Goal: Task Accomplishment & Management: Use online tool/utility

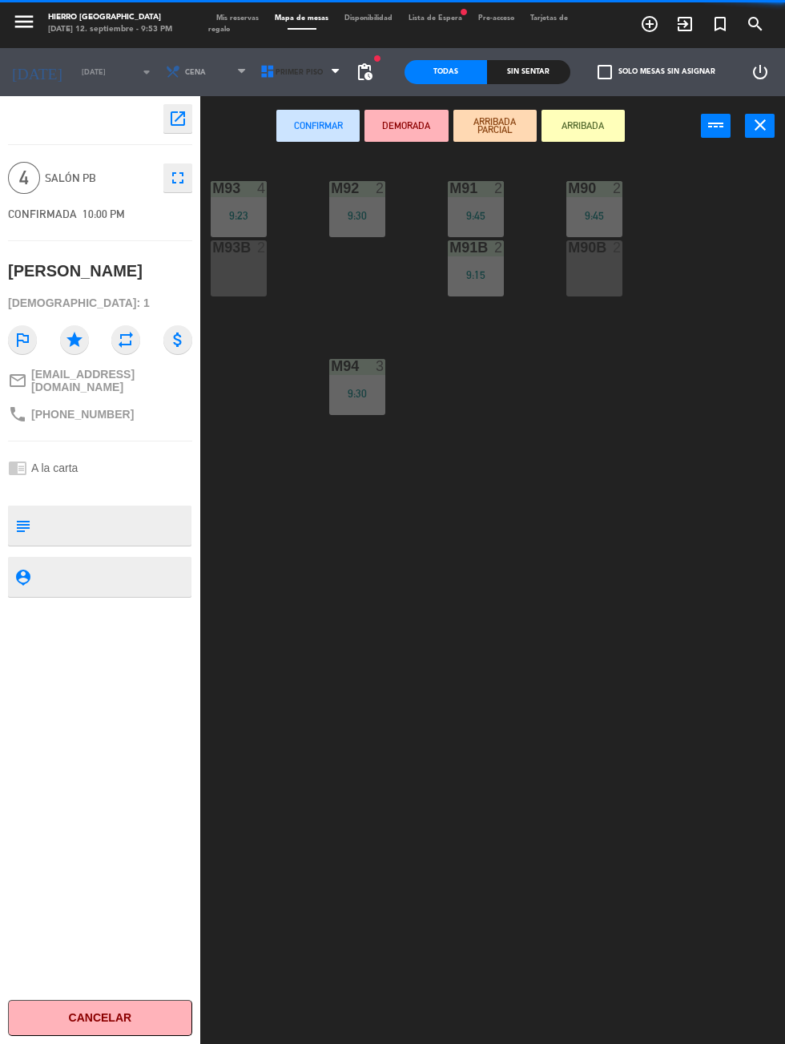
click at [263, 77] on icon at bounding box center [268, 72] width 16 height 16
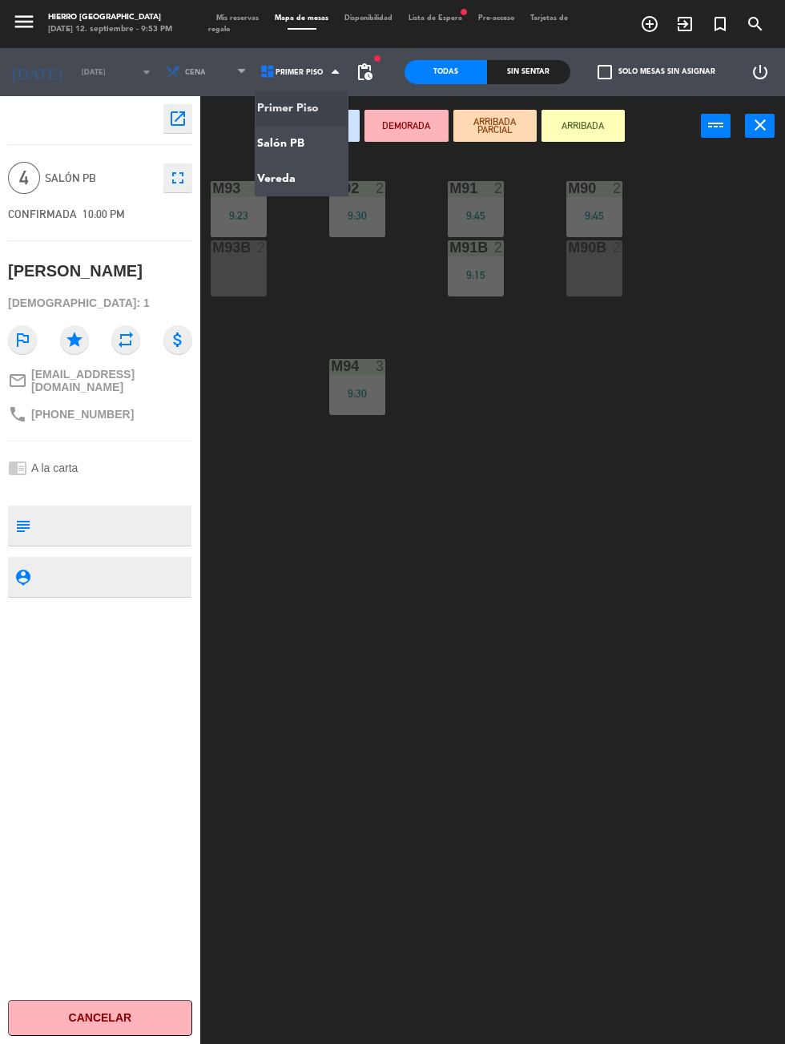
click at [287, 141] on ng-component "menu Hierro [GEOGRAPHIC_DATA] [DATE] 12. septiembre - 9:53 PM Mis reservas Mapa…" at bounding box center [392, 599] width 785 height 1199
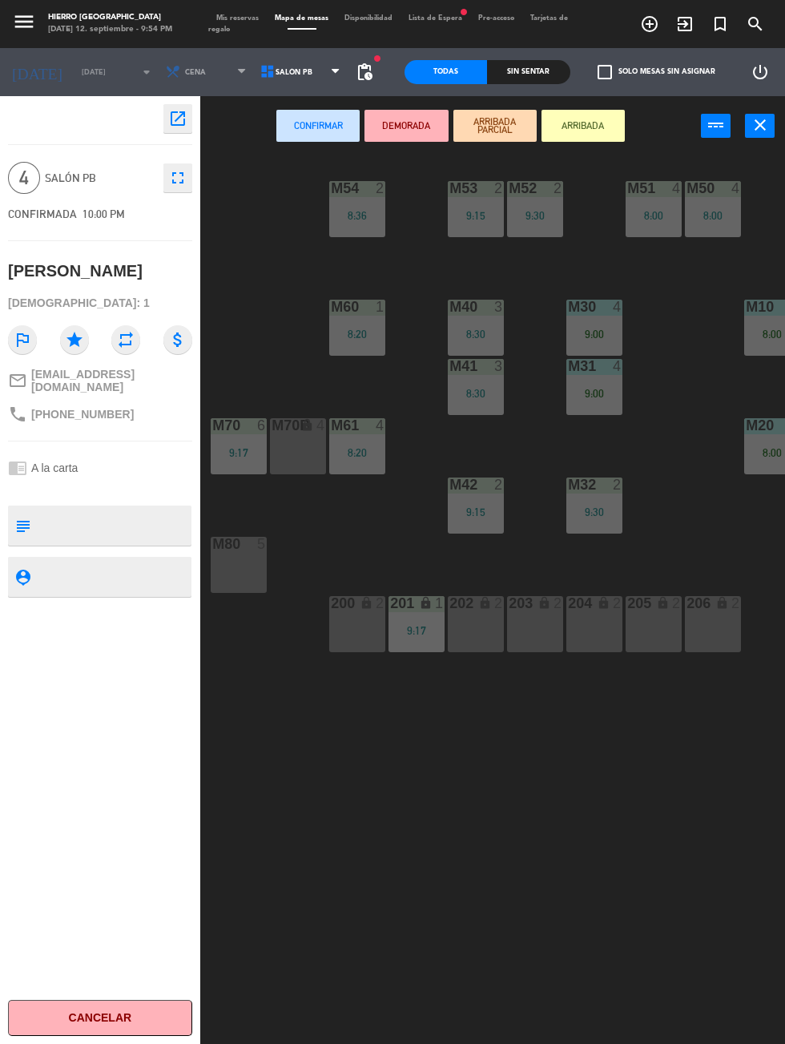
click at [473, 317] on div "M40 3 8:30" at bounding box center [476, 328] width 56 height 56
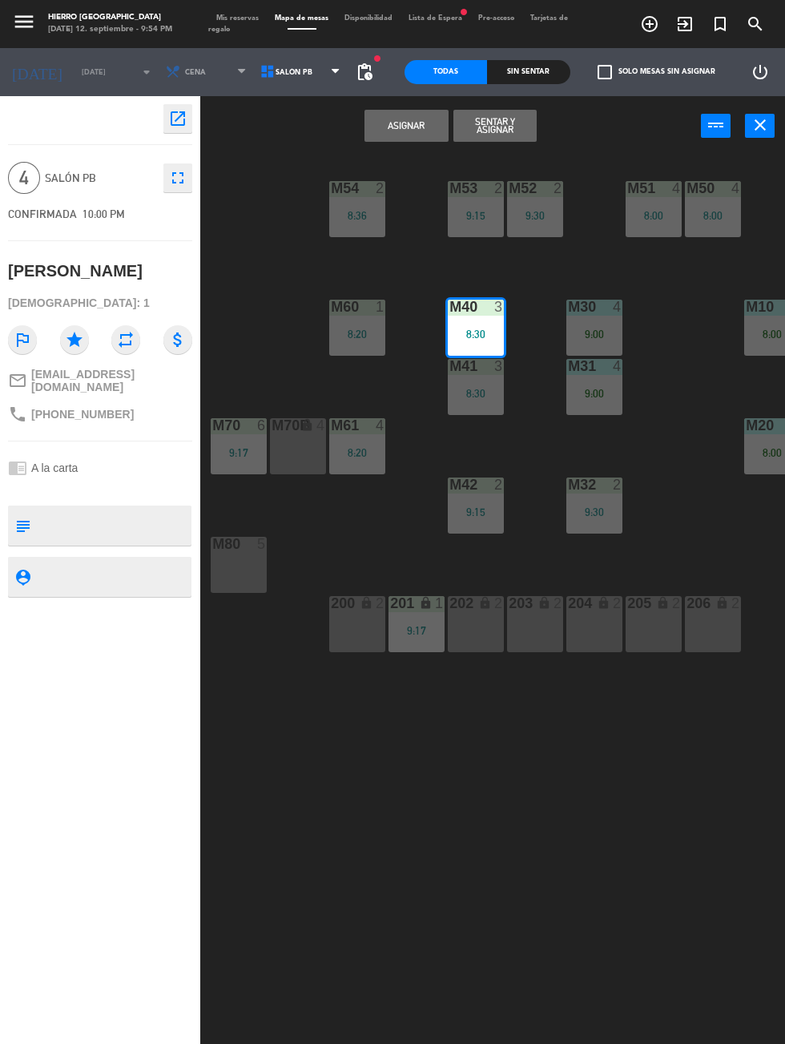
click at [469, 409] on div "M41 3 8:30" at bounding box center [476, 387] width 56 height 56
click at [492, 127] on button "Unir y asignar" at bounding box center [494, 126] width 83 height 32
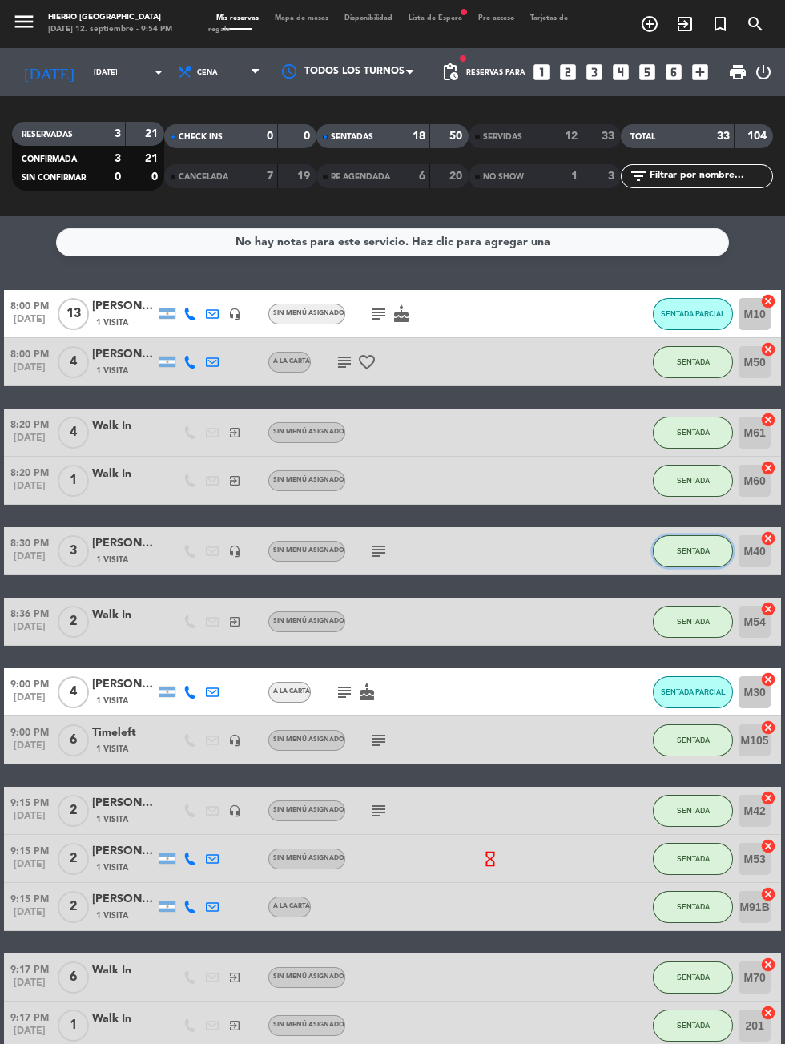
click at [703, 555] on button "SENTADA" at bounding box center [693, 551] width 80 height 32
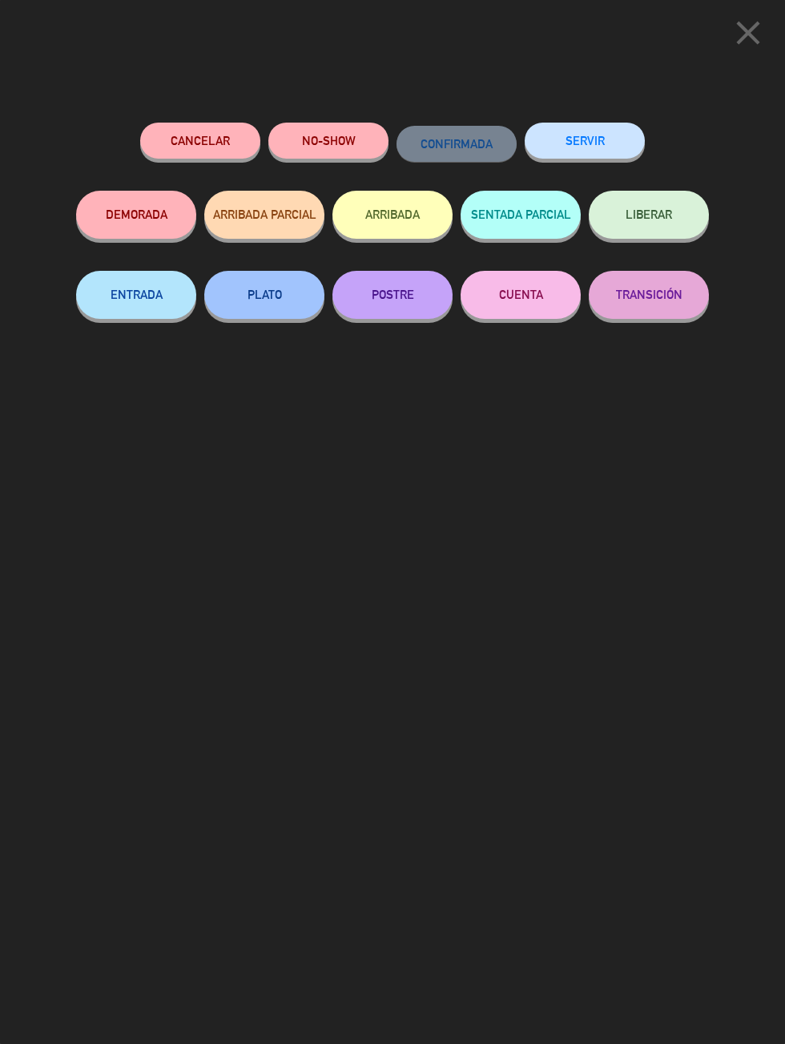
click at [615, 131] on button "SERVIR" at bounding box center [585, 141] width 120 height 36
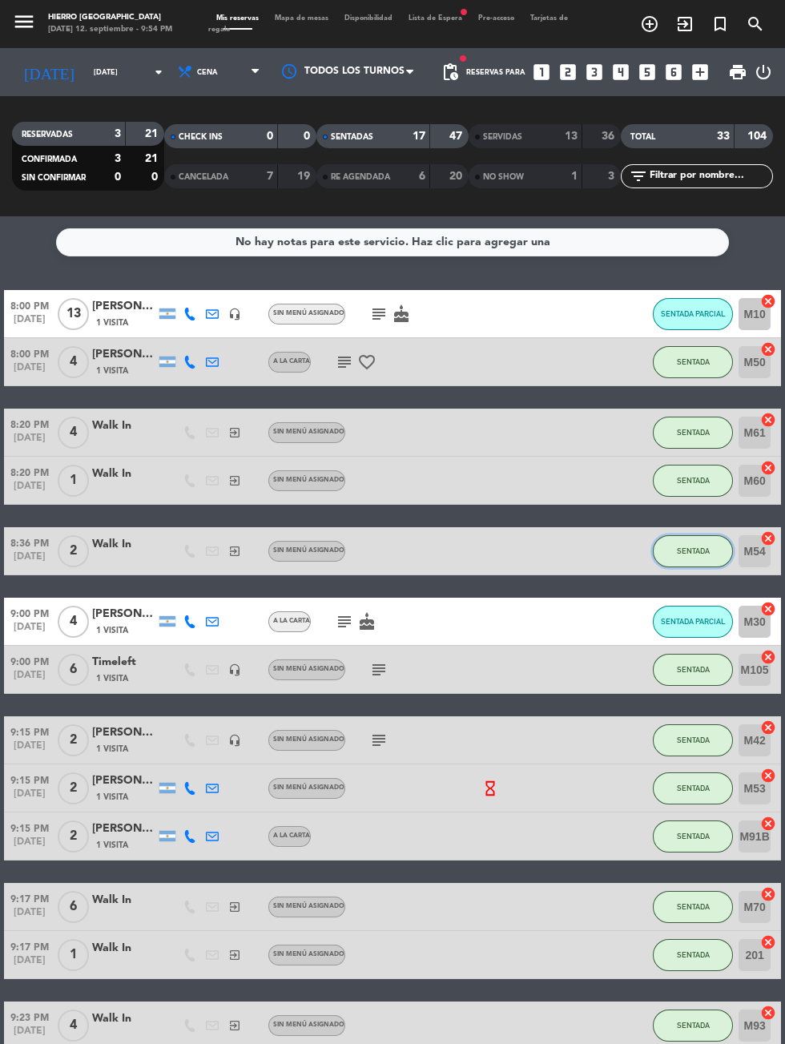
click at [703, 548] on span "SENTADA" at bounding box center [693, 550] width 33 height 9
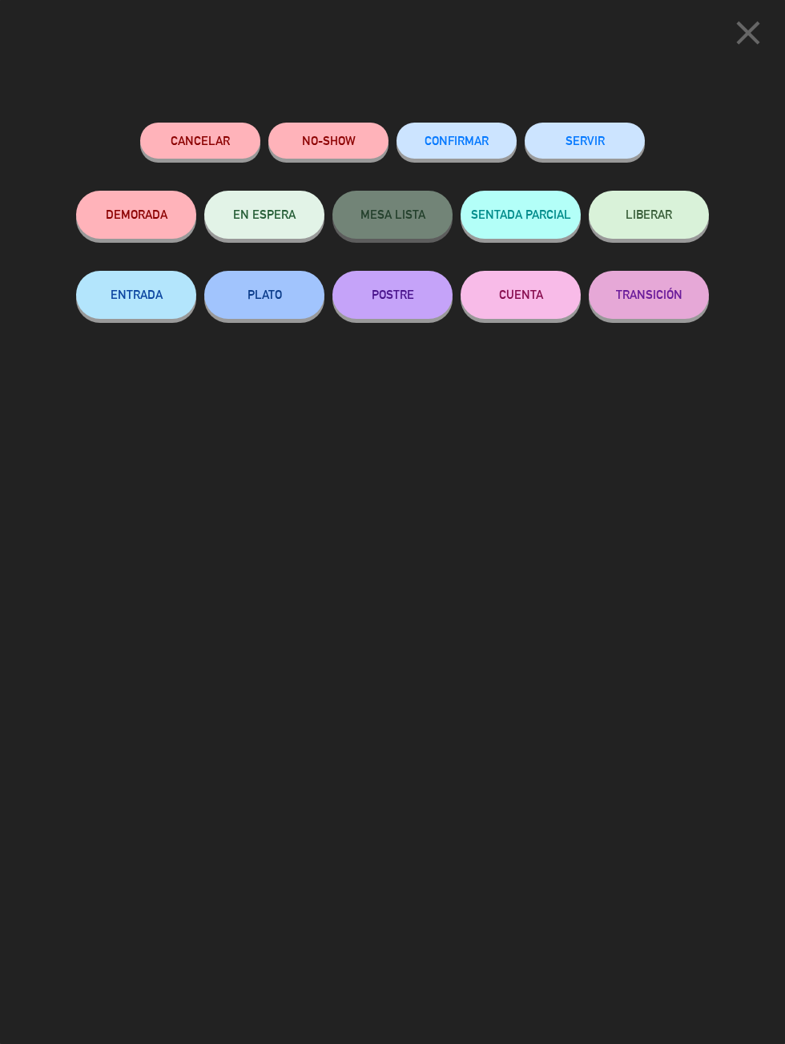
click at [605, 136] on button "SERVIR" at bounding box center [585, 141] width 120 height 36
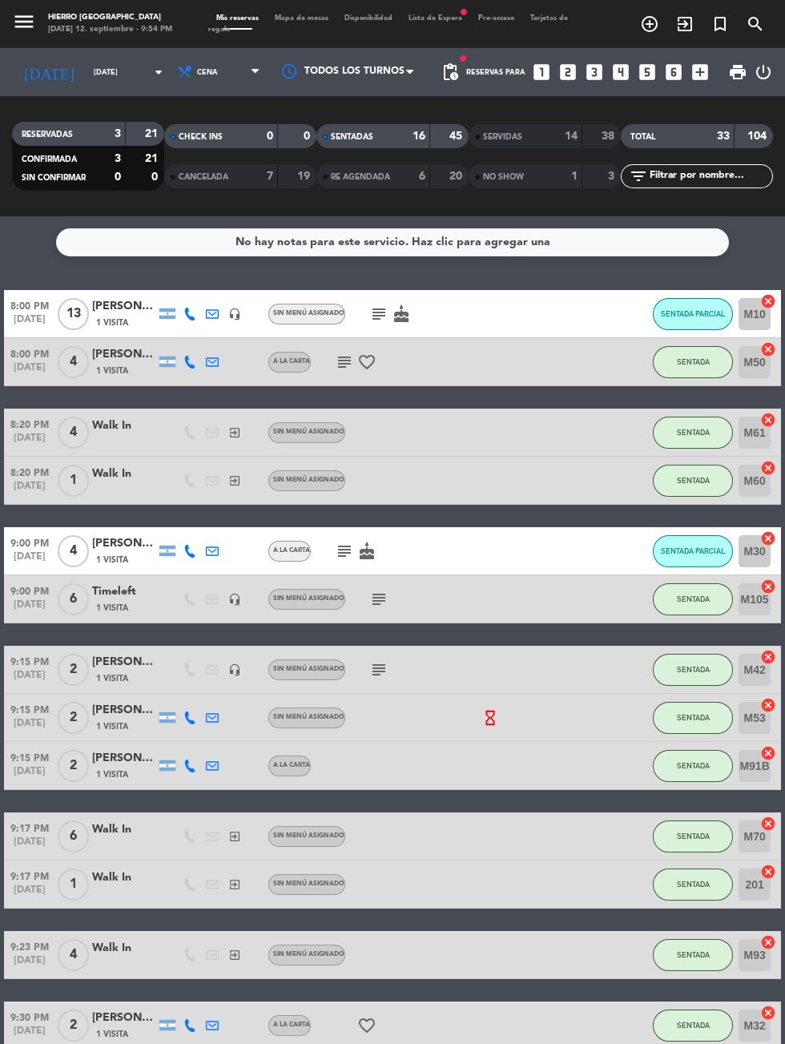
scroll to position [261, 0]
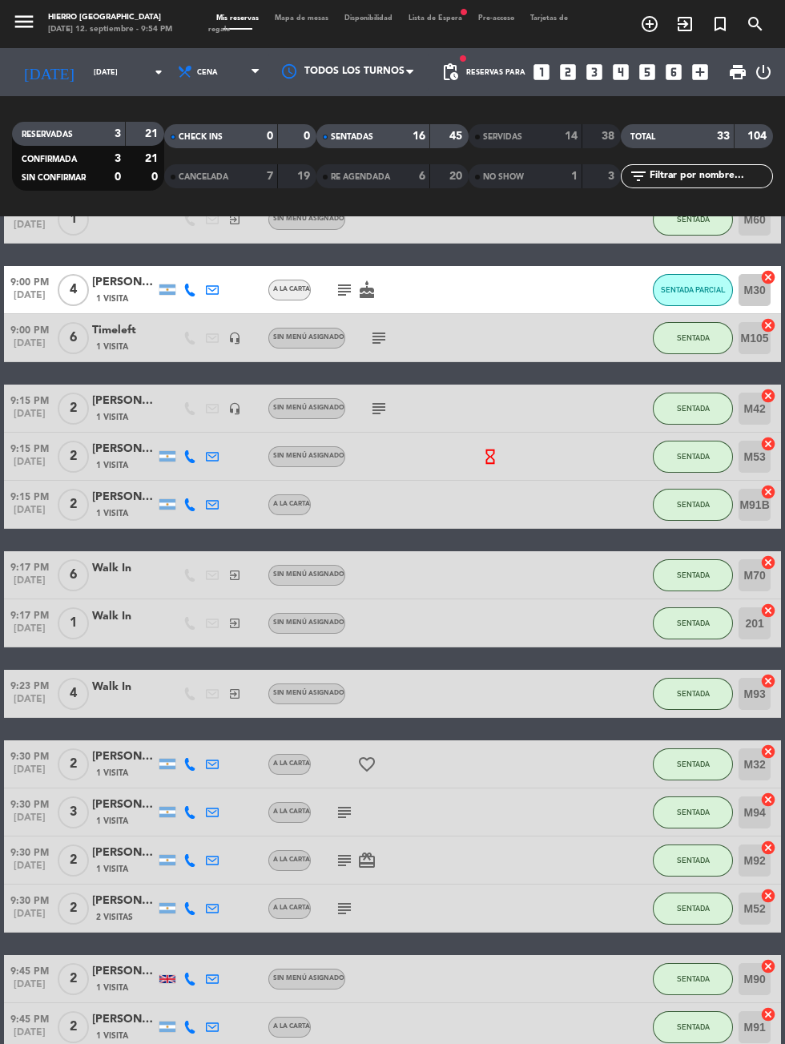
click at [316, 14] on span "Mapa de mesas" at bounding box center [302, 17] width 70 height 7
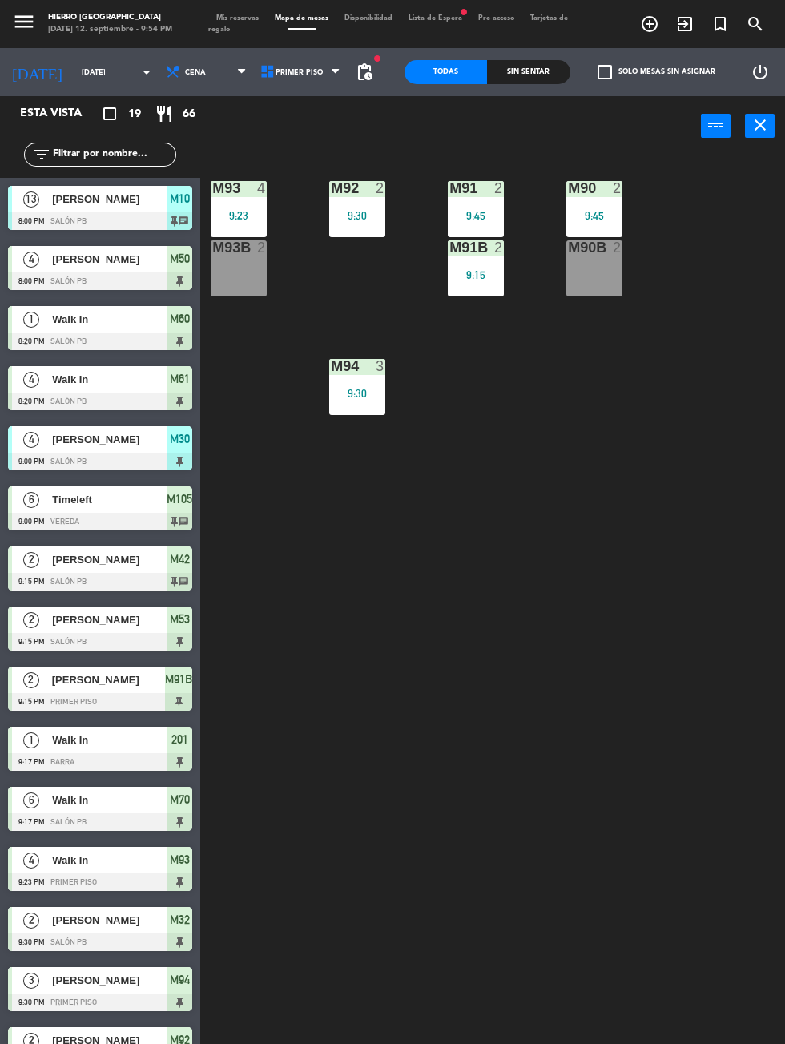
click at [602, 289] on div "M90B 2" at bounding box center [594, 268] width 56 height 56
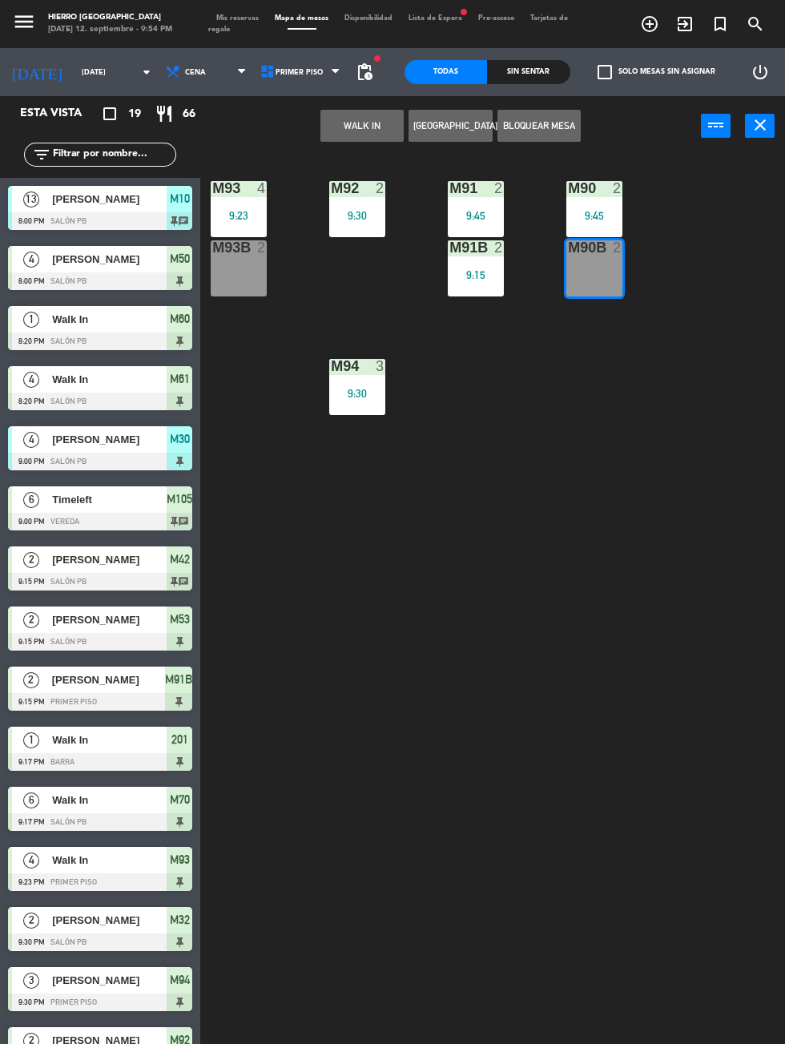
click at [363, 125] on button "WALK IN" at bounding box center [361, 126] width 83 height 32
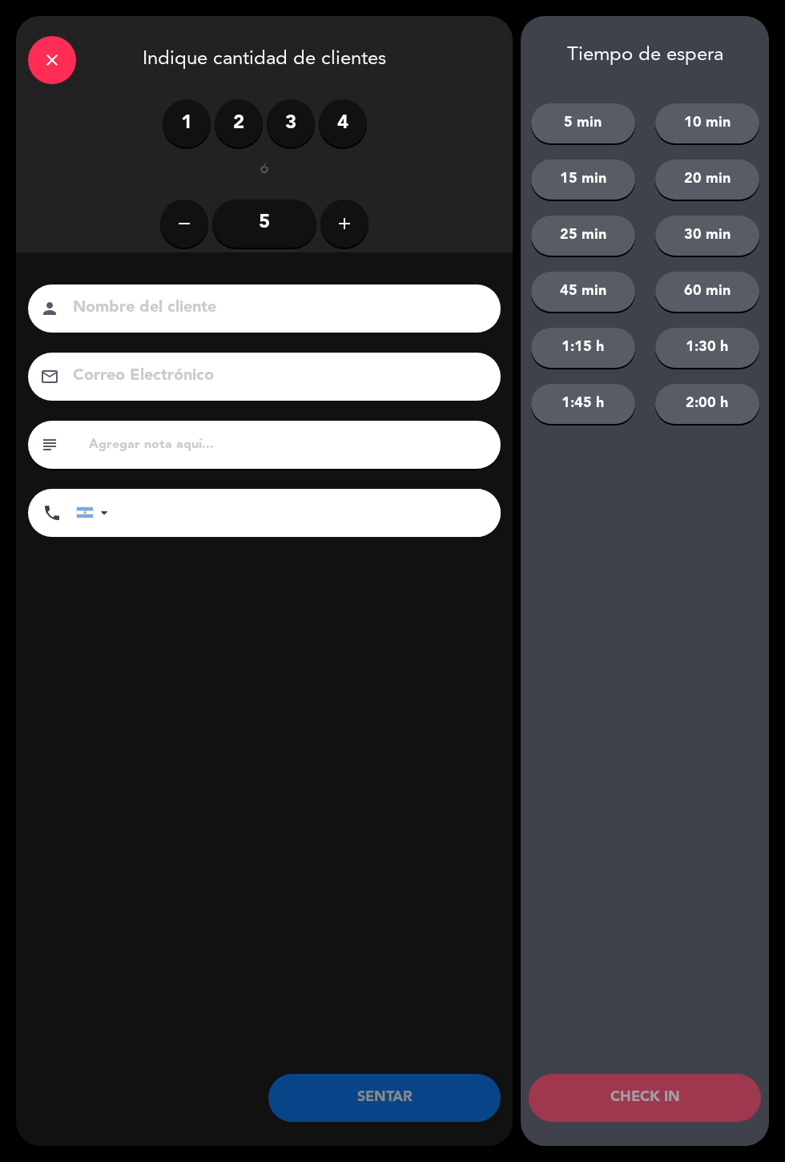
click at [239, 123] on label "2" at bounding box center [239, 123] width 48 height 48
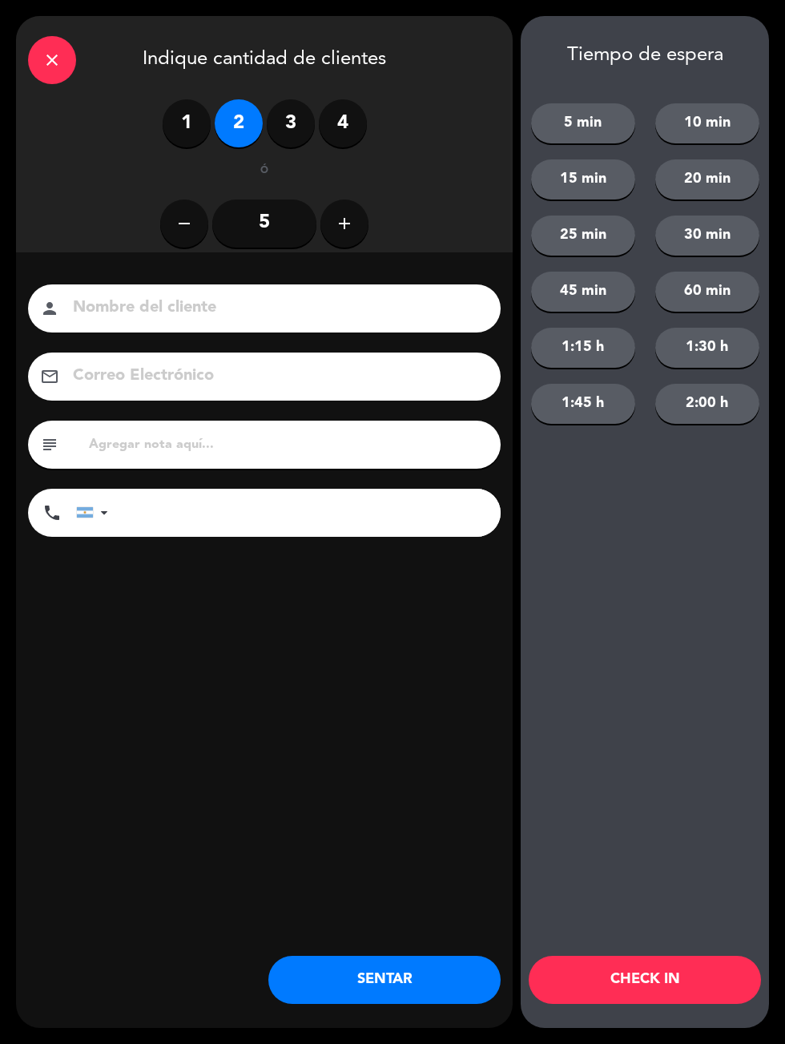
click at [387, 979] on button "SENTAR" at bounding box center [384, 980] width 232 height 48
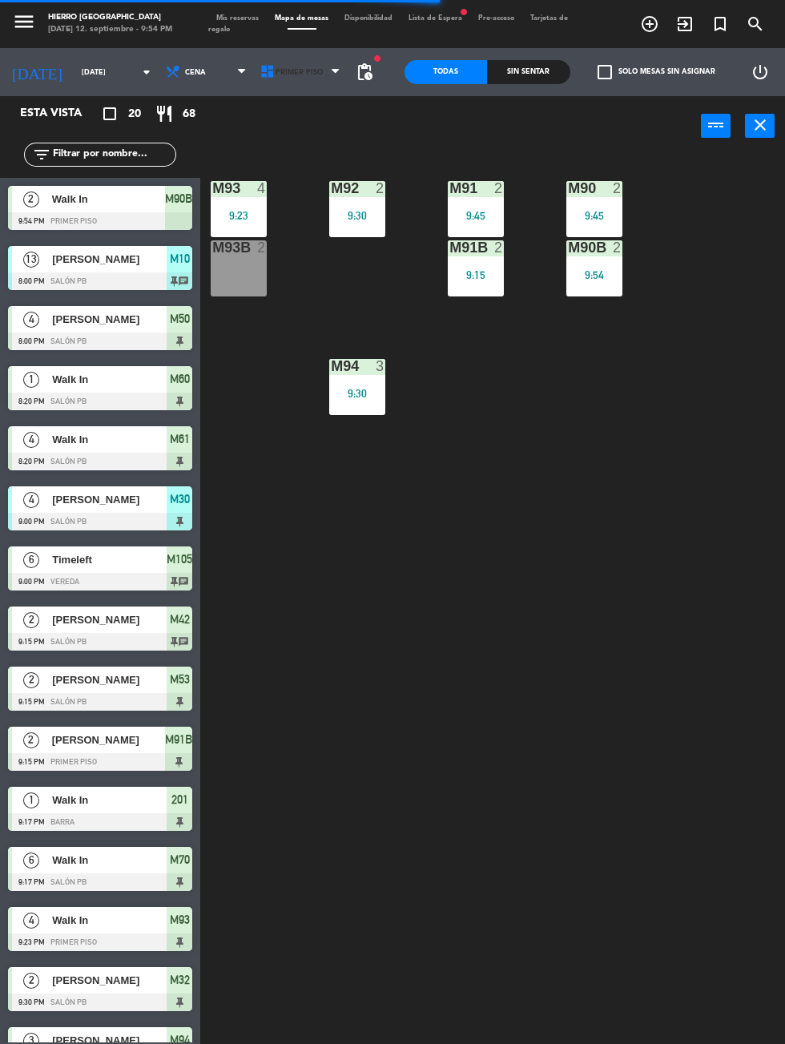
click at [260, 72] on icon at bounding box center [268, 72] width 16 height 16
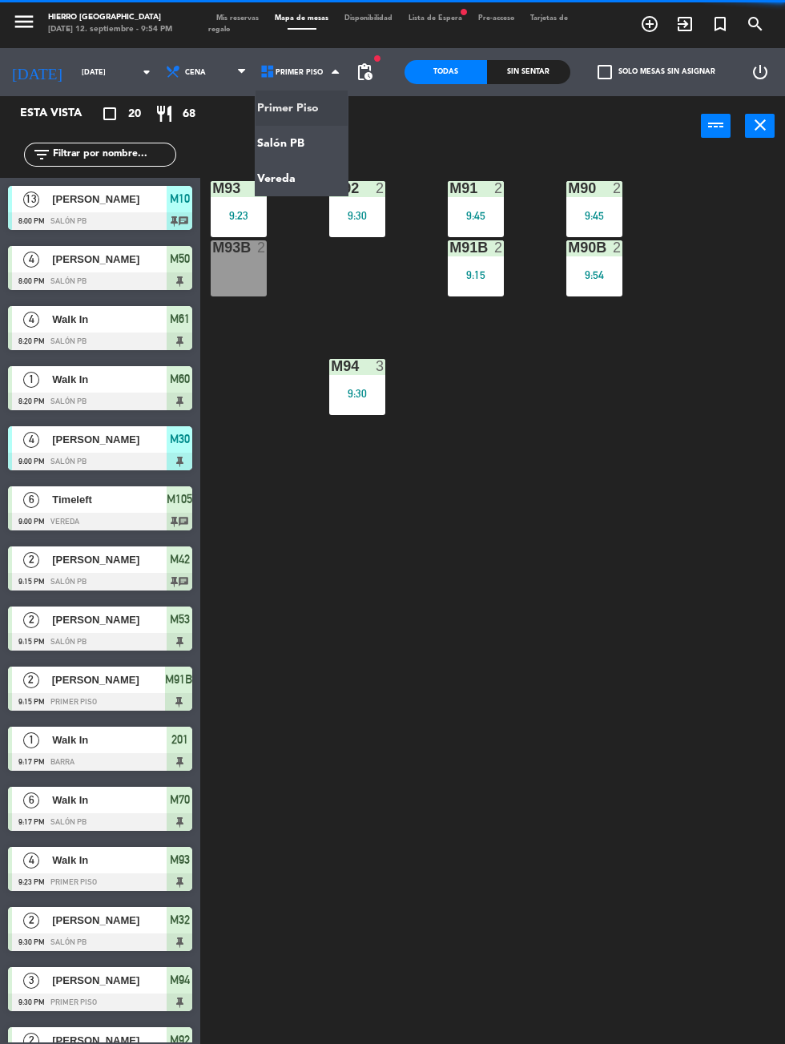
click at [323, 151] on ng-component "menu Hierro [GEOGRAPHIC_DATA] [DATE] 12. septiembre - 9:54 PM Mis reservas Mapa…" at bounding box center [392, 599] width 785 height 1199
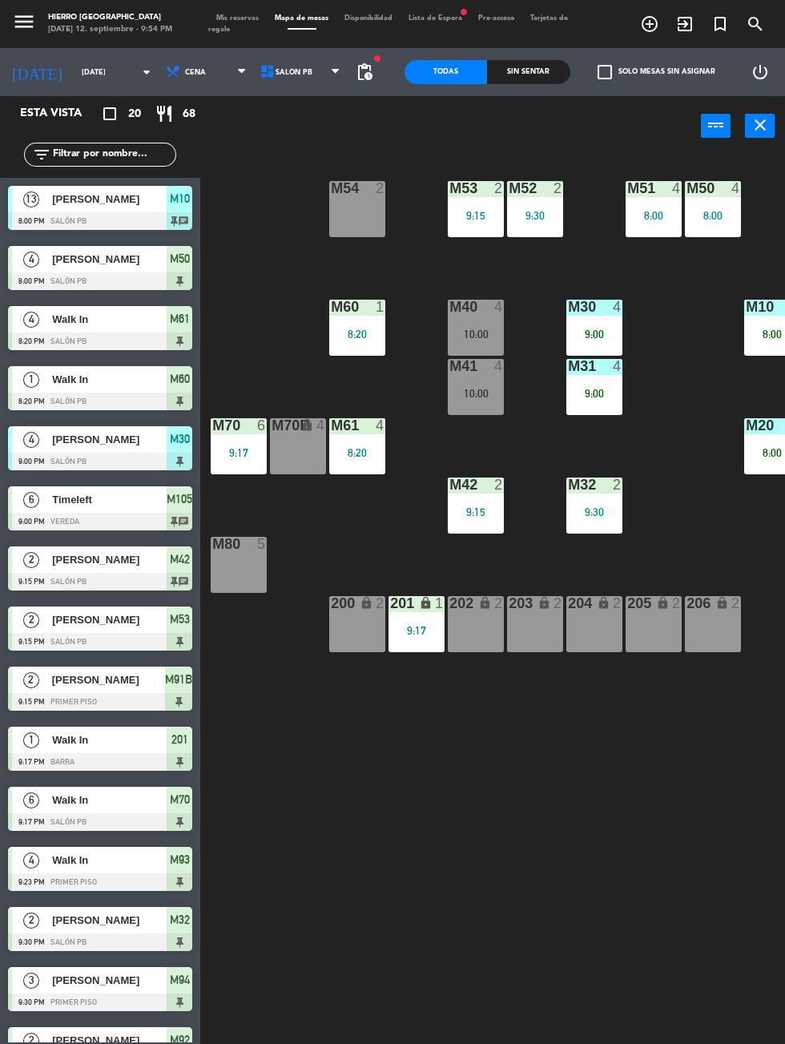
click at [365, 215] on div "M54 2" at bounding box center [357, 209] width 56 height 56
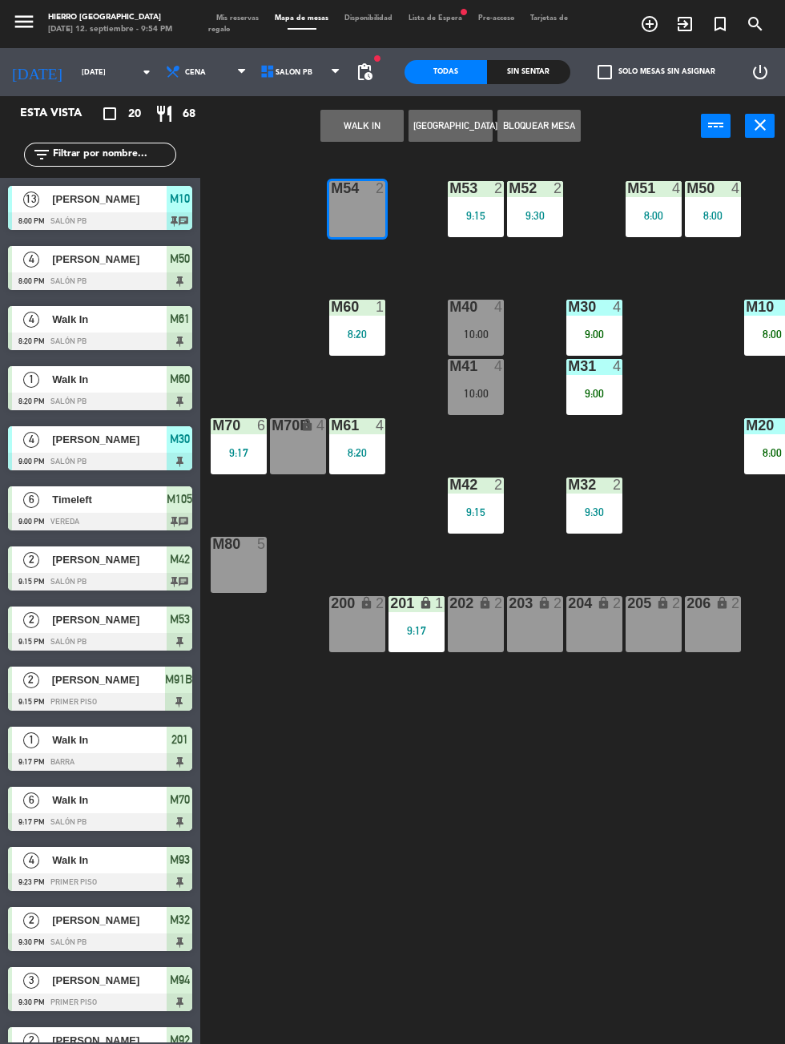
click at [362, 127] on button "WALK IN" at bounding box center [361, 126] width 83 height 32
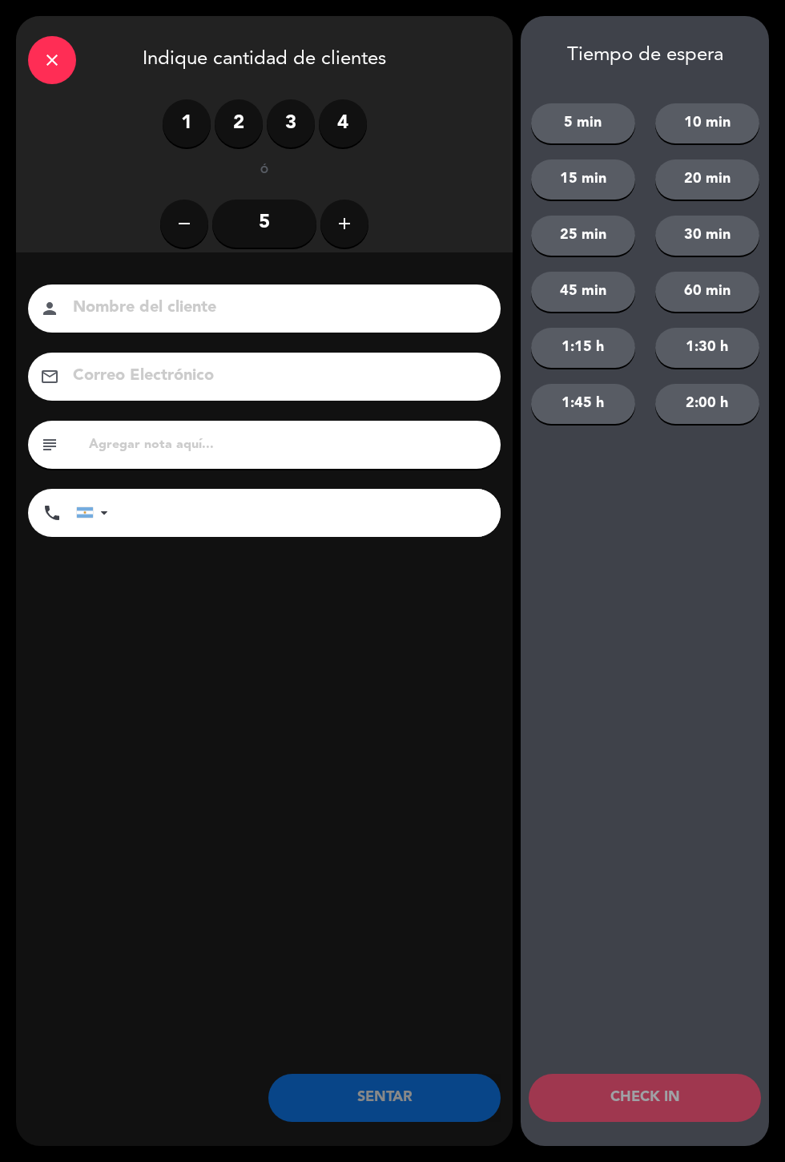
click at [247, 125] on label "2" at bounding box center [239, 123] width 48 height 48
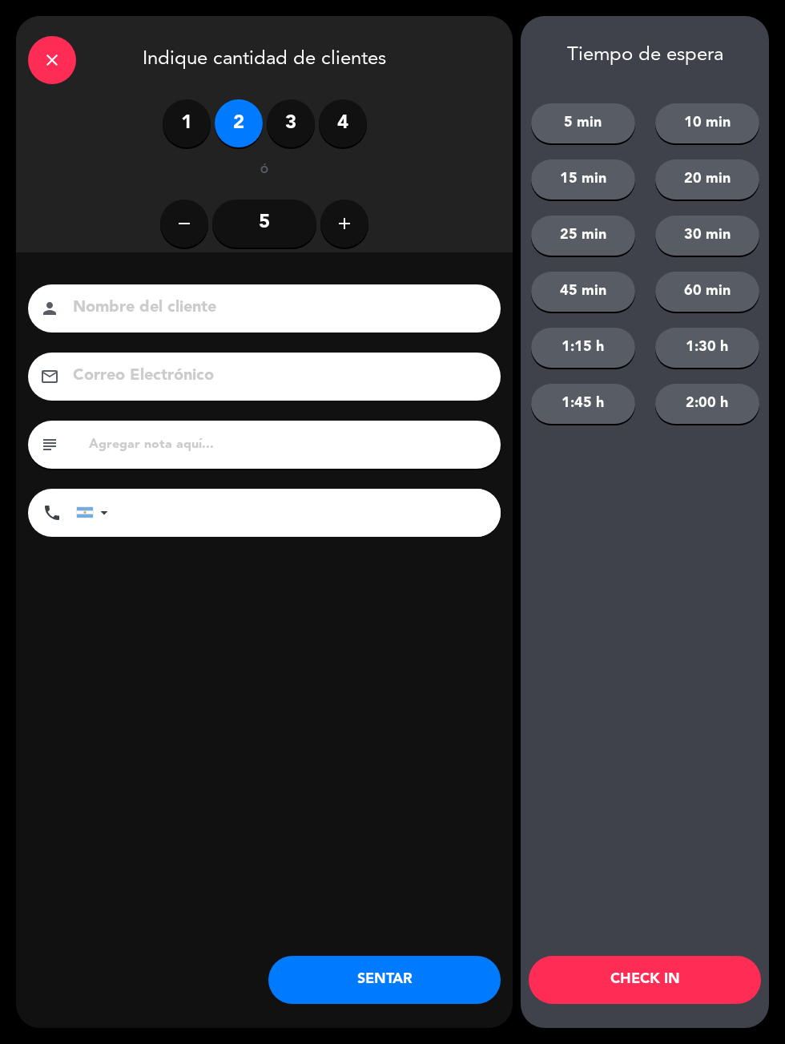
click at [405, 978] on button "SENTAR" at bounding box center [384, 980] width 232 height 48
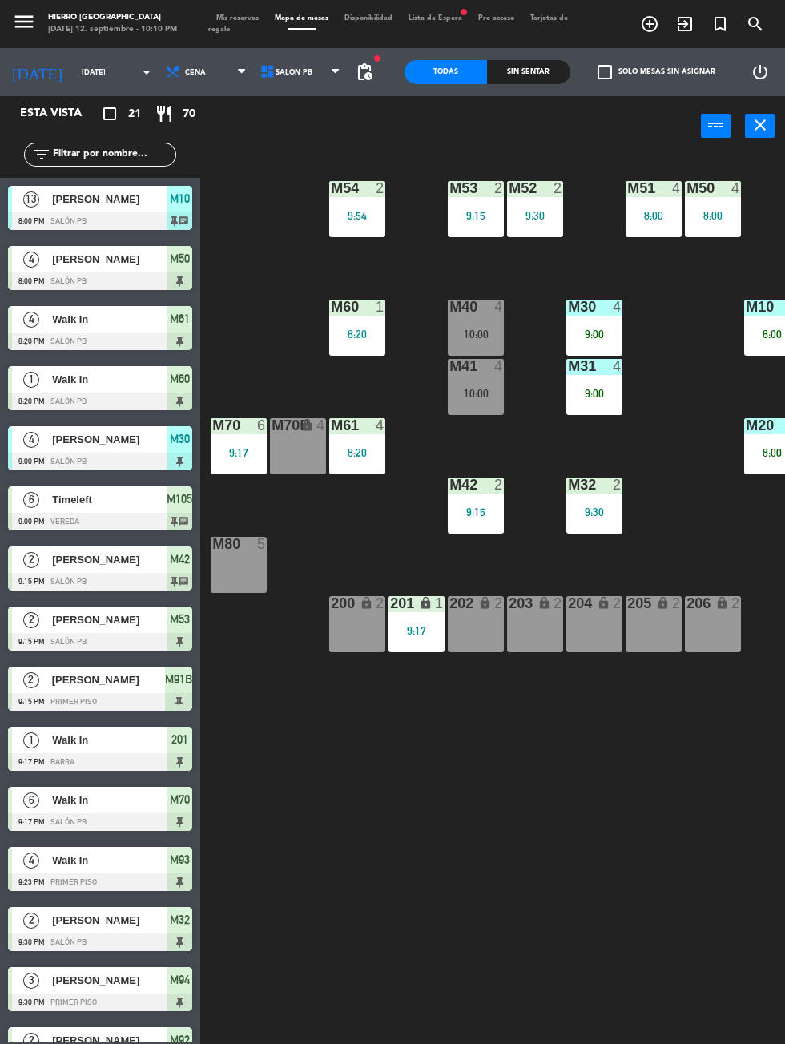
click at [459, 233] on div "M53 2 9:15" at bounding box center [476, 209] width 56 height 56
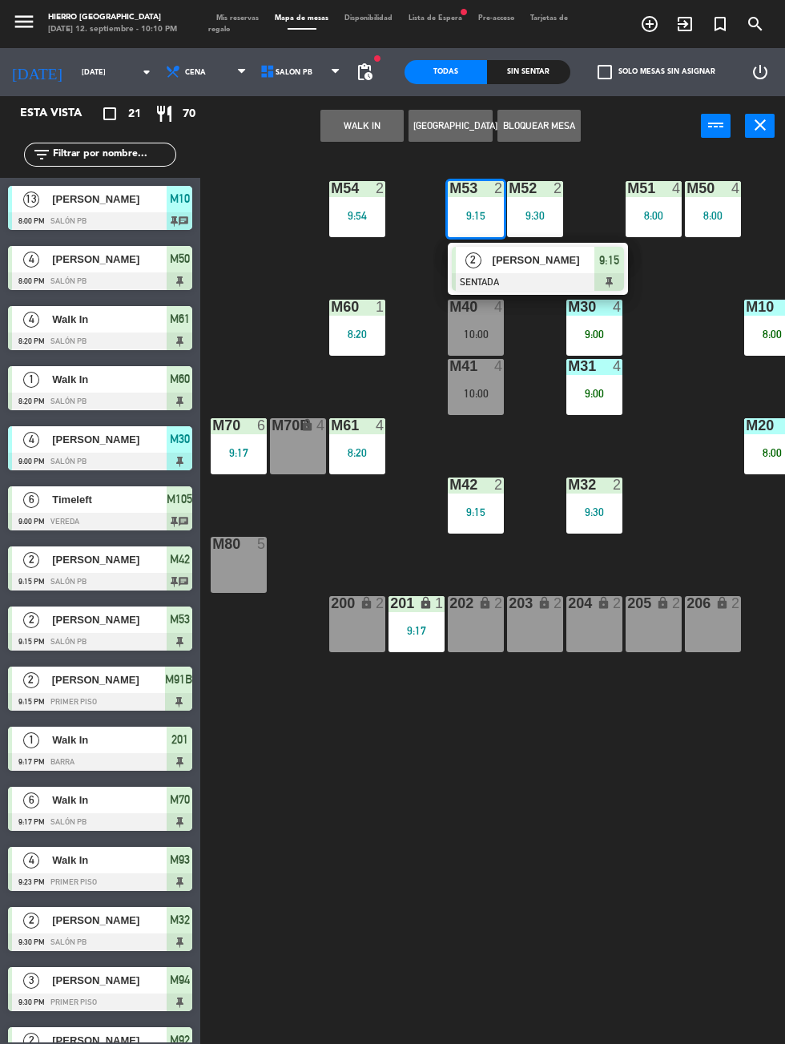
click at [464, 213] on div "9:15" at bounding box center [476, 215] width 56 height 11
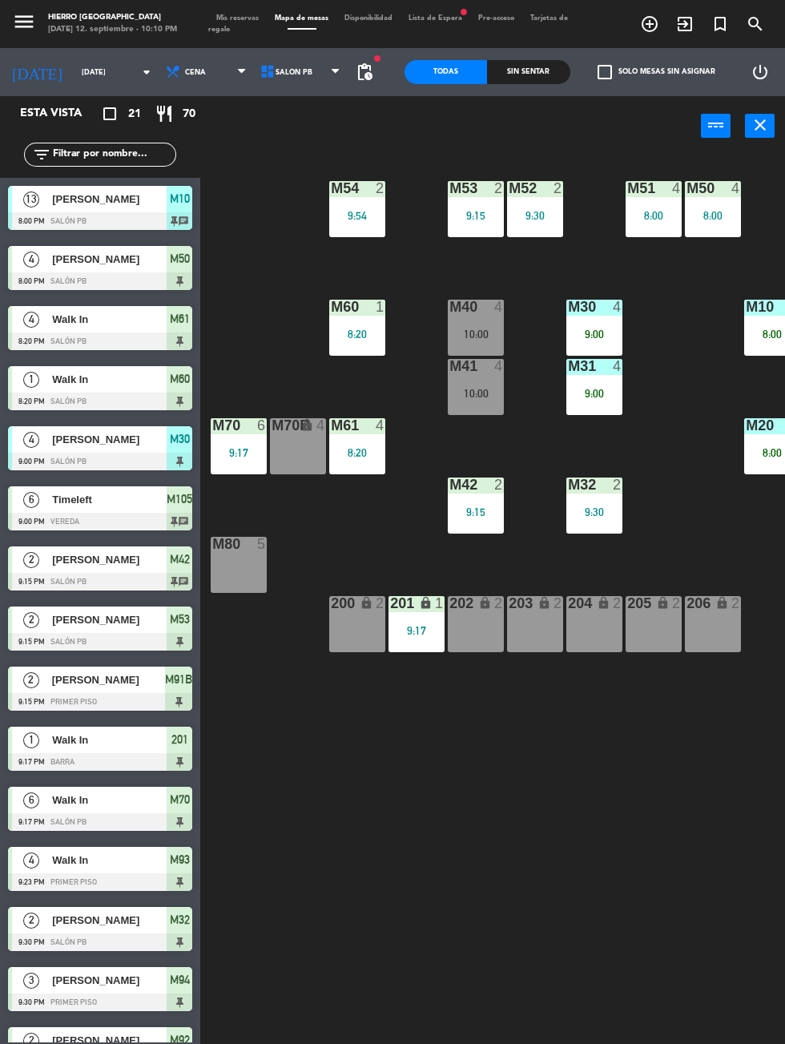
click at [457, 219] on div "9:15" at bounding box center [476, 215] width 56 height 11
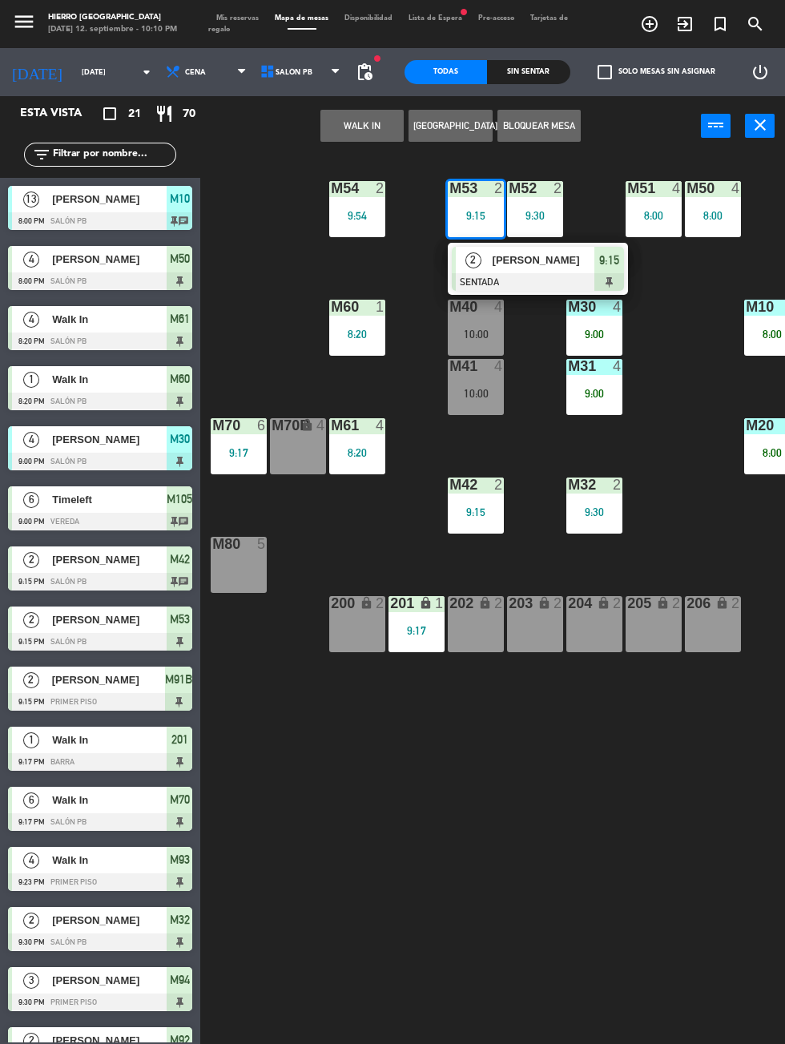
click at [510, 276] on div at bounding box center [538, 282] width 172 height 18
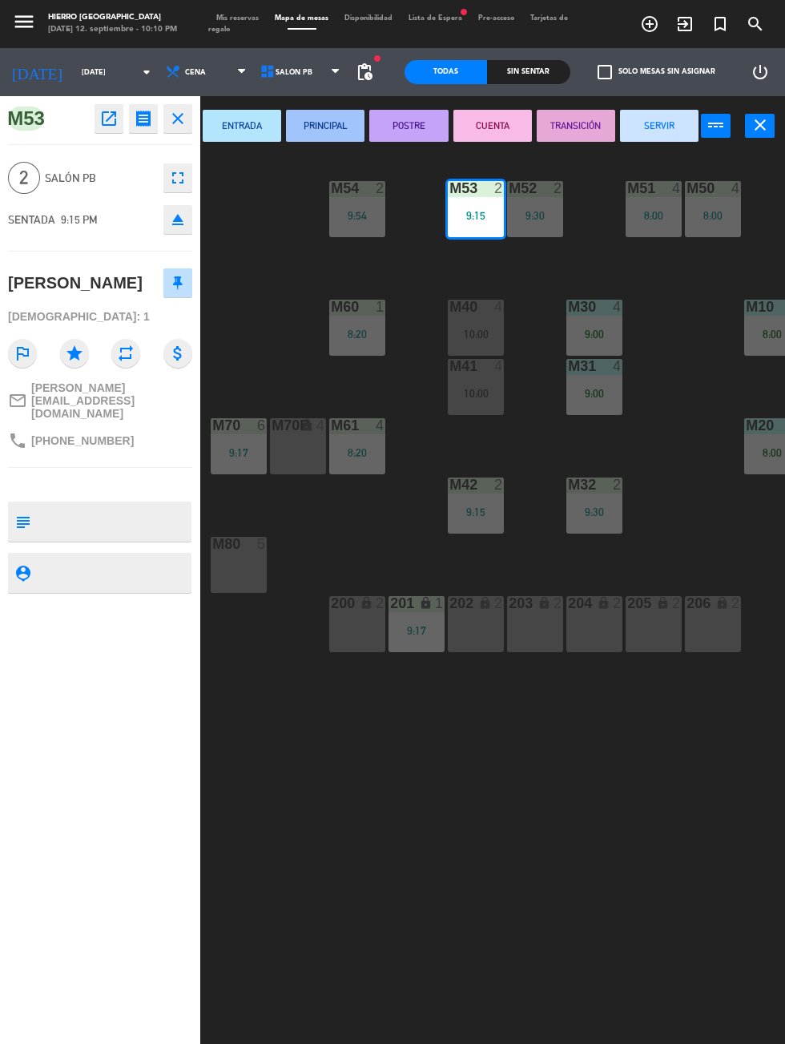
click at [659, 124] on button "SERVIR" at bounding box center [659, 126] width 79 height 32
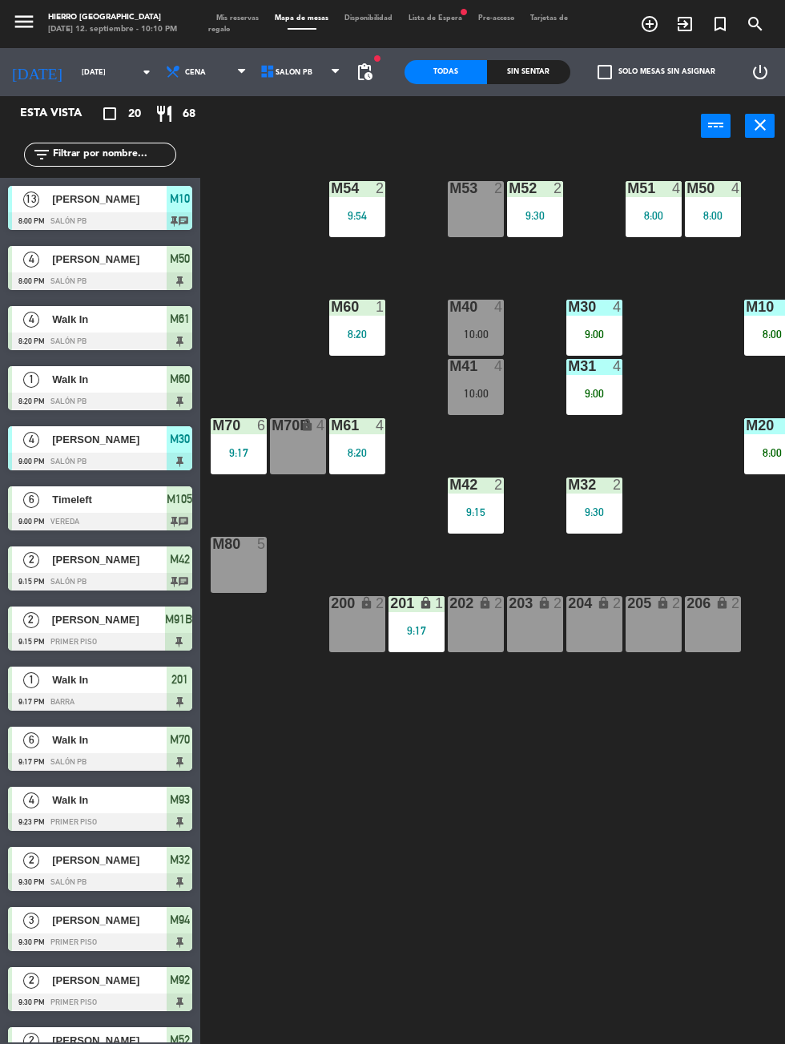
click at [232, 573] on div "M80 5" at bounding box center [239, 565] width 56 height 56
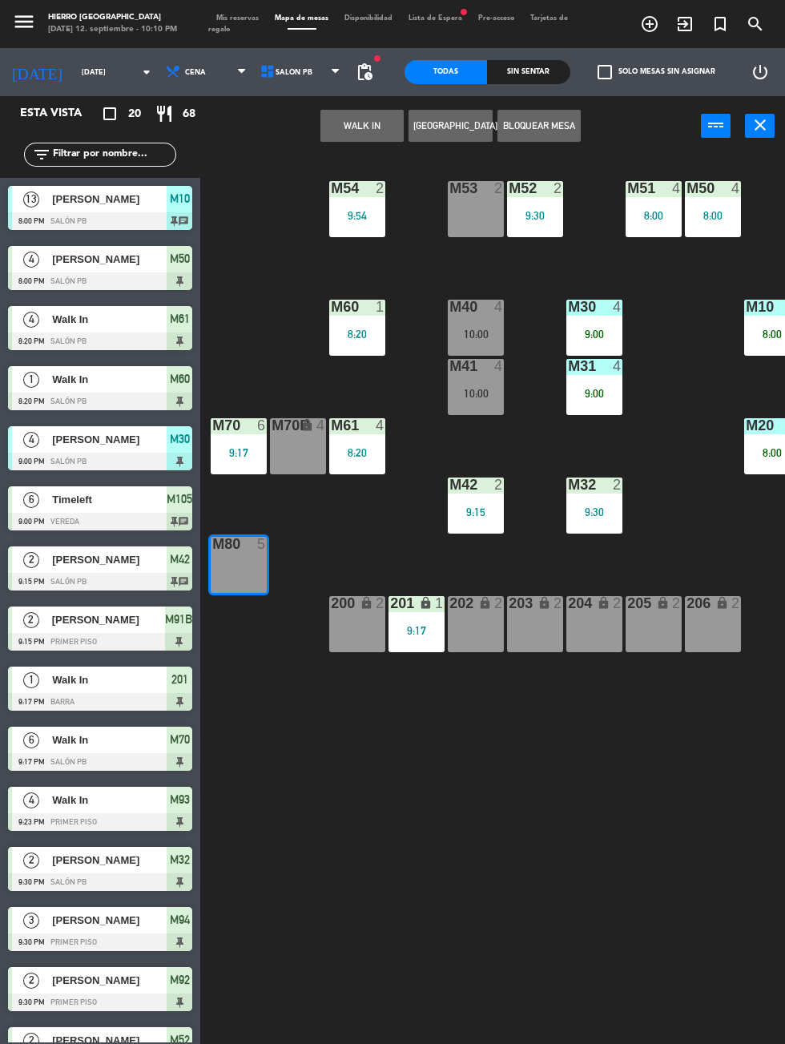
click at [349, 134] on button "WALK IN" at bounding box center [361, 126] width 83 height 32
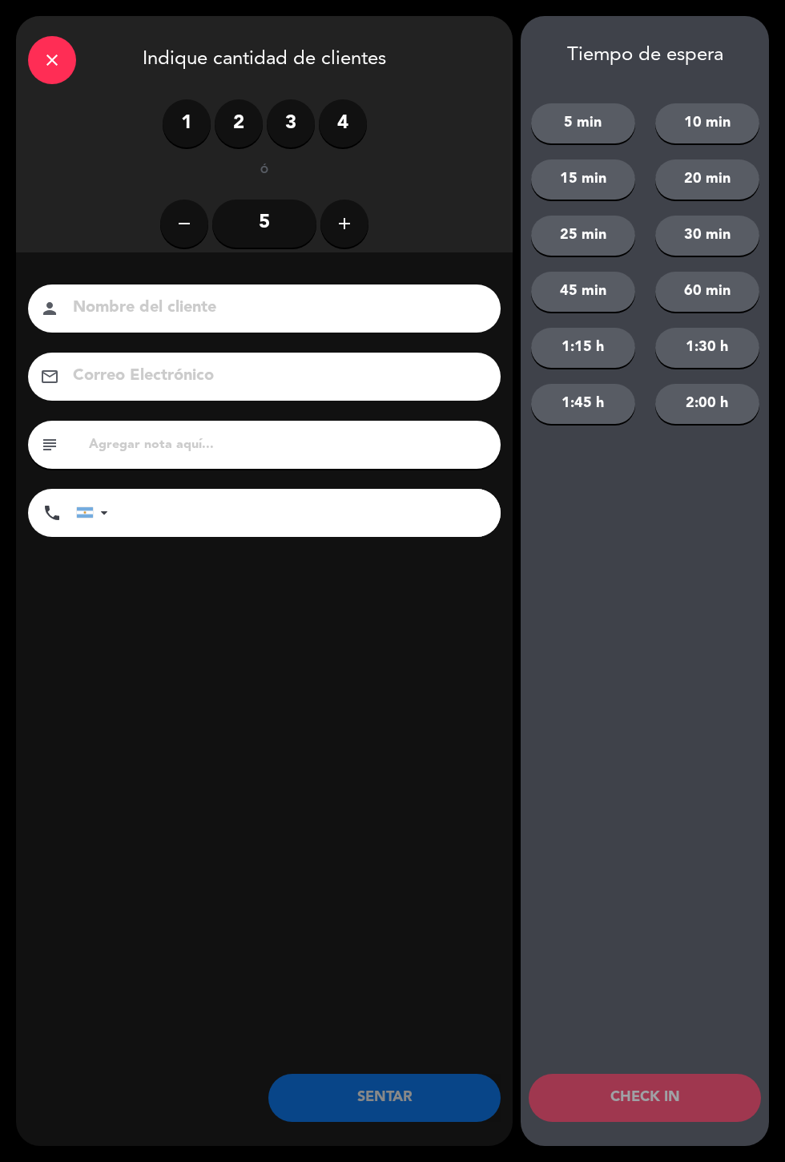
click at [267, 229] on input "5" at bounding box center [264, 223] width 104 height 48
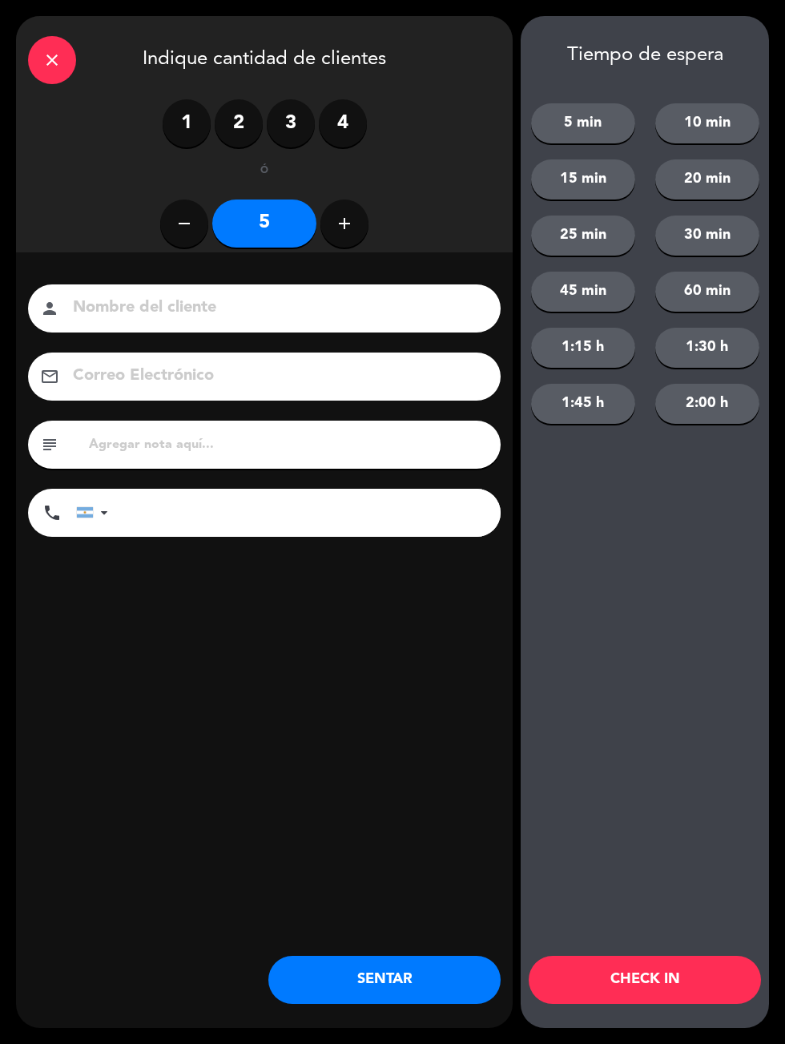
click at [315, 997] on button "SENTAR" at bounding box center [384, 980] width 232 height 48
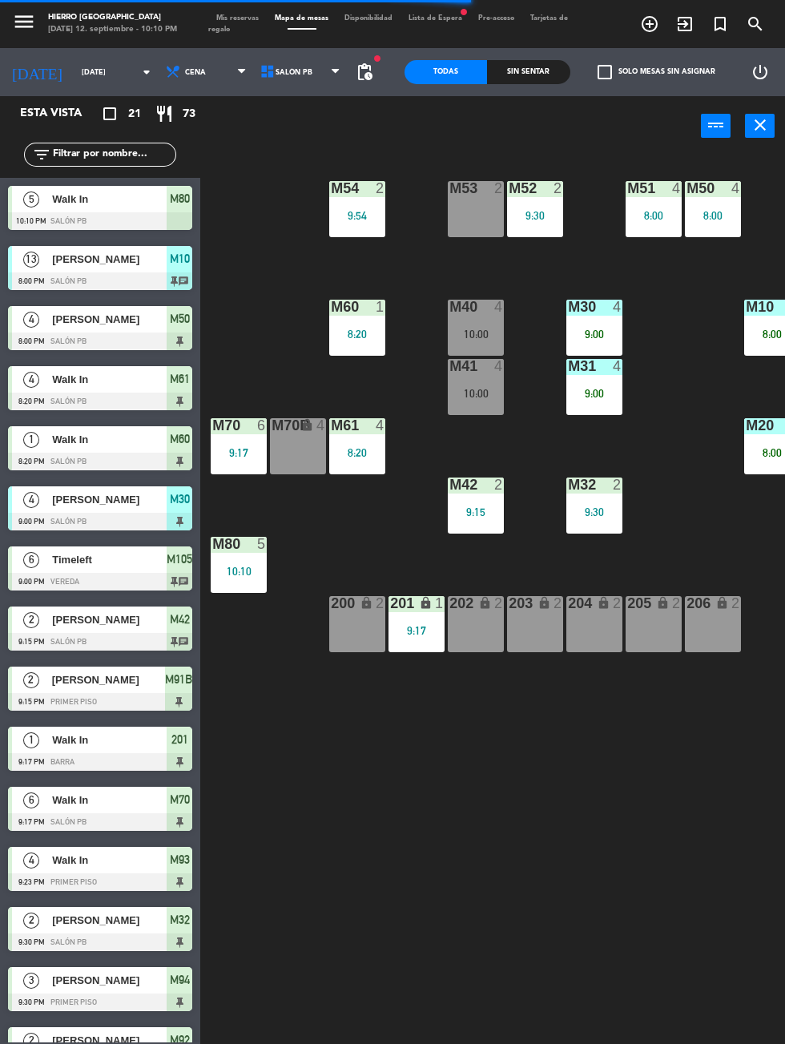
click at [477, 321] on div "M40 4 10:00" at bounding box center [476, 328] width 56 height 56
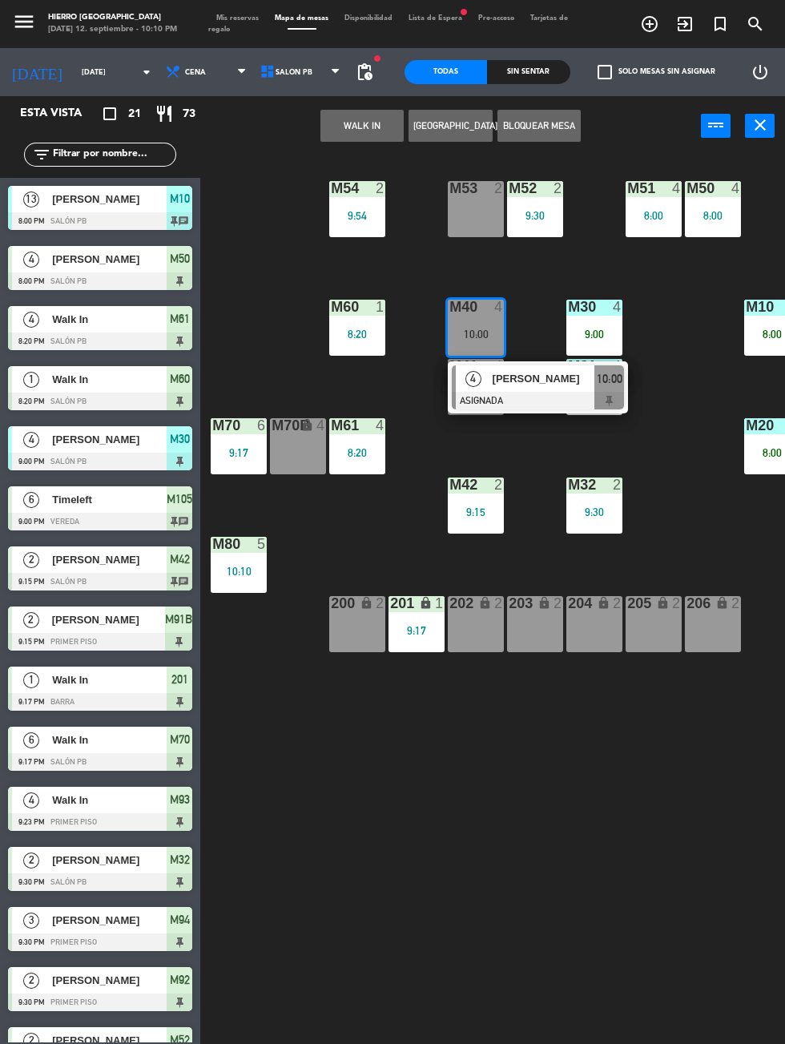
scroll to position [397, 0]
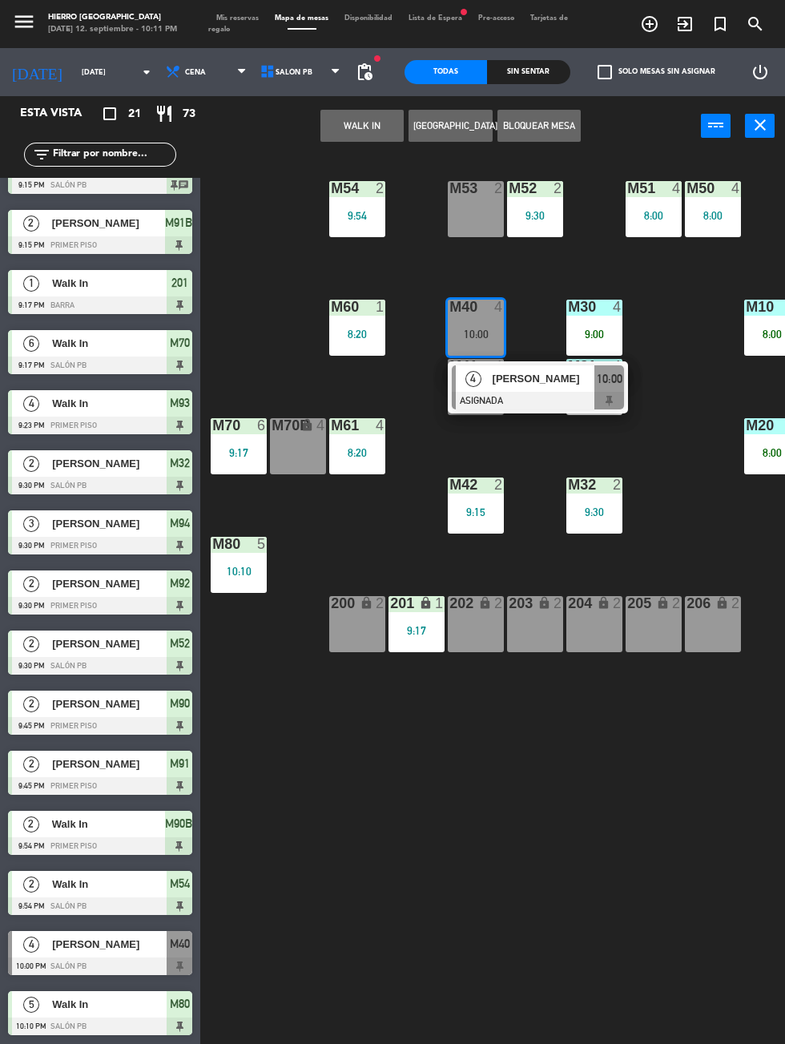
click at [105, 948] on span "[PERSON_NAME]" at bounding box center [109, 944] width 115 height 17
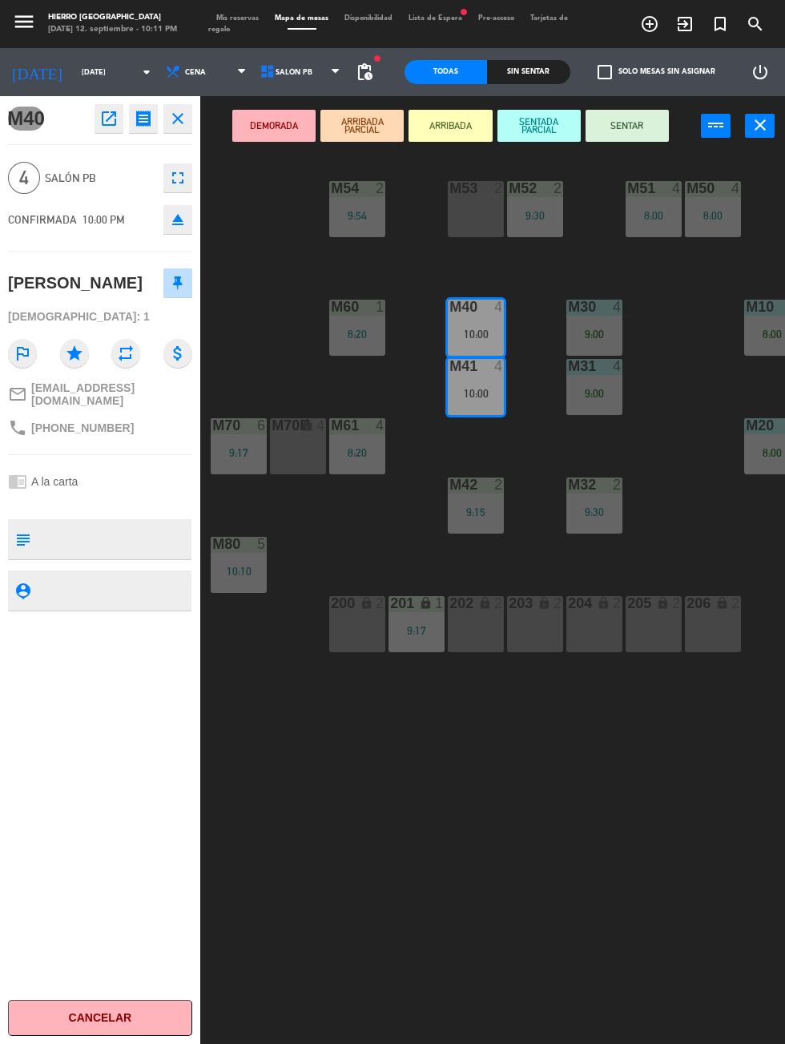
click at [628, 127] on button "SENTAR" at bounding box center [627, 126] width 83 height 32
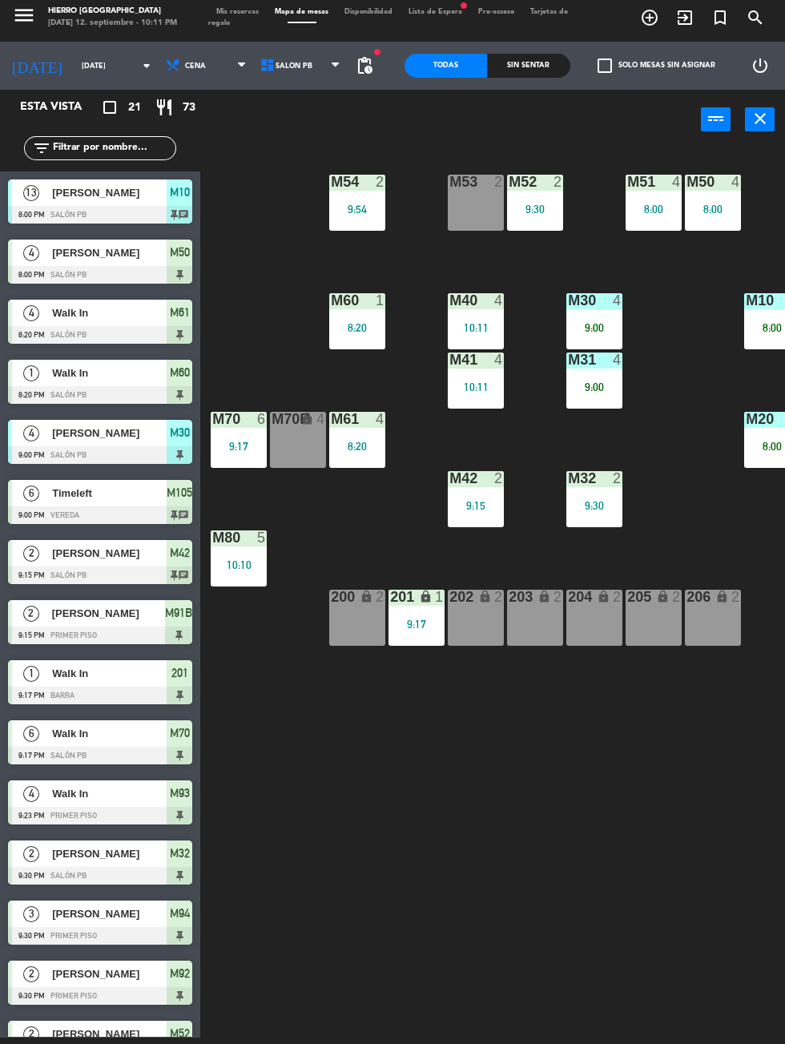
scroll to position [328, 0]
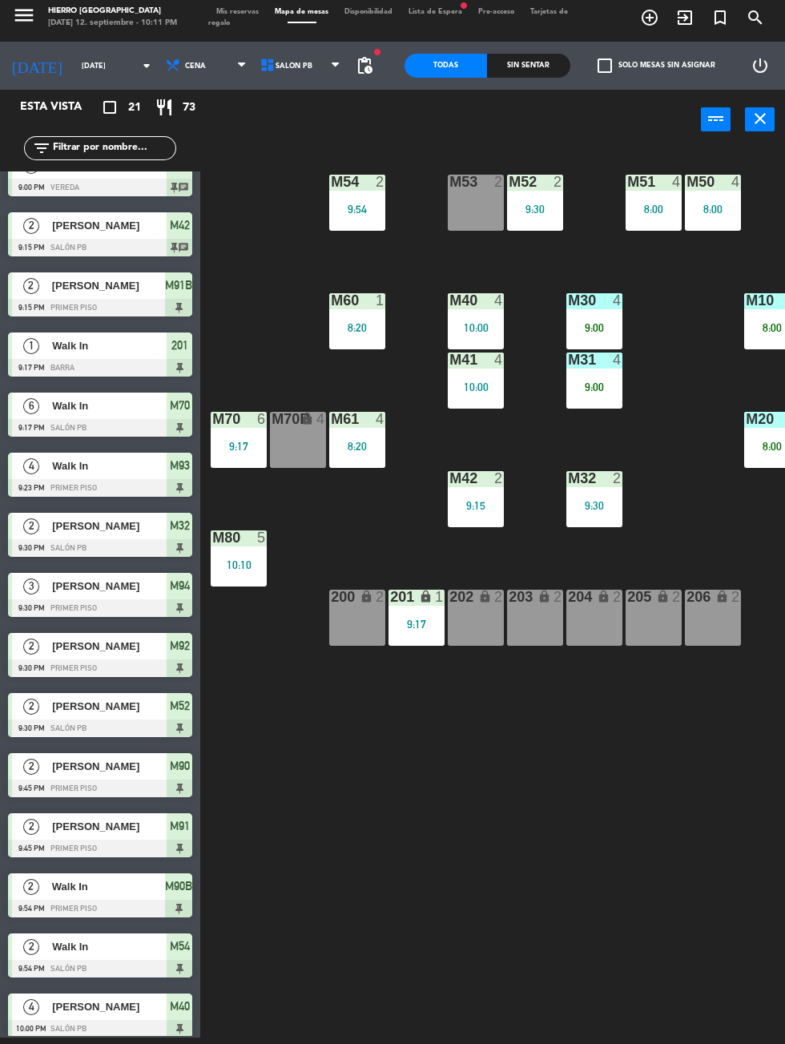
click at [707, 211] on div "8:00" at bounding box center [713, 208] width 56 height 11
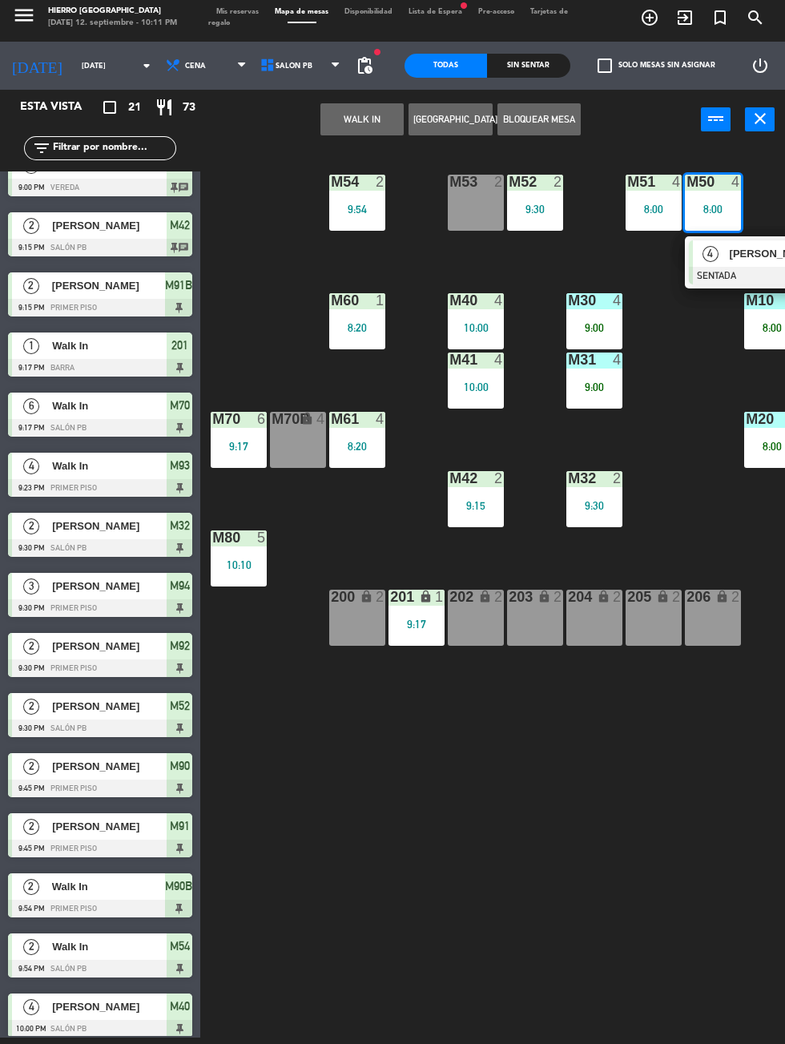
click at [642, 220] on div "M51 4 8:00" at bounding box center [654, 203] width 56 height 56
click at [739, 276] on div at bounding box center [775, 276] width 172 height 18
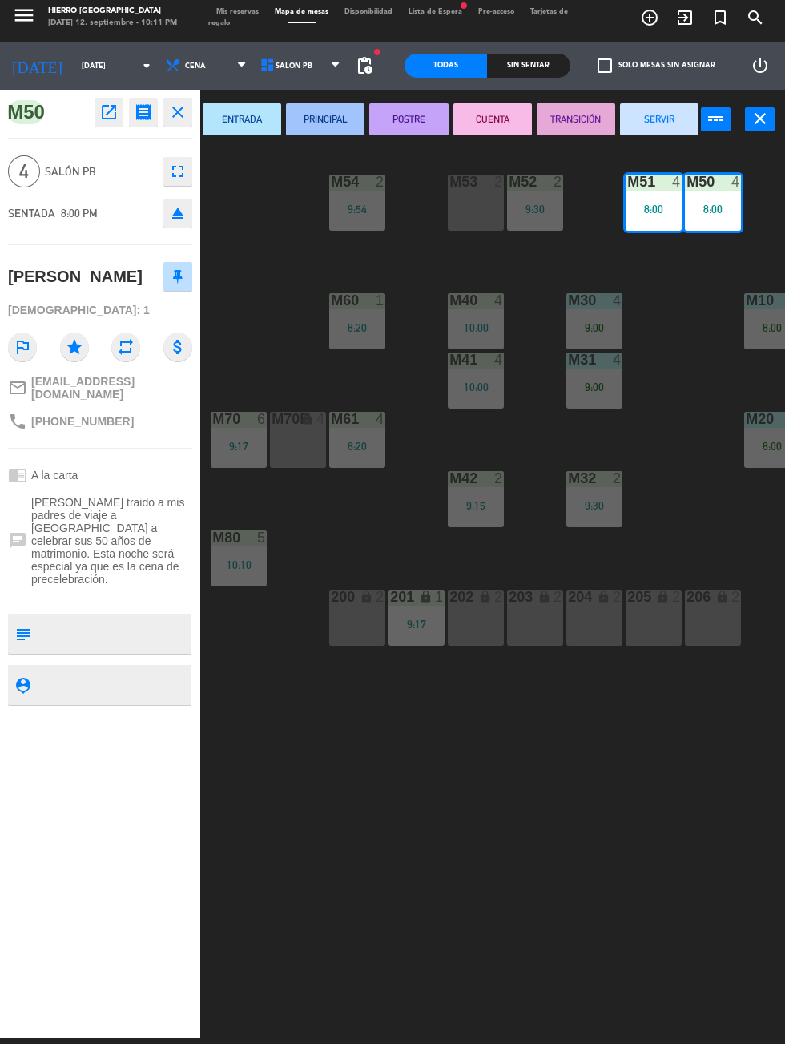
click at [655, 129] on button "SERVIR" at bounding box center [659, 119] width 79 height 32
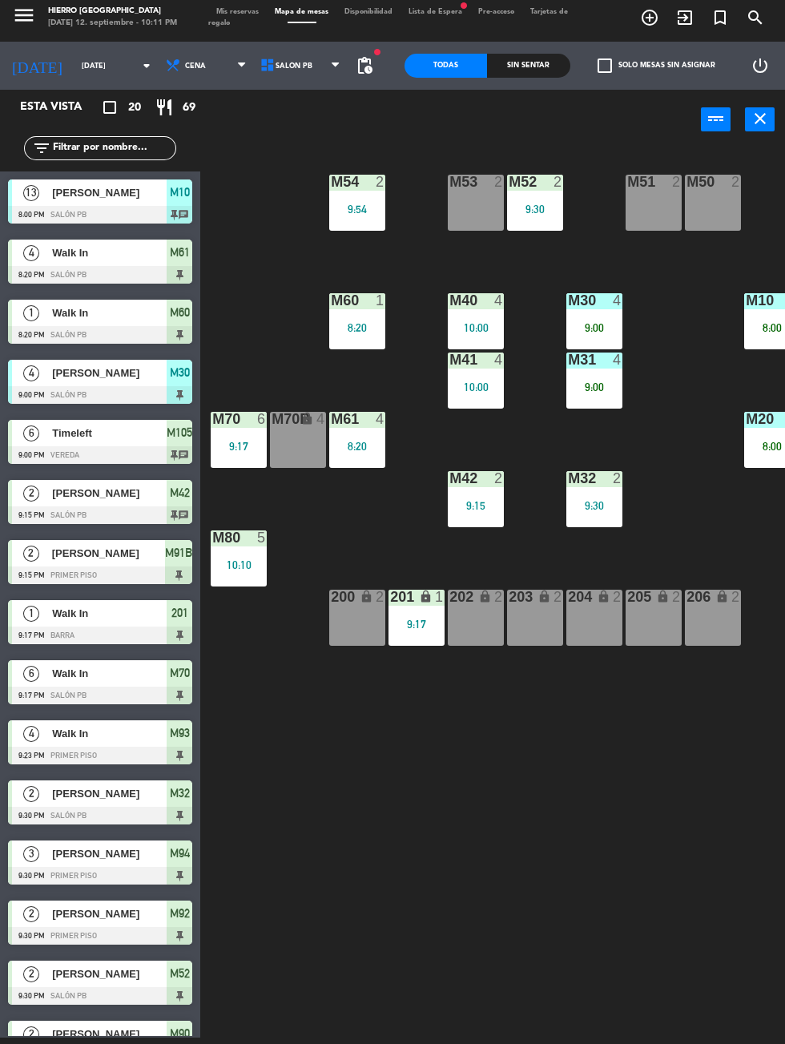
click at [353, 328] on div "8:20" at bounding box center [357, 327] width 56 height 11
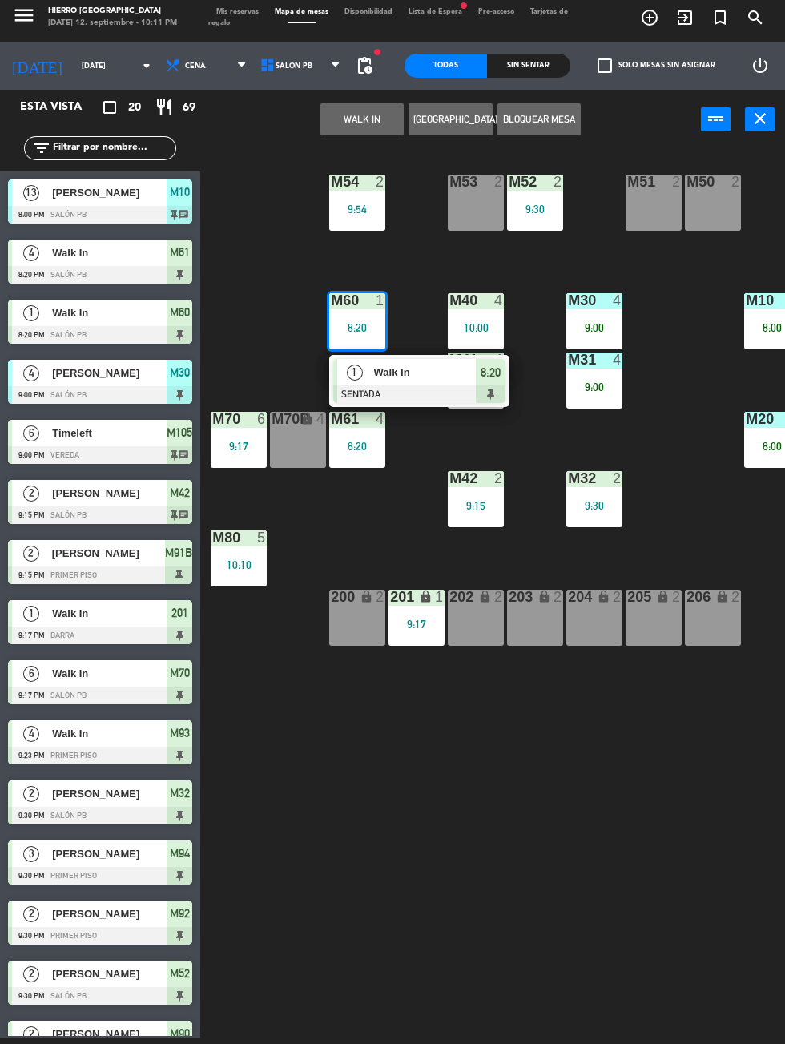
click at [354, 452] on div "8:20" at bounding box center [357, 446] width 56 height 11
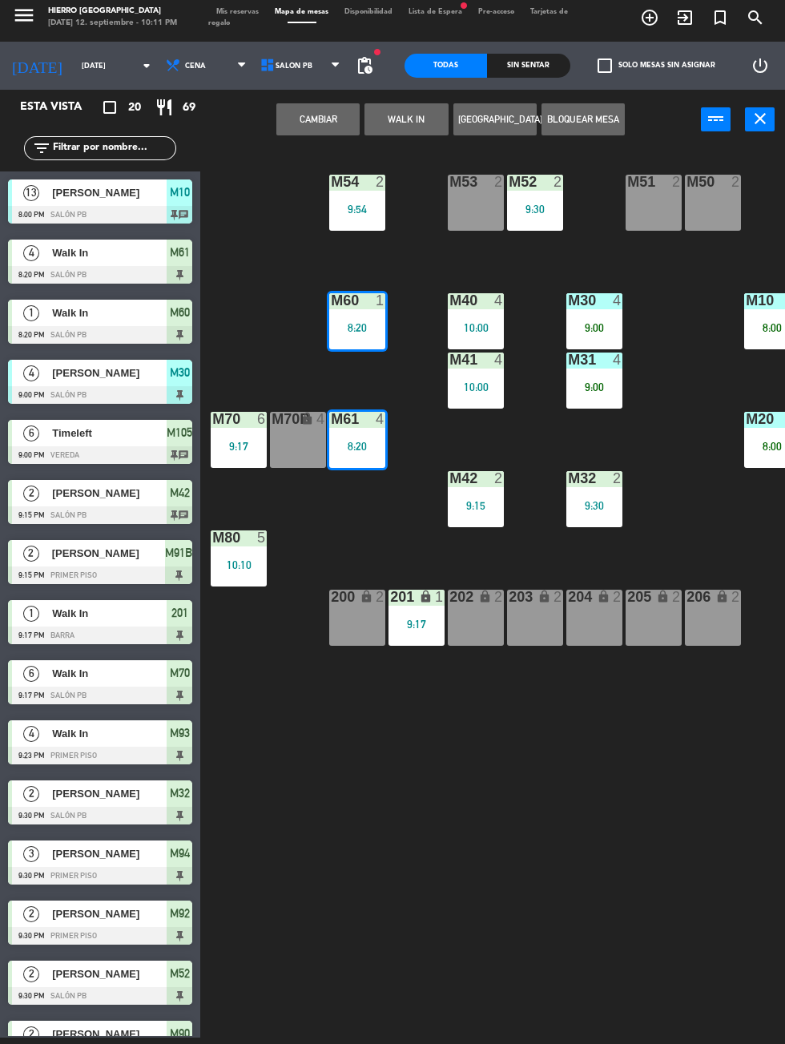
click at [362, 432] on div "M61 4 8:20" at bounding box center [357, 440] width 56 height 56
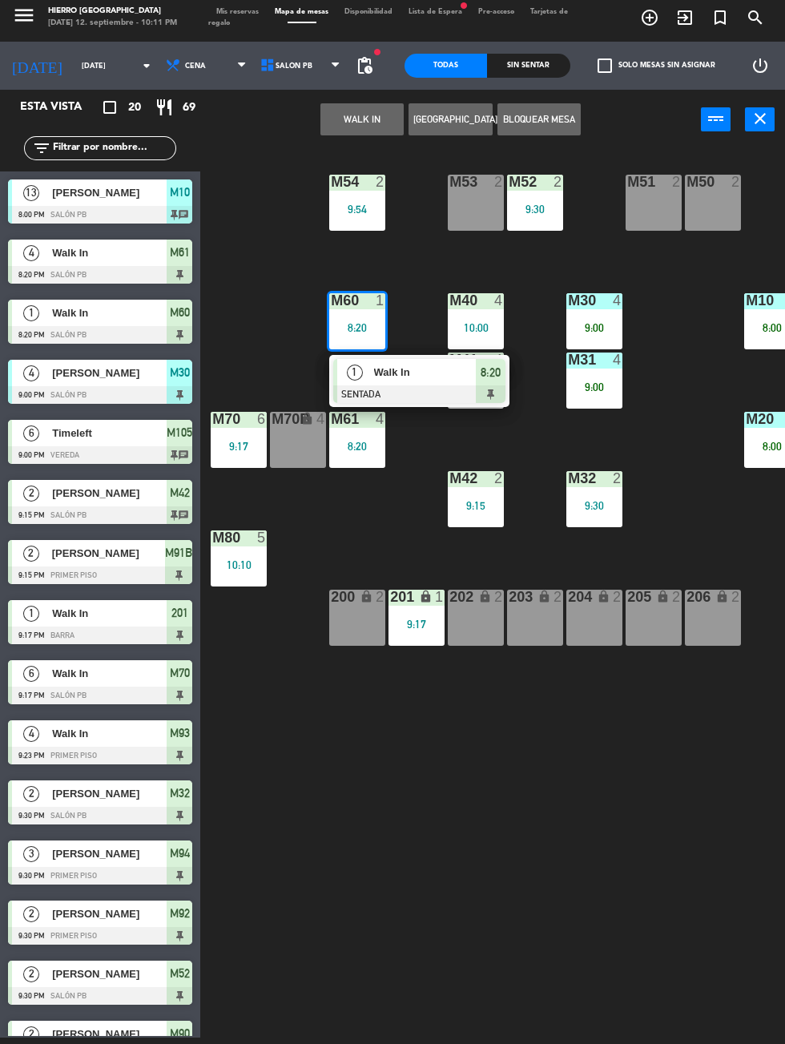
click at [428, 372] on span "Walk In" at bounding box center [425, 372] width 103 height 17
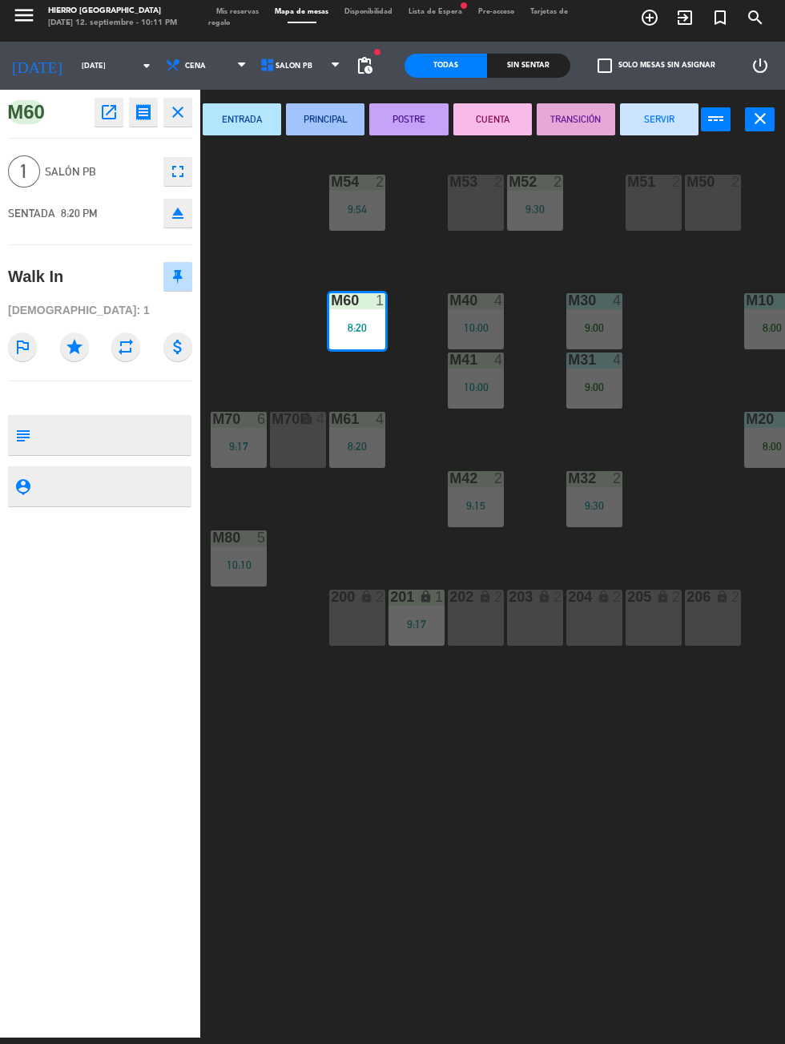
click at [489, 114] on button "CUENTA" at bounding box center [492, 119] width 79 height 32
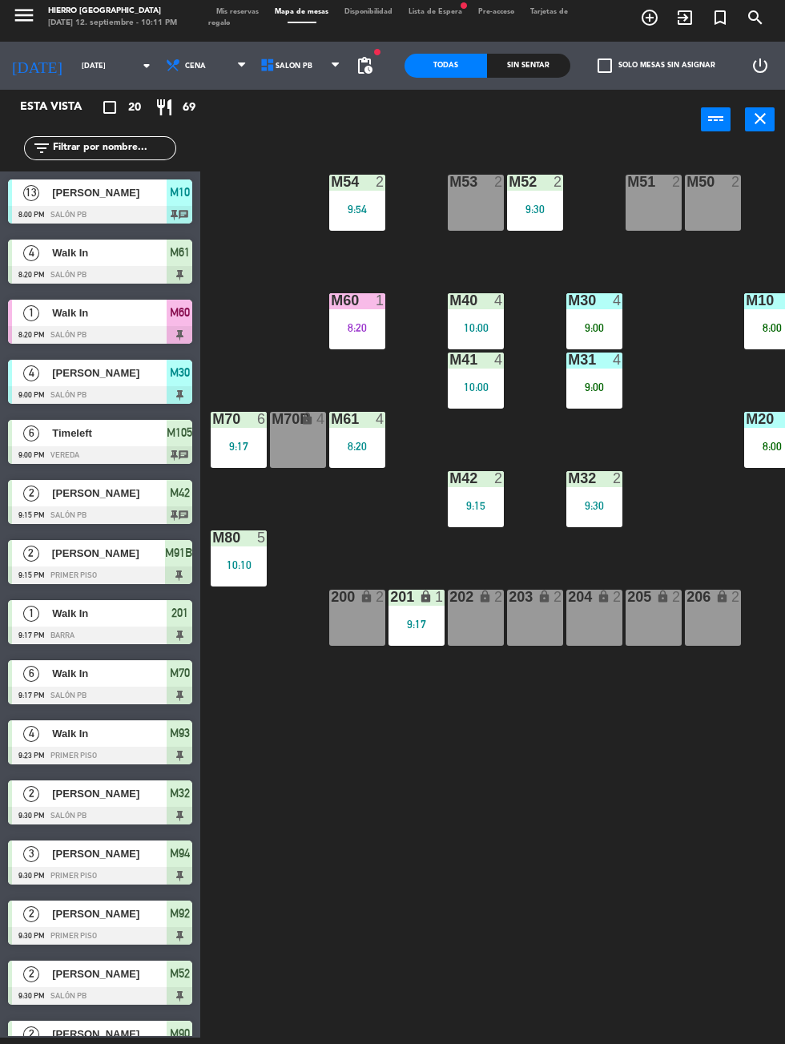
click at [378, 432] on div "M61 4 8:20" at bounding box center [357, 440] width 56 height 56
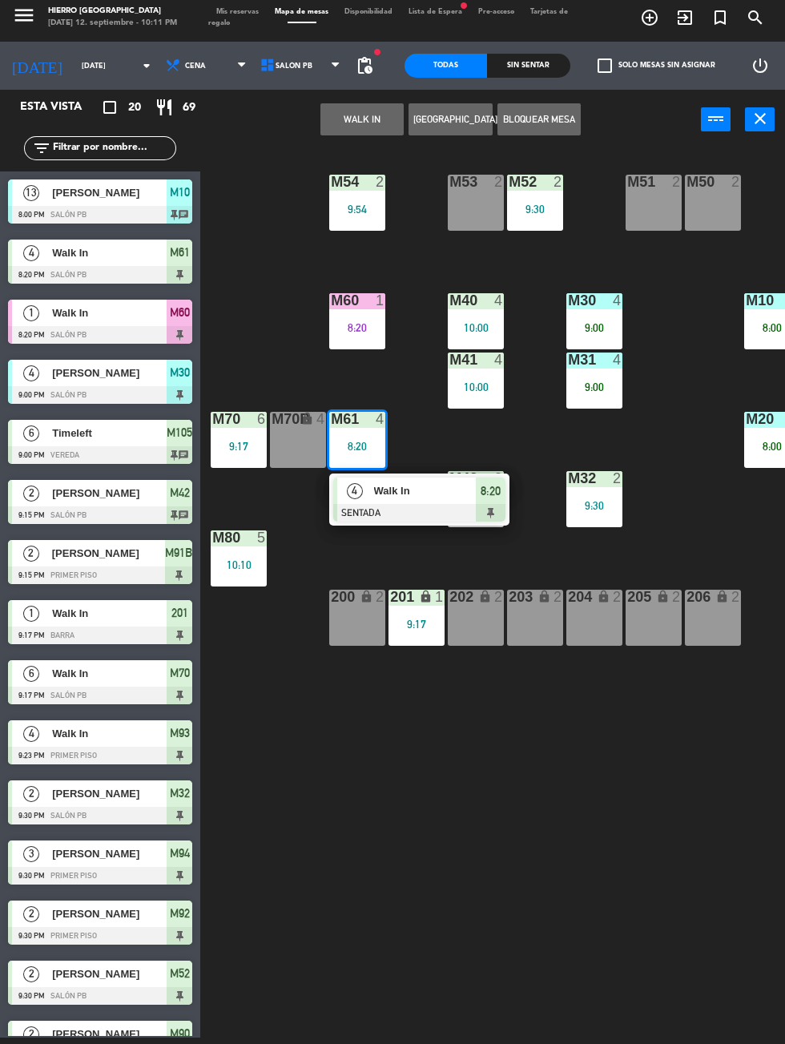
click at [409, 510] on div at bounding box center [419, 513] width 172 height 18
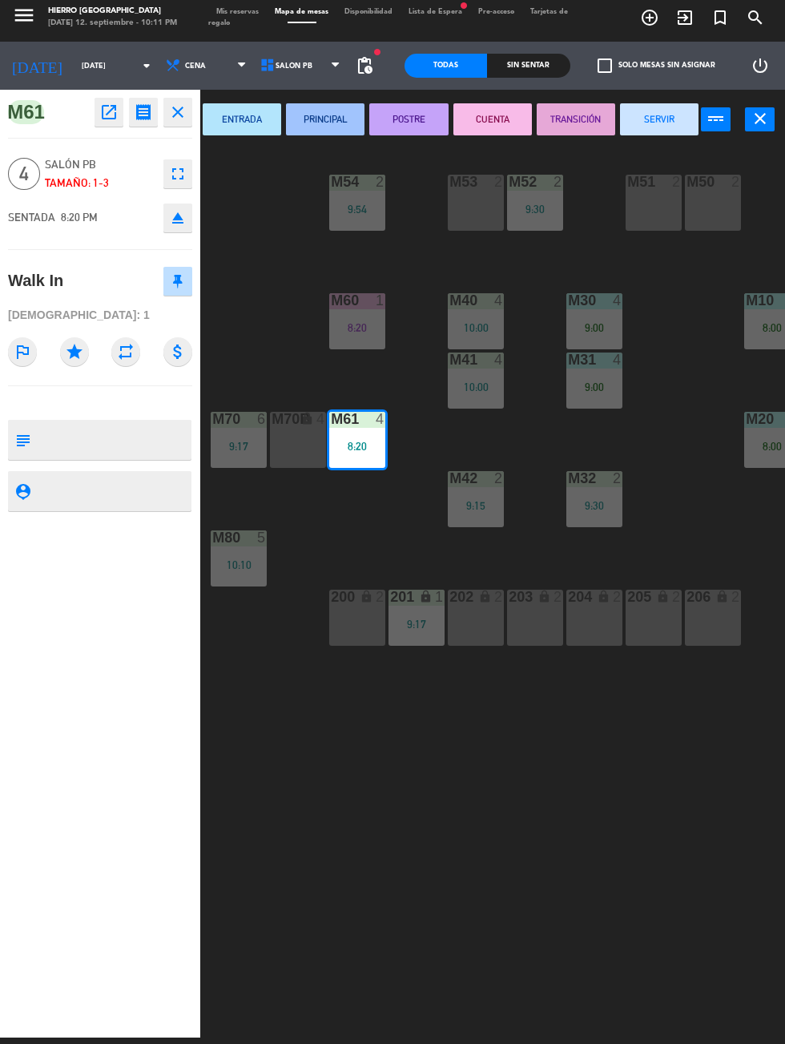
click at [481, 121] on button "CUENTA" at bounding box center [492, 119] width 79 height 32
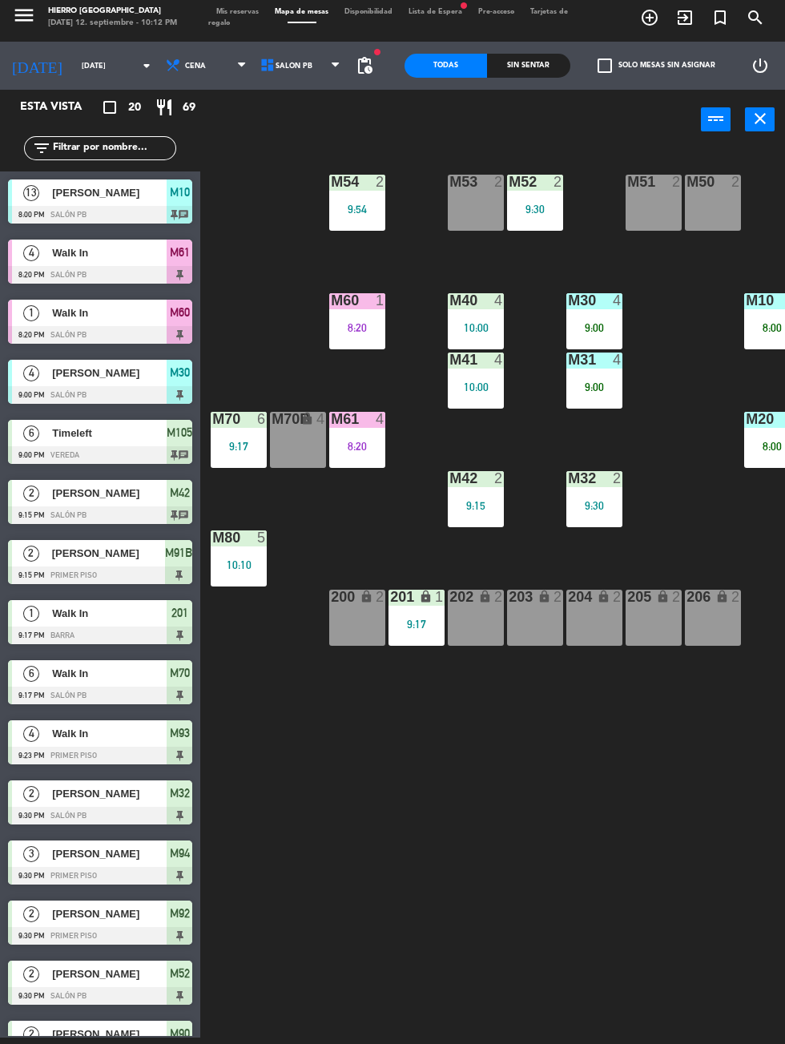
click at [454, 628] on div "202 lock 2" at bounding box center [476, 618] width 56 height 56
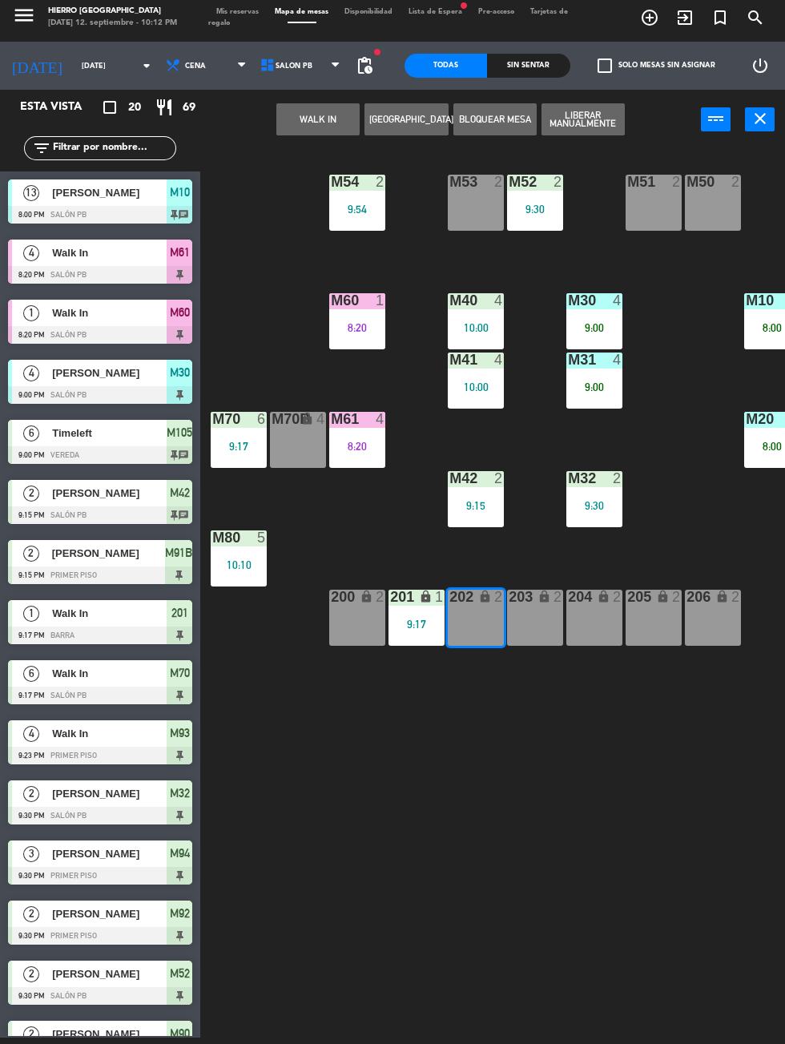
click at [534, 614] on div "203 lock 2" at bounding box center [535, 618] width 56 height 56
click at [321, 112] on button "WALK IN" at bounding box center [317, 119] width 83 height 32
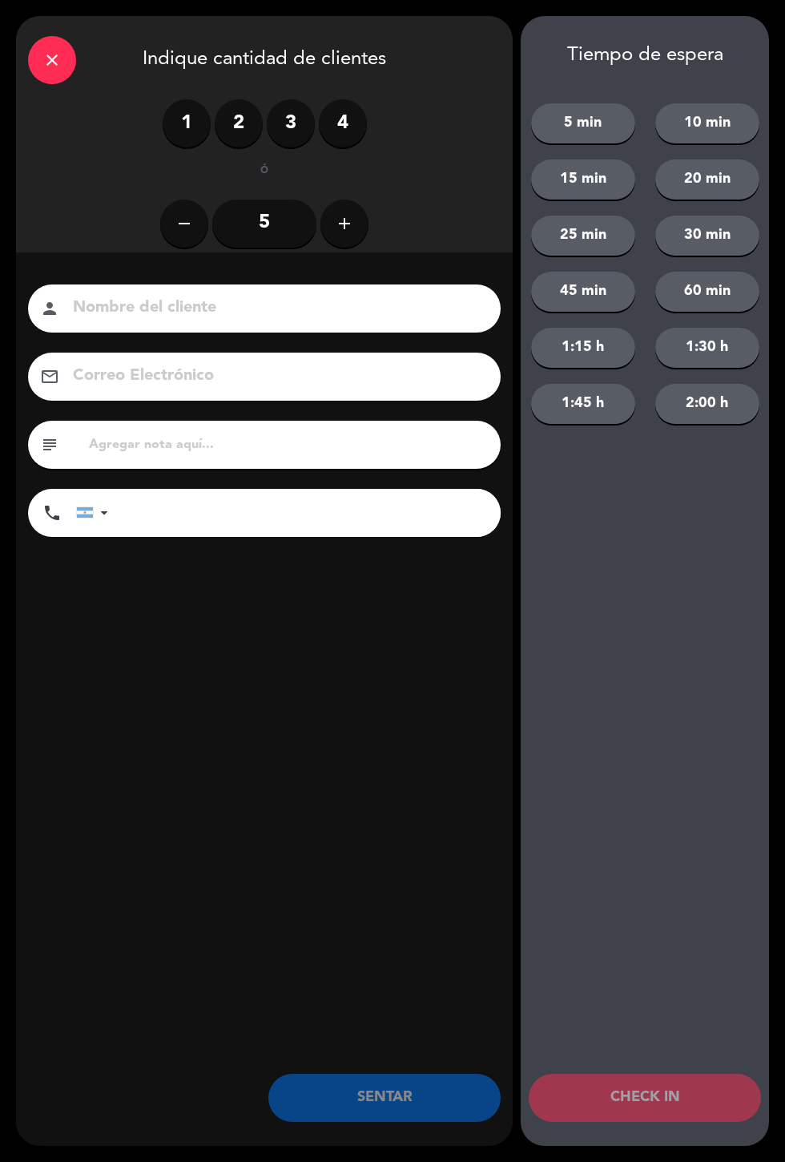
click at [223, 116] on label "2" at bounding box center [239, 123] width 48 height 48
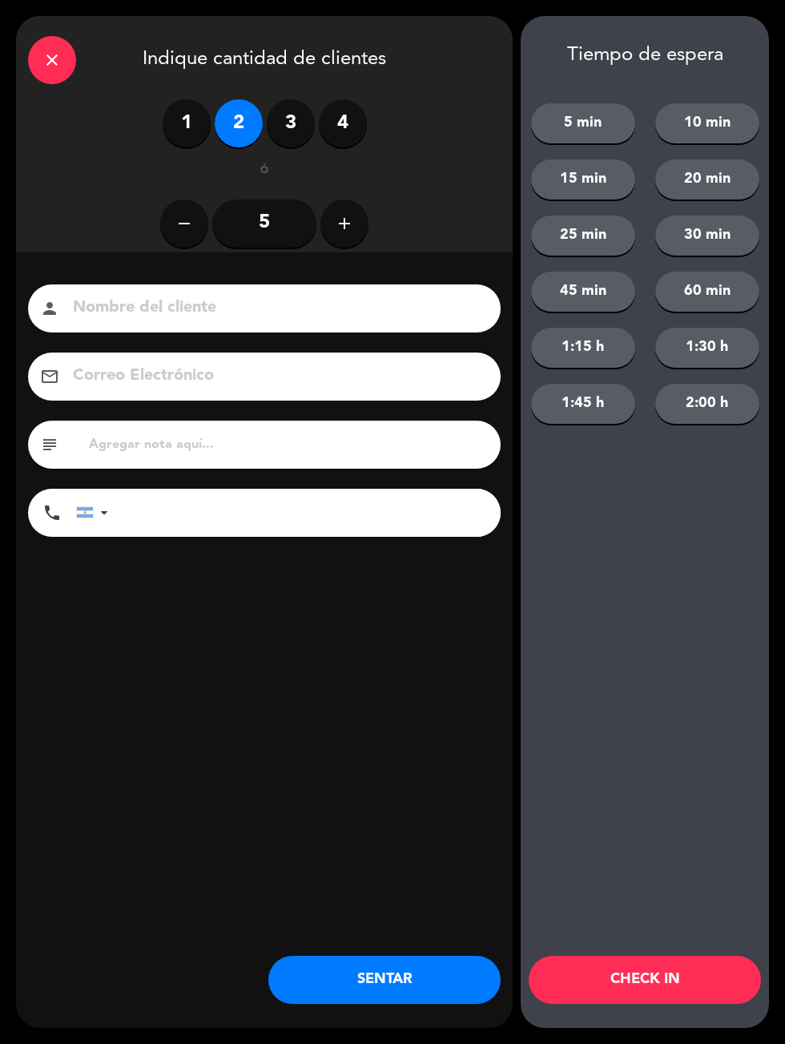
click at [389, 973] on button "SENTAR" at bounding box center [384, 980] width 232 height 48
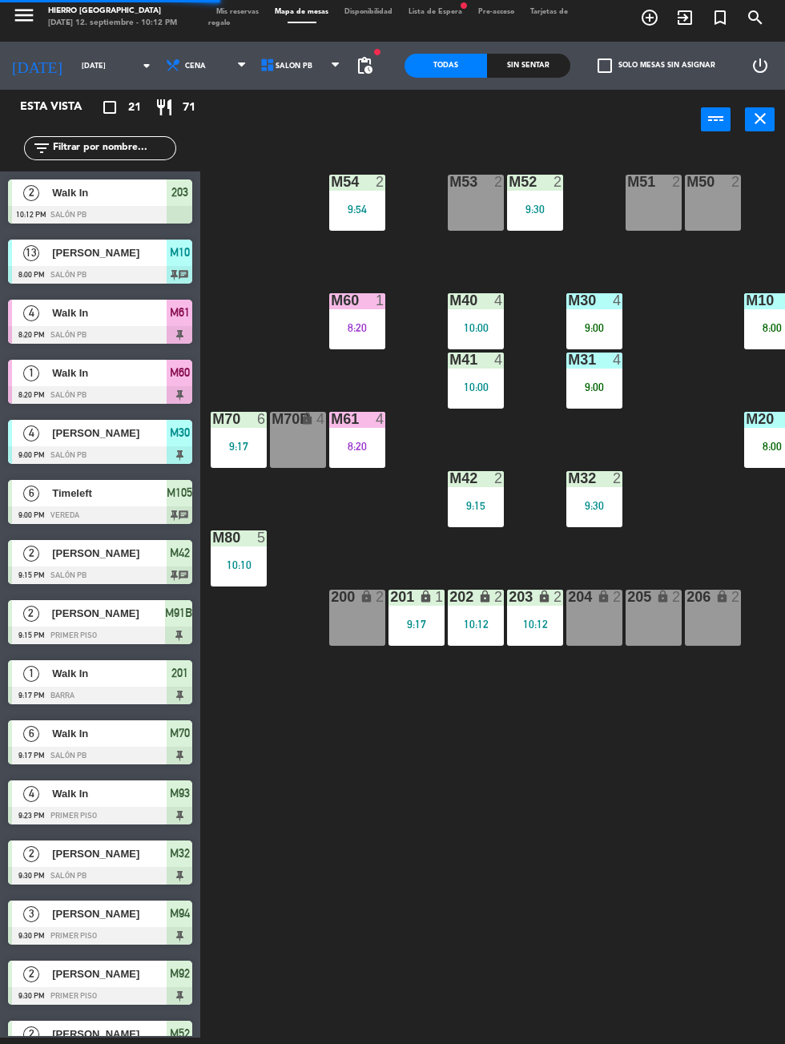
click at [583, 619] on div "204 lock 2" at bounding box center [594, 618] width 56 height 56
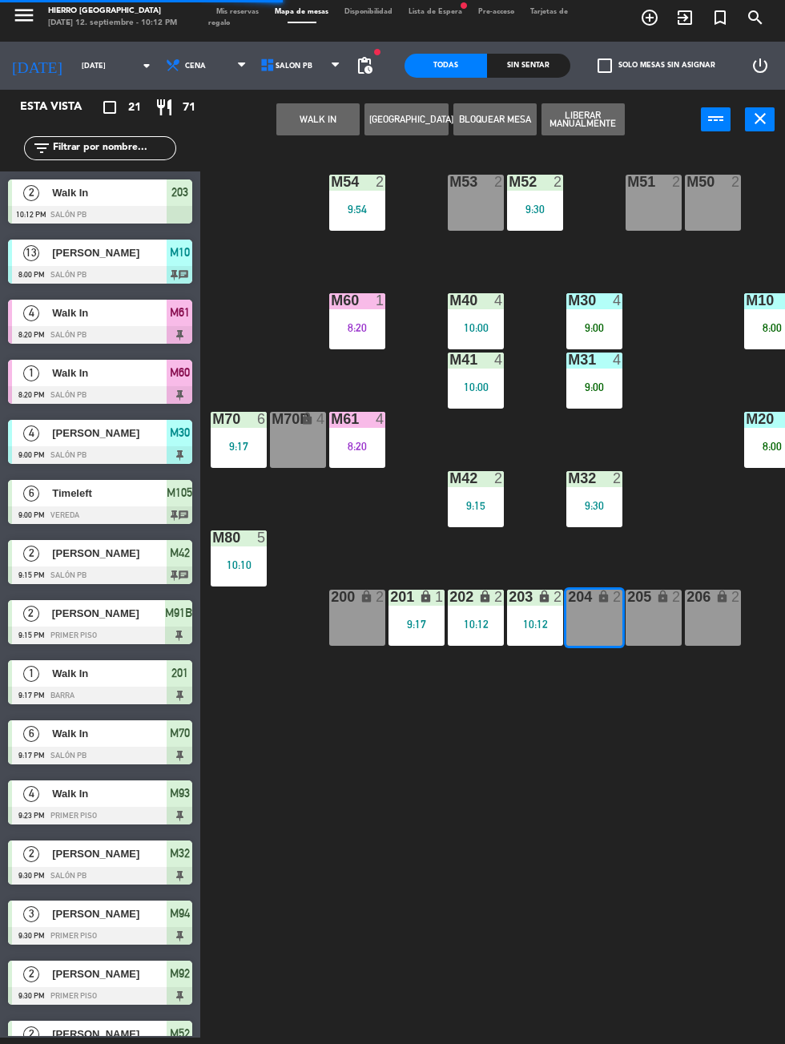
click at [650, 612] on div "205 lock 2" at bounding box center [654, 618] width 56 height 56
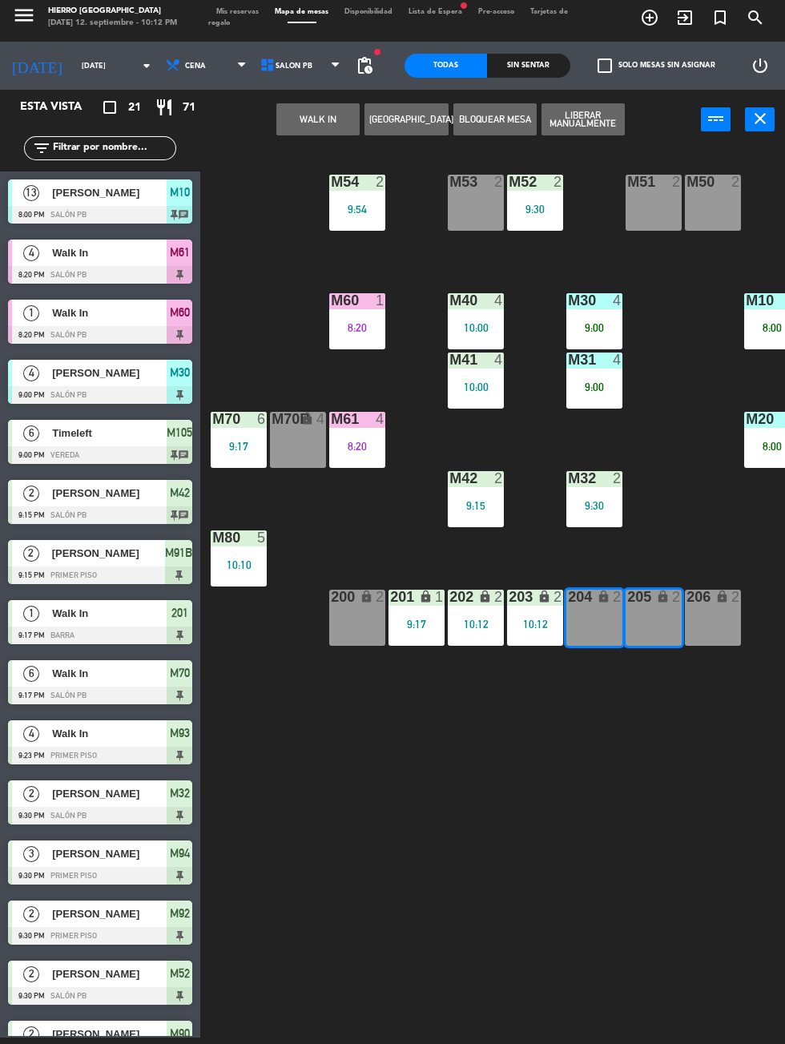
click at [319, 115] on button "WALK IN" at bounding box center [317, 119] width 83 height 32
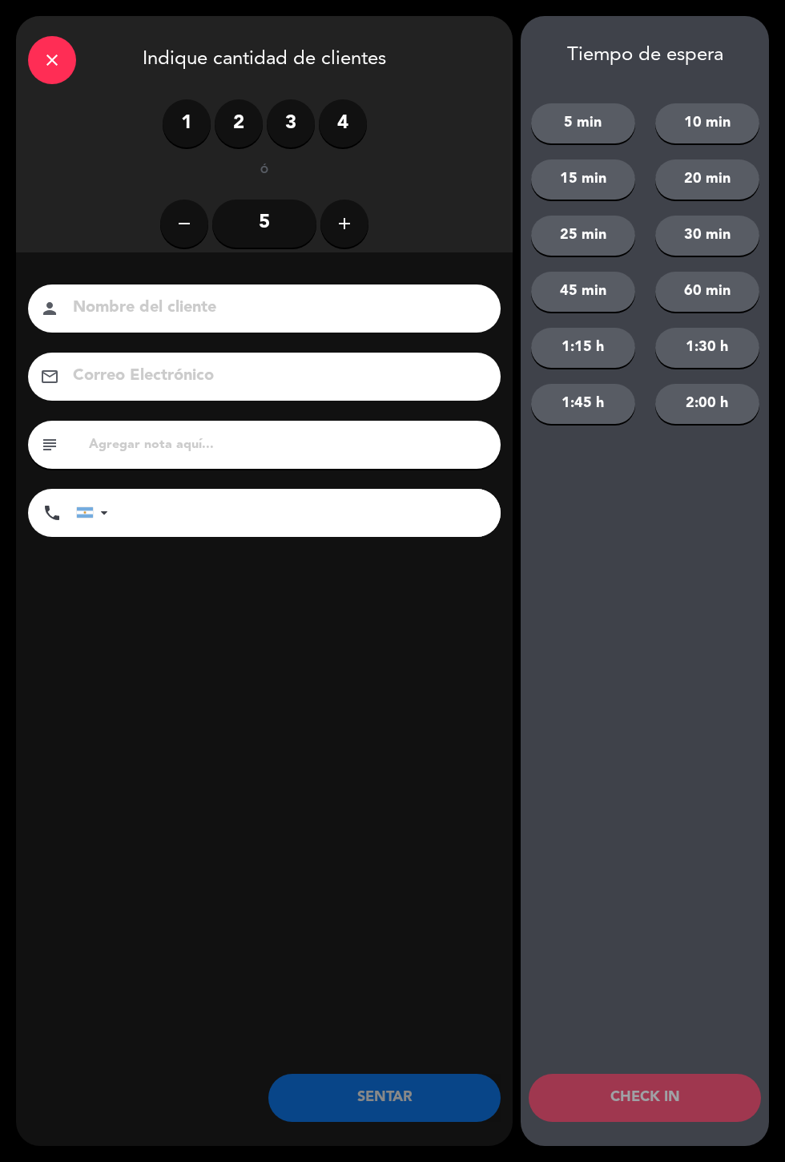
click at [243, 127] on label "2" at bounding box center [239, 123] width 48 height 48
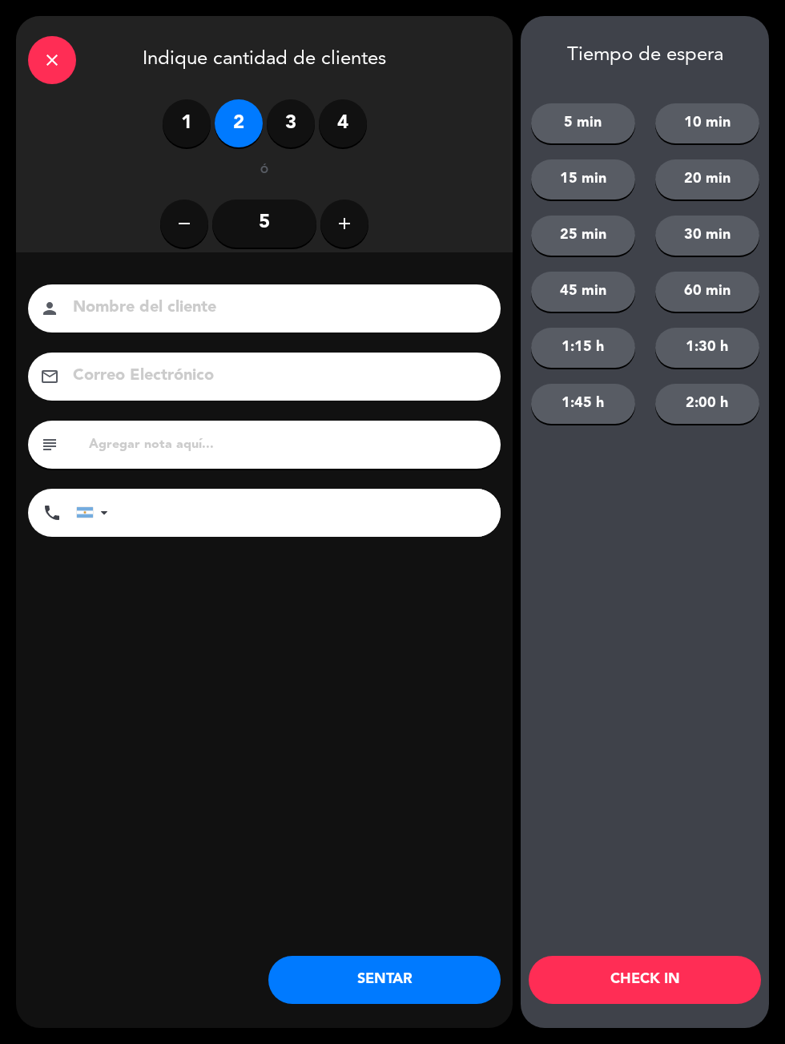
click at [421, 977] on button "SENTAR" at bounding box center [384, 980] width 232 height 48
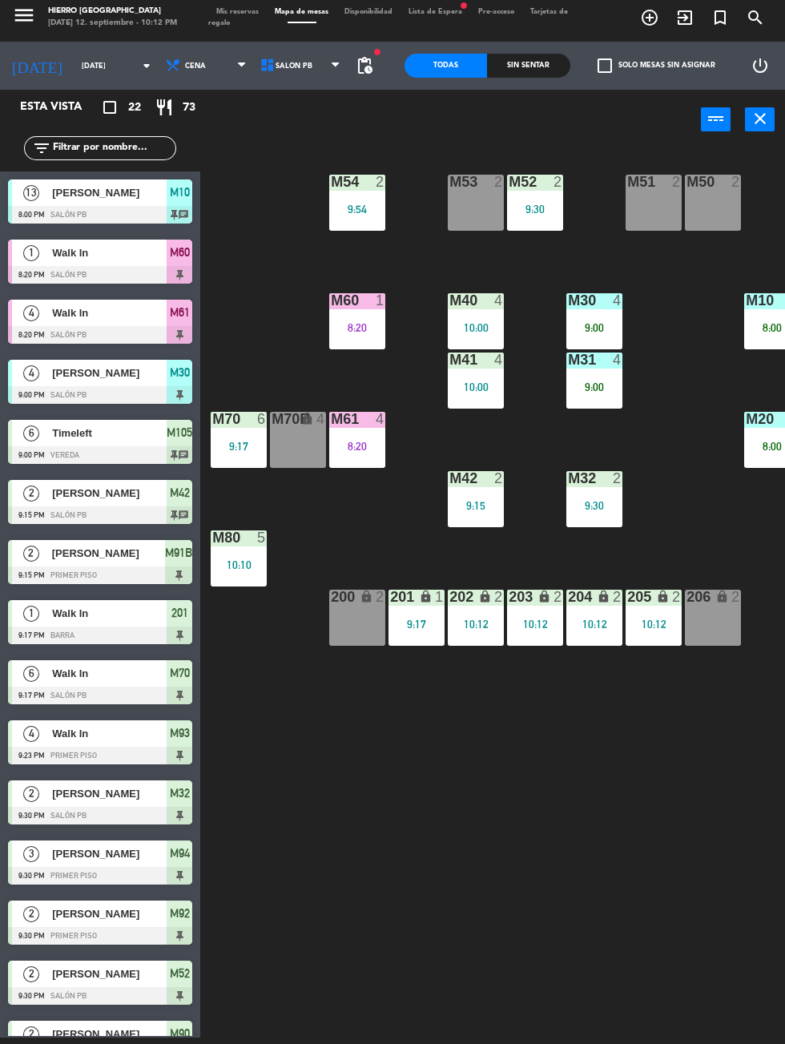
click at [232, 10] on span "Mis reservas" at bounding box center [237, 11] width 58 height 7
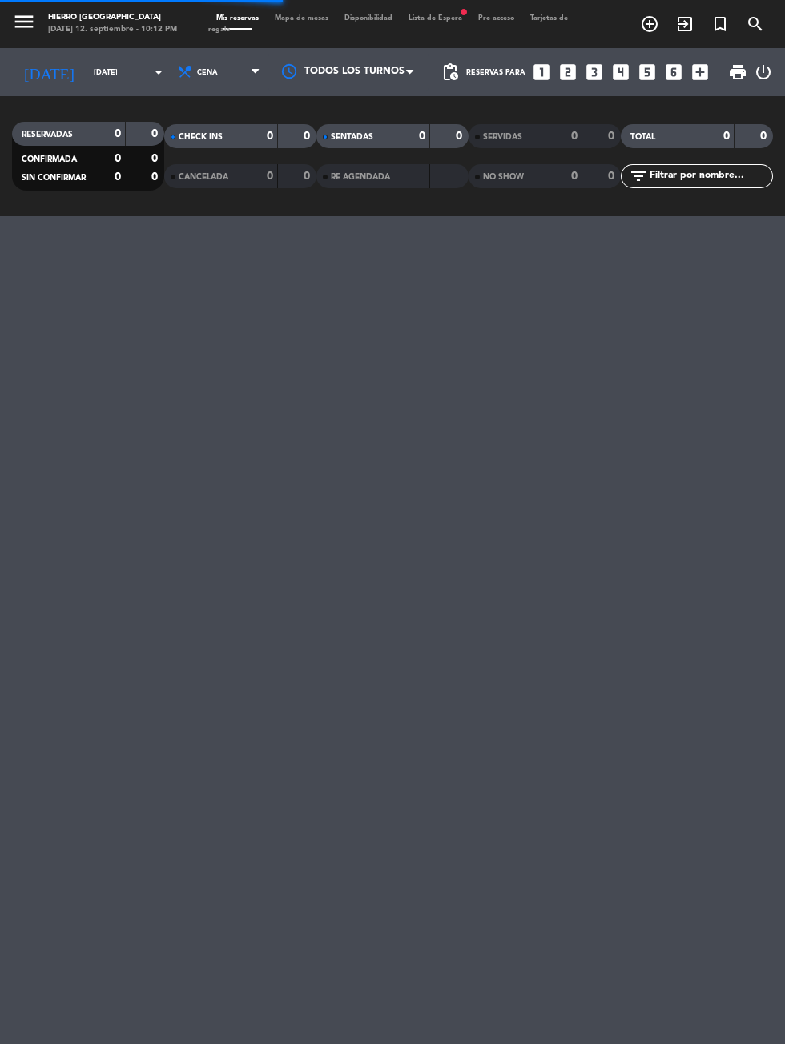
click at [445, 14] on span "Lista de Espera fiber_manual_record" at bounding box center [436, 17] width 70 height 7
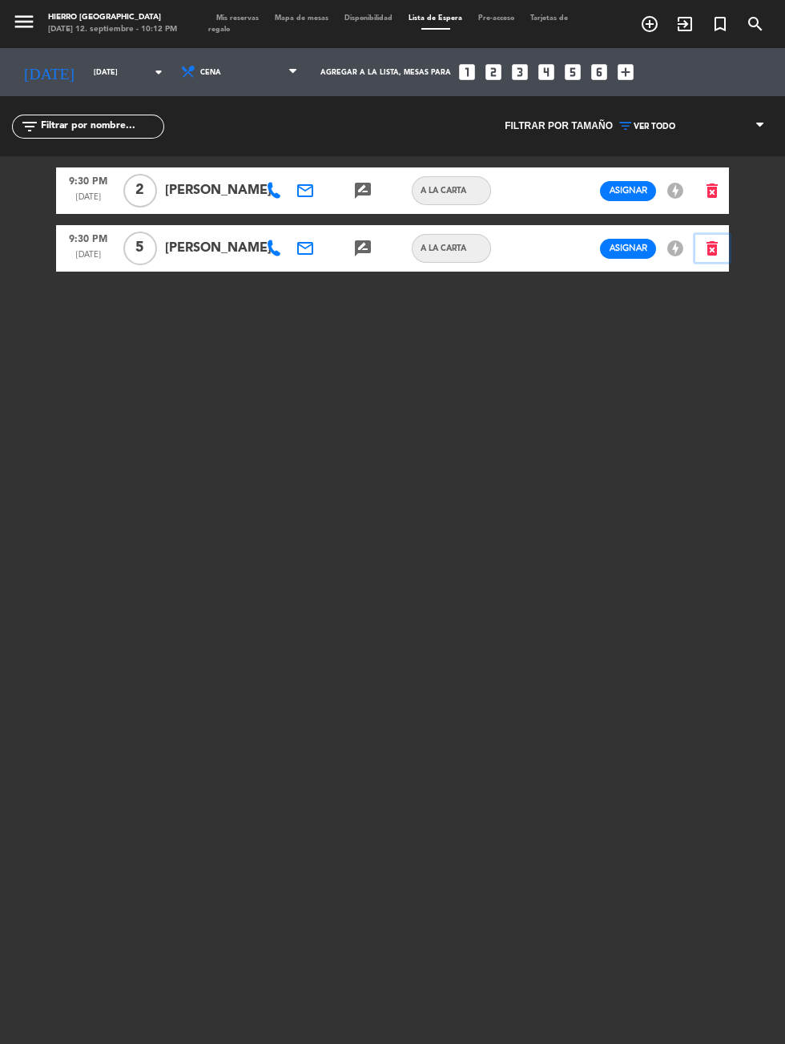
click at [724, 259] on button "delete_forever" at bounding box center [712, 249] width 34 height 28
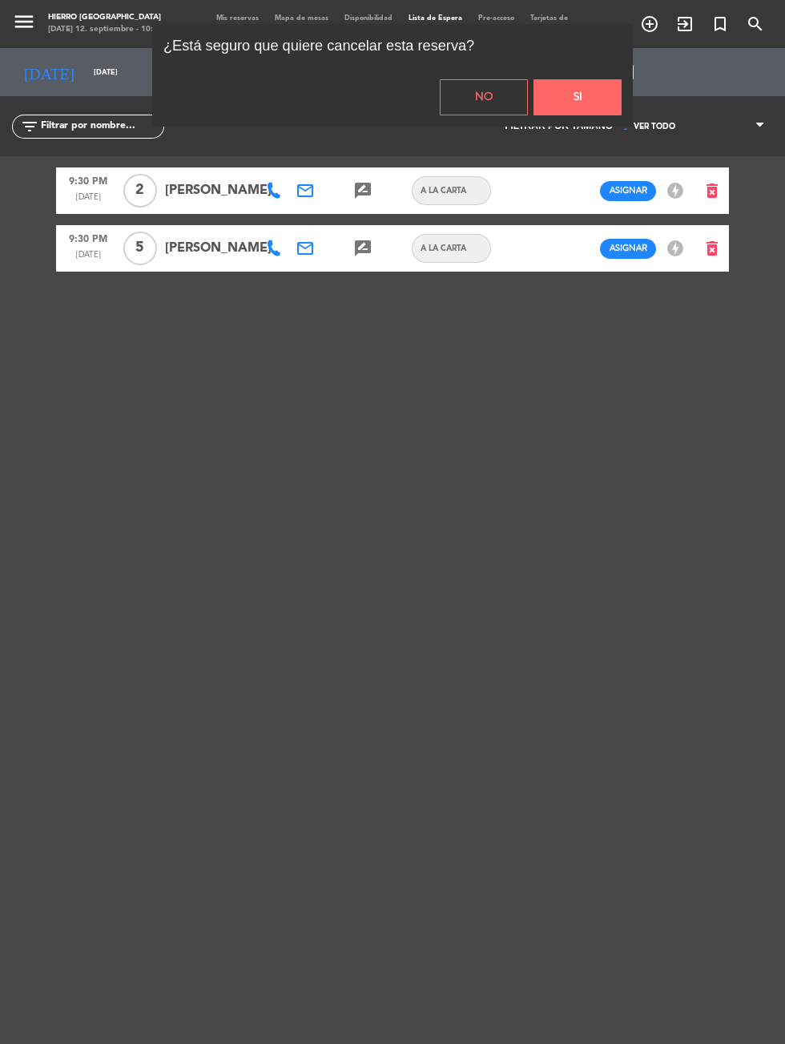
click at [596, 110] on button "Si" at bounding box center [578, 97] width 88 height 36
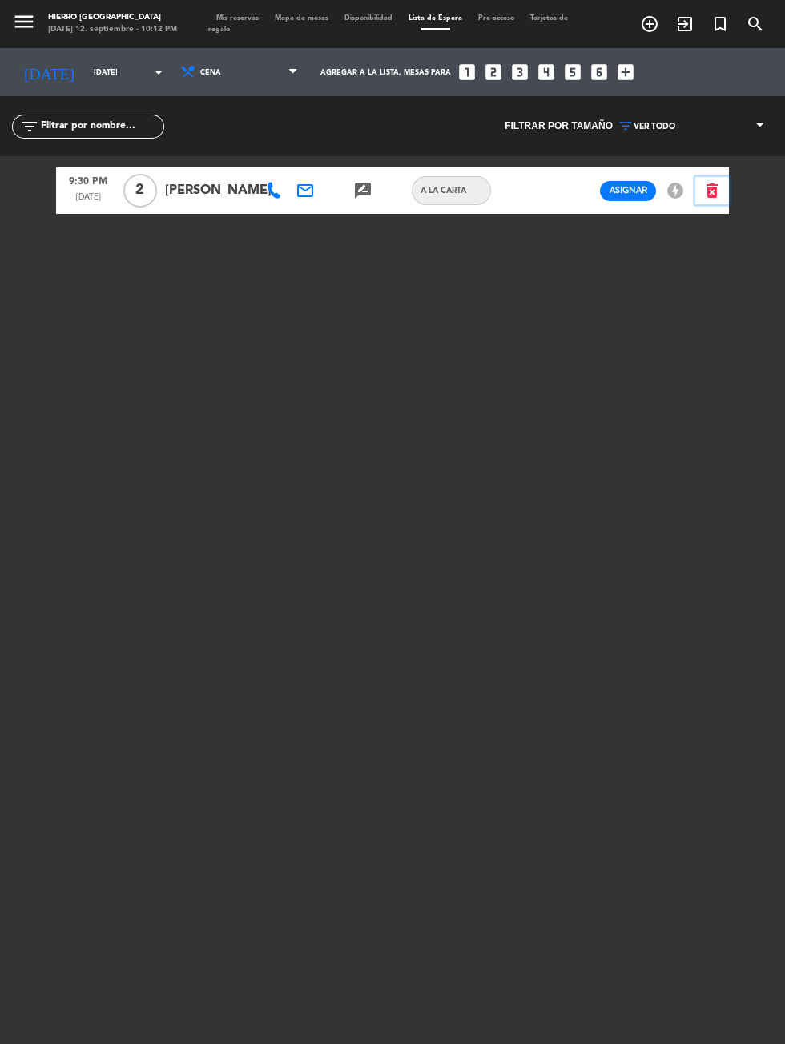
click at [719, 194] on icon "delete_forever" at bounding box center [712, 190] width 19 height 19
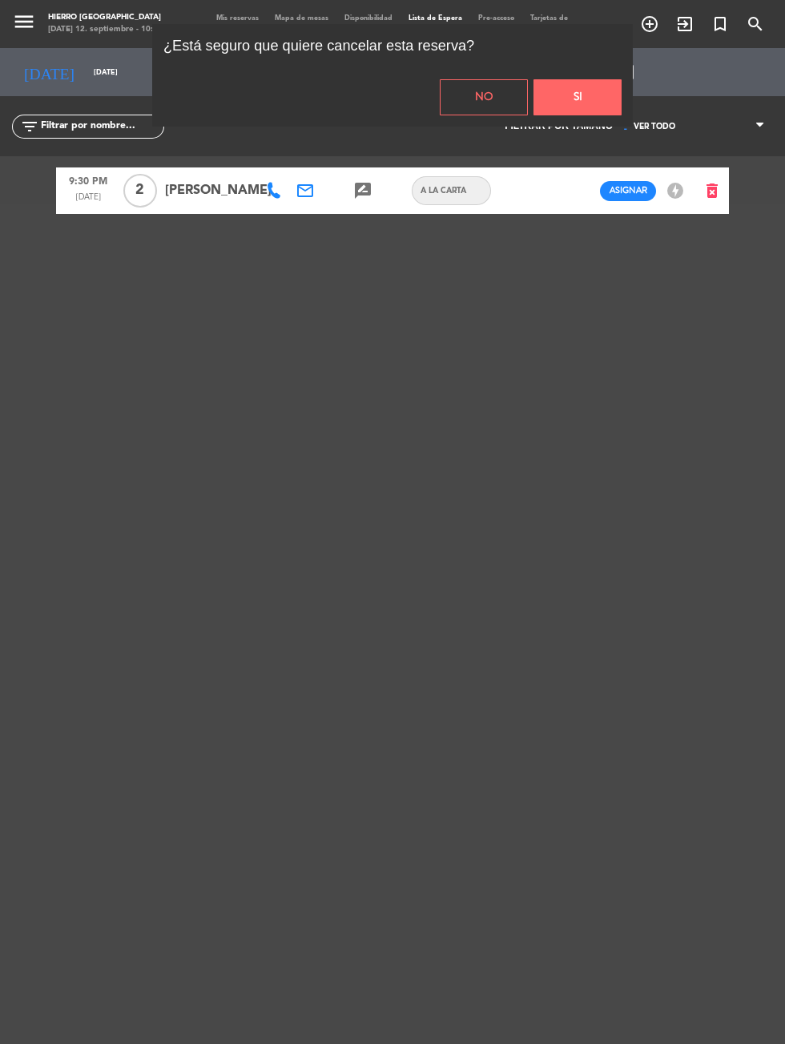
click at [583, 101] on button "Si" at bounding box center [578, 97] width 88 height 36
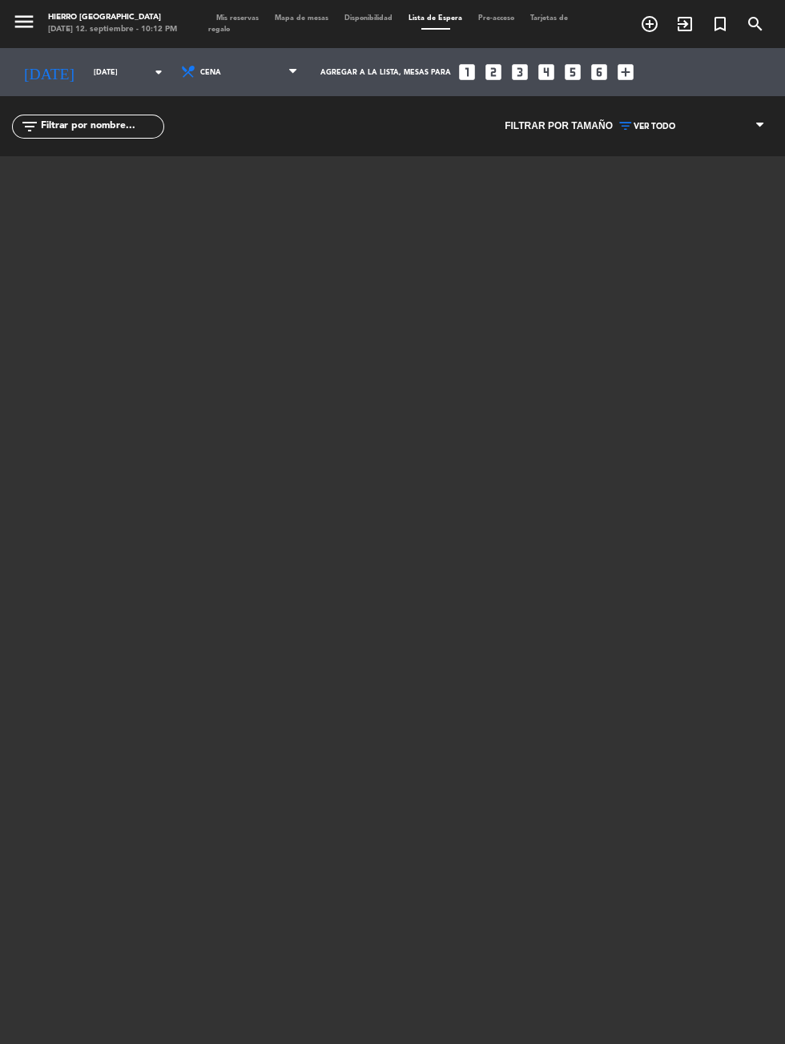
click at [240, 18] on span "Mis reservas" at bounding box center [237, 17] width 58 height 7
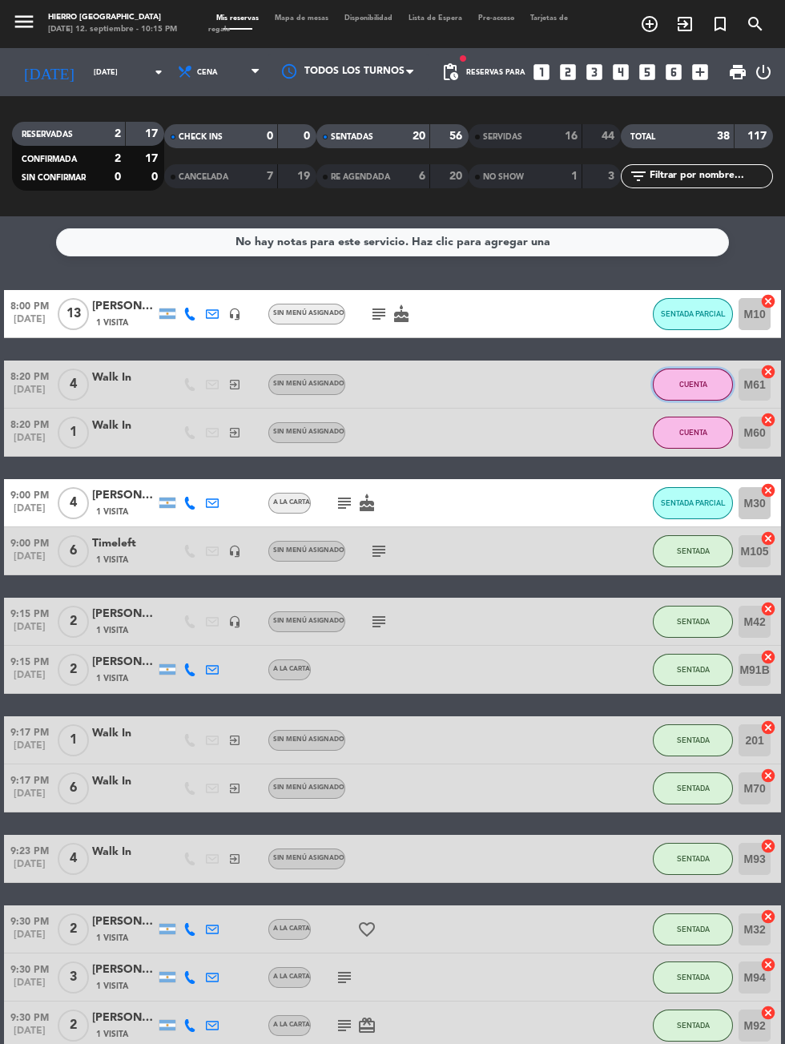
click at [703, 377] on button "CUENTA" at bounding box center [693, 385] width 80 height 32
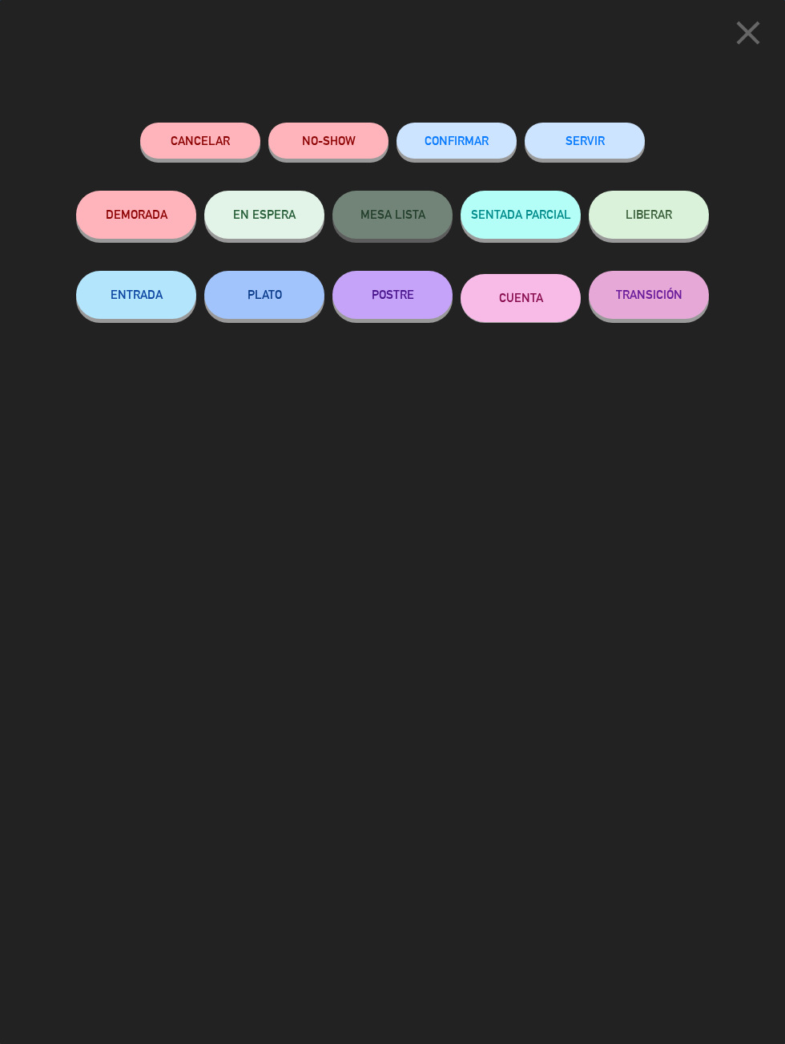
click at [605, 127] on button "SERVIR" at bounding box center [585, 141] width 120 height 36
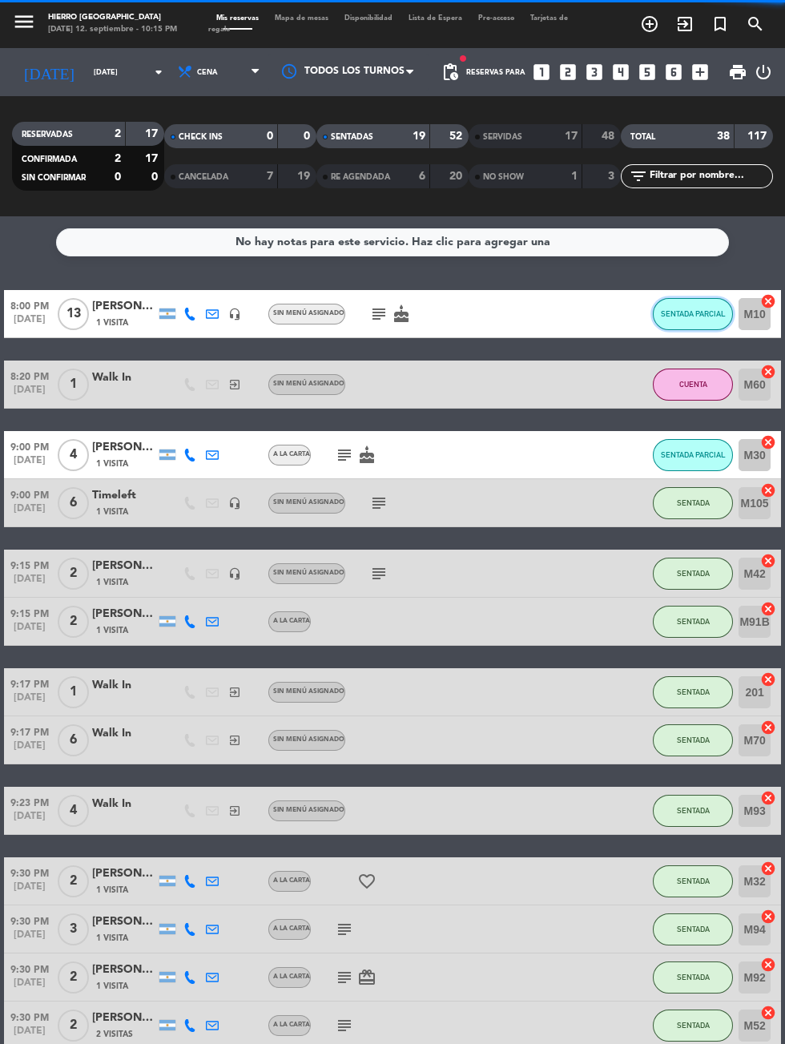
click at [696, 311] on span "SENTADA PARCIAL" at bounding box center [693, 313] width 65 height 9
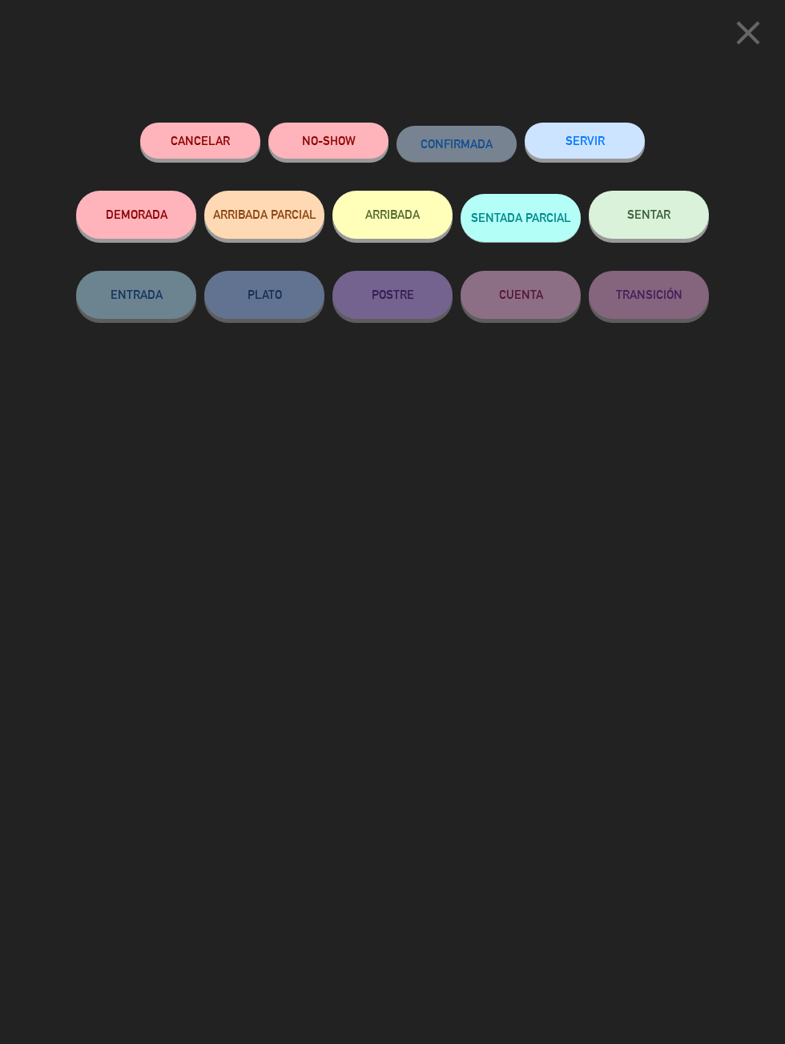
click at [648, 212] on span "SENTAR" at bounding box center [648, 214] width 43 height 14
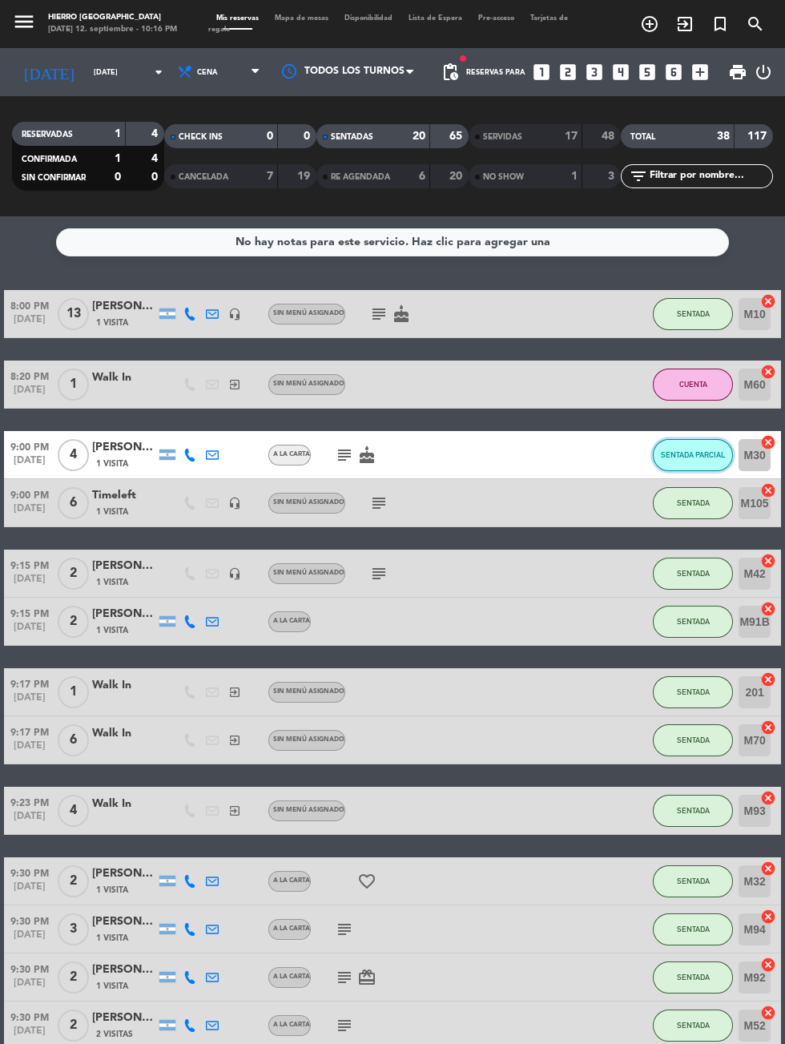
click at [709, 454] on span "SENTADA PARCIAL" at bounding box center [693, 454] width 65 height 9
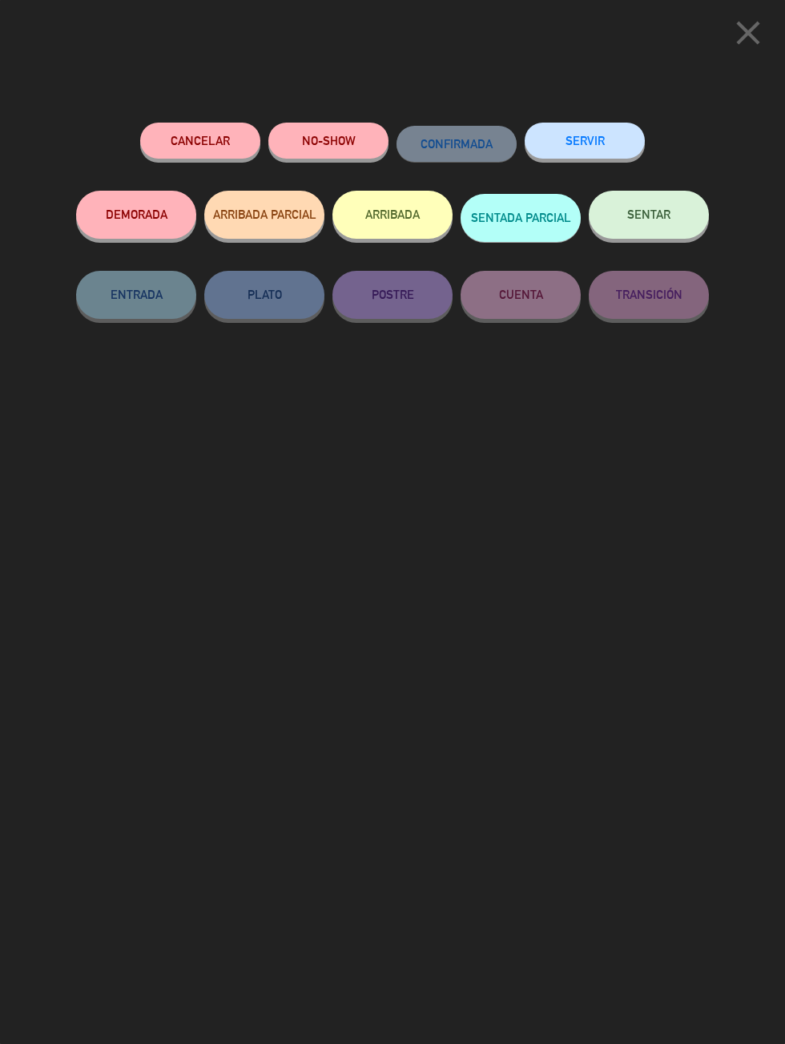
click at [664, 220] on span "SENTAR" at bounding box center [648, 214] width 43 height 14
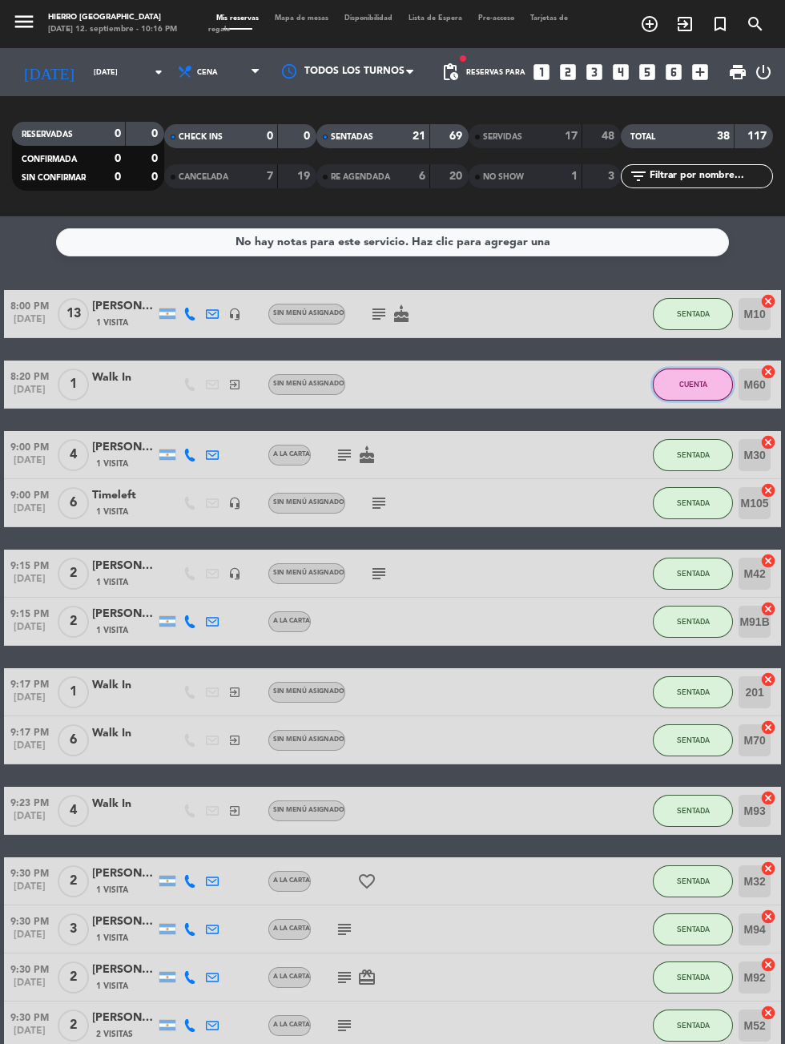
click at [690, 380] on span "CUENTA" at bounding box center [693, 384] width 28 height 9
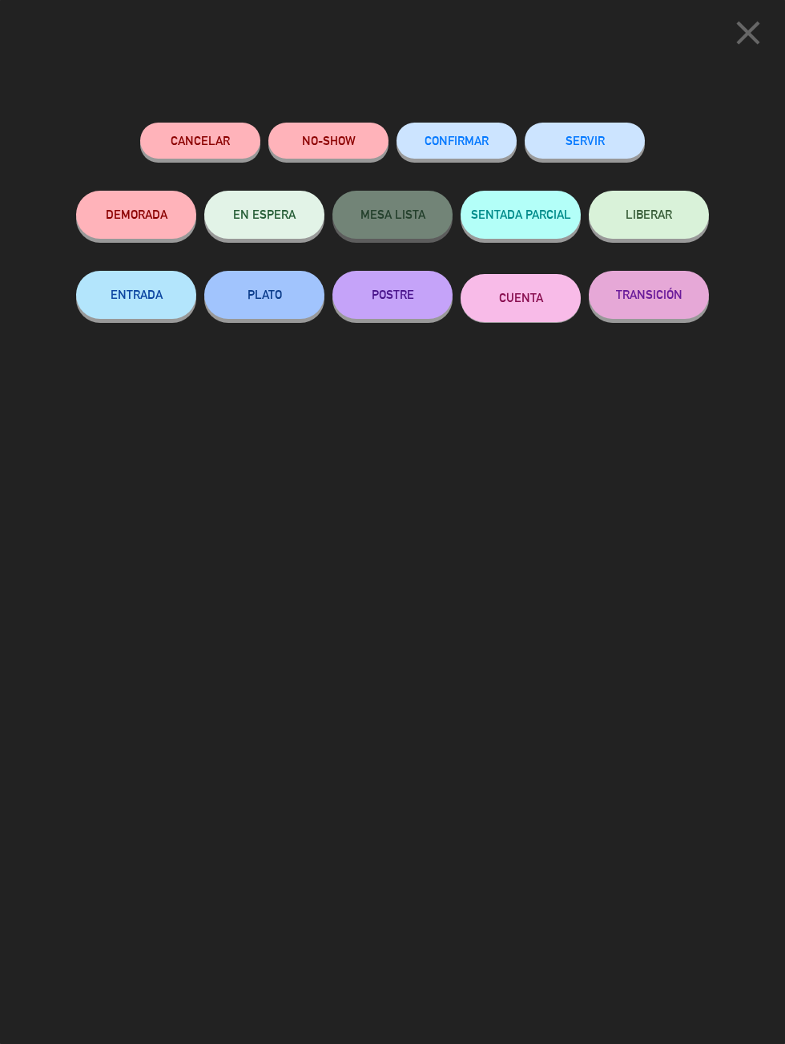
click at [602, 132] on button "SERVIR" at bounding box center [585, 141] width 120 height 36
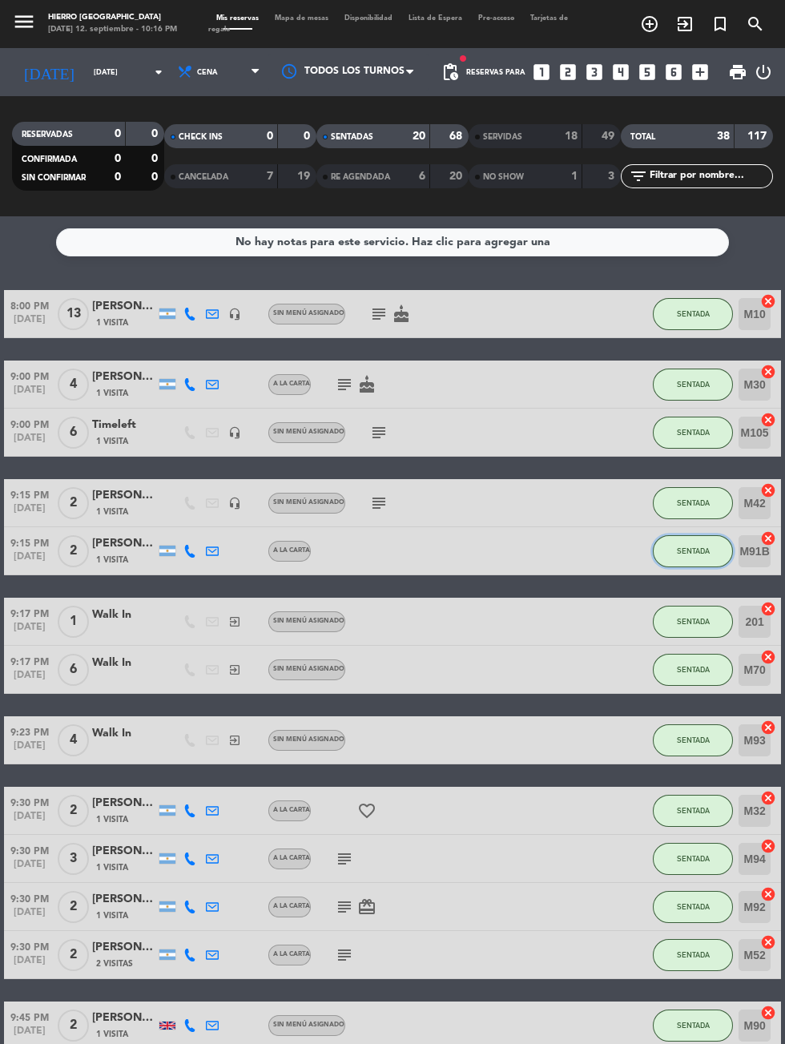
click at [699, 562] on button "SENTADA" at bounding box center [693, 551] width 80 height 32
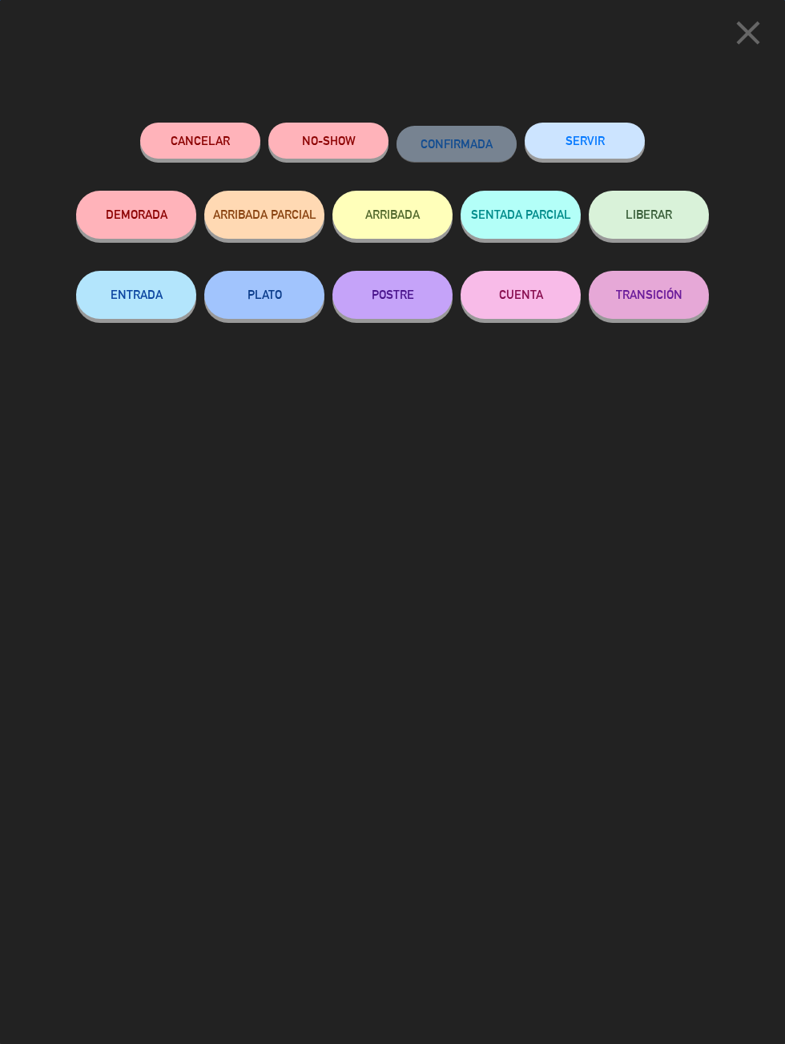
click at [606, 129] on button "SERVIR" at bounding box center [585, 141] width 120 height 36
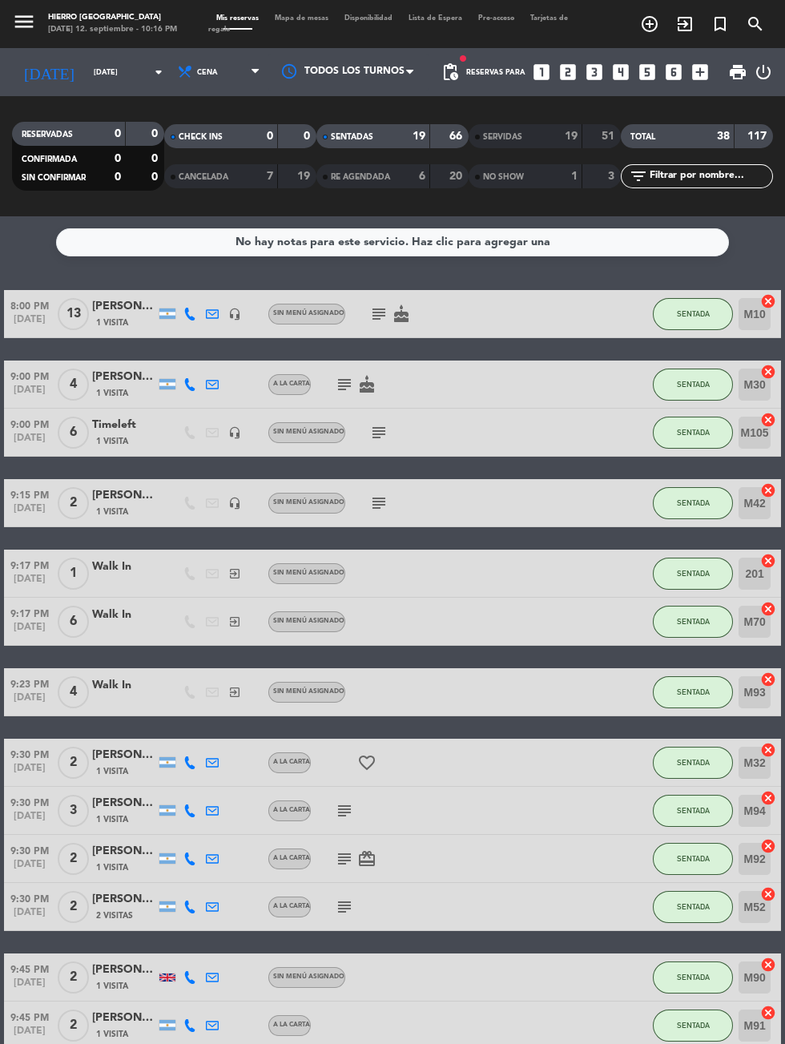
click at [308, 14] on div "Mis reservas Mapa de mesas Disponibilidad Lista de Espera Pre-acceso Tarjetas d…" at bounding box center [392, 24] width 369 height 23
click at [304, 18] on span "Mapa de mesas" at bounding box center [302, 17] width 70 height 7
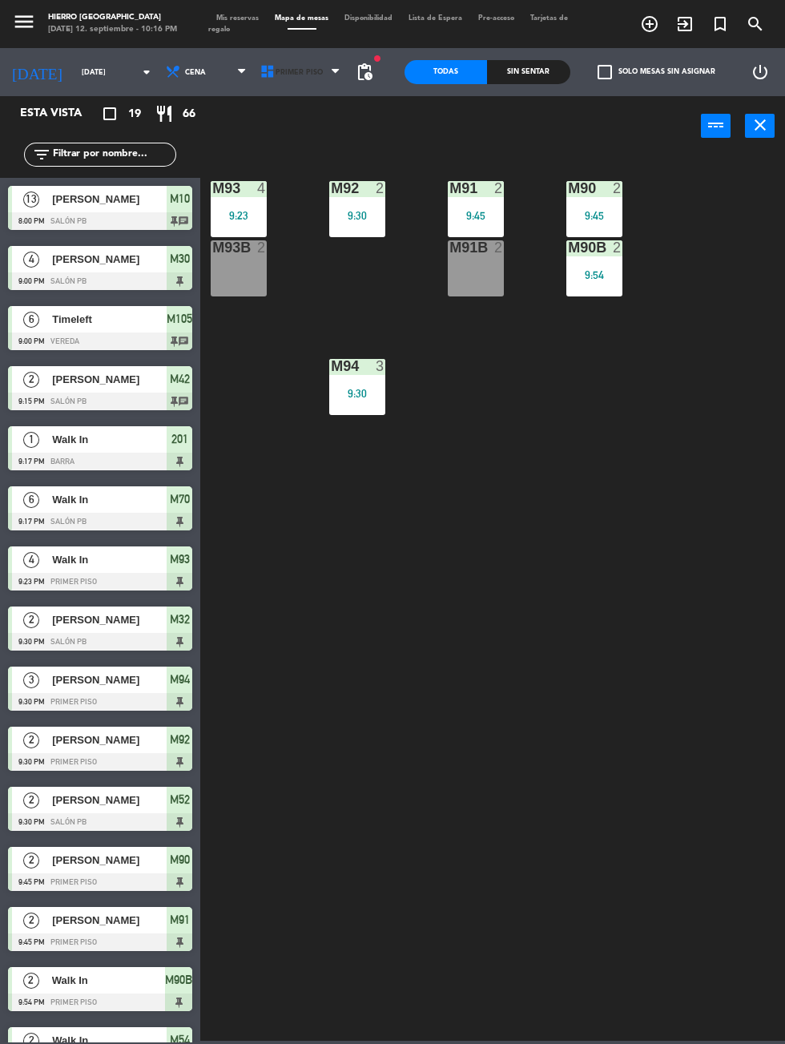
click at [284, 71] on span "Primer Piso" at bounding box center [299, 72] width 47 height 9
click at [313, 141] on ng-component "menu Hierro [GEOGRAPHIC_DATA] [DATE] 12. septiembre - 10:16 PM Mis reservas Map…" at bounding box center [392, 520] width 785 height 1041
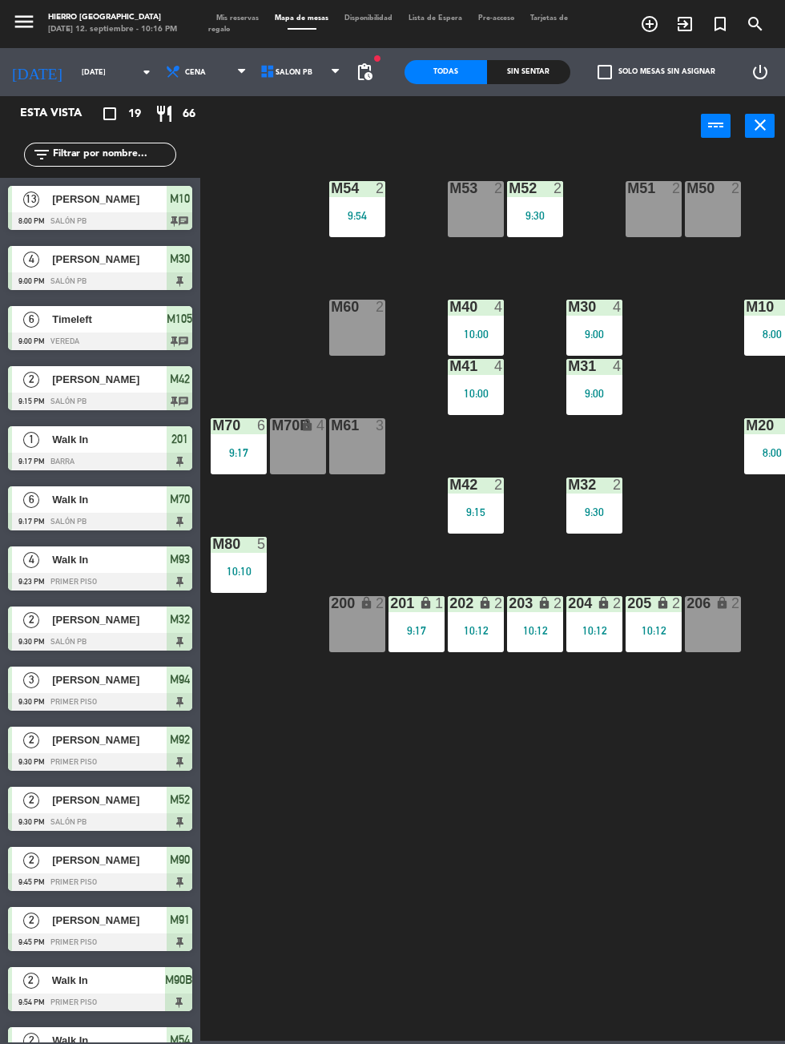
click at [348, 332] on div "M60 2" at bounding box center [357, 328] width 56 height 56
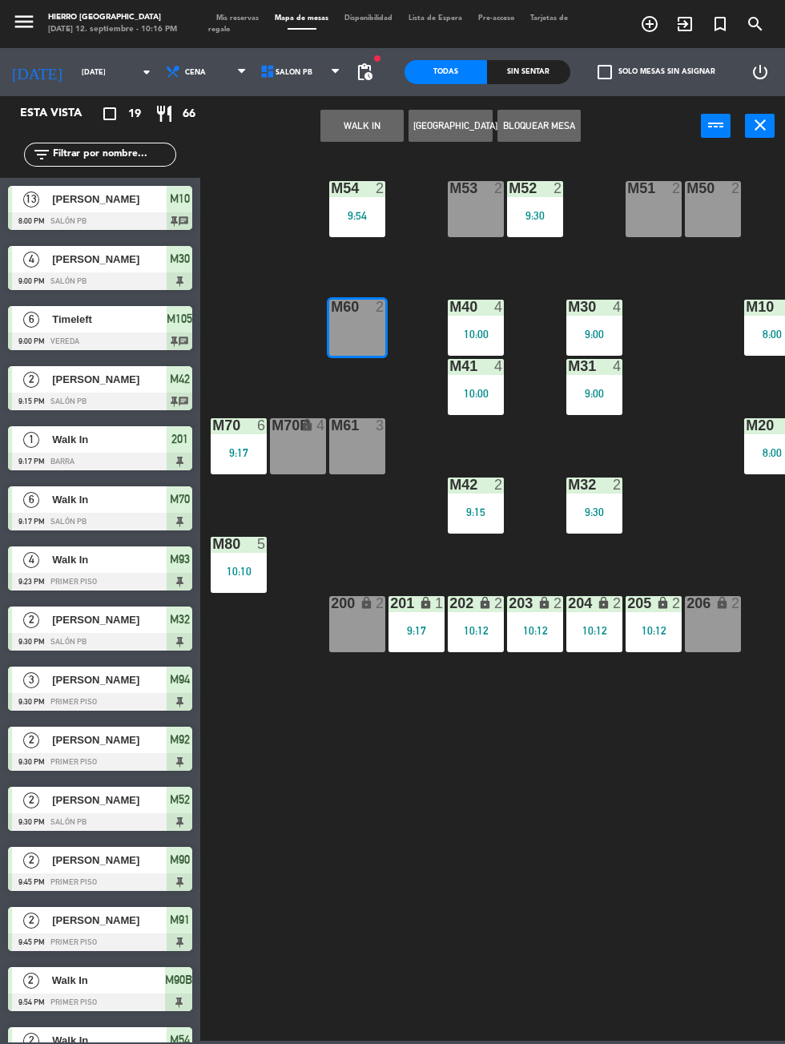
click at [363, 125] on button "WALK IN" at bounding box center [361, 126] width 83 height 32
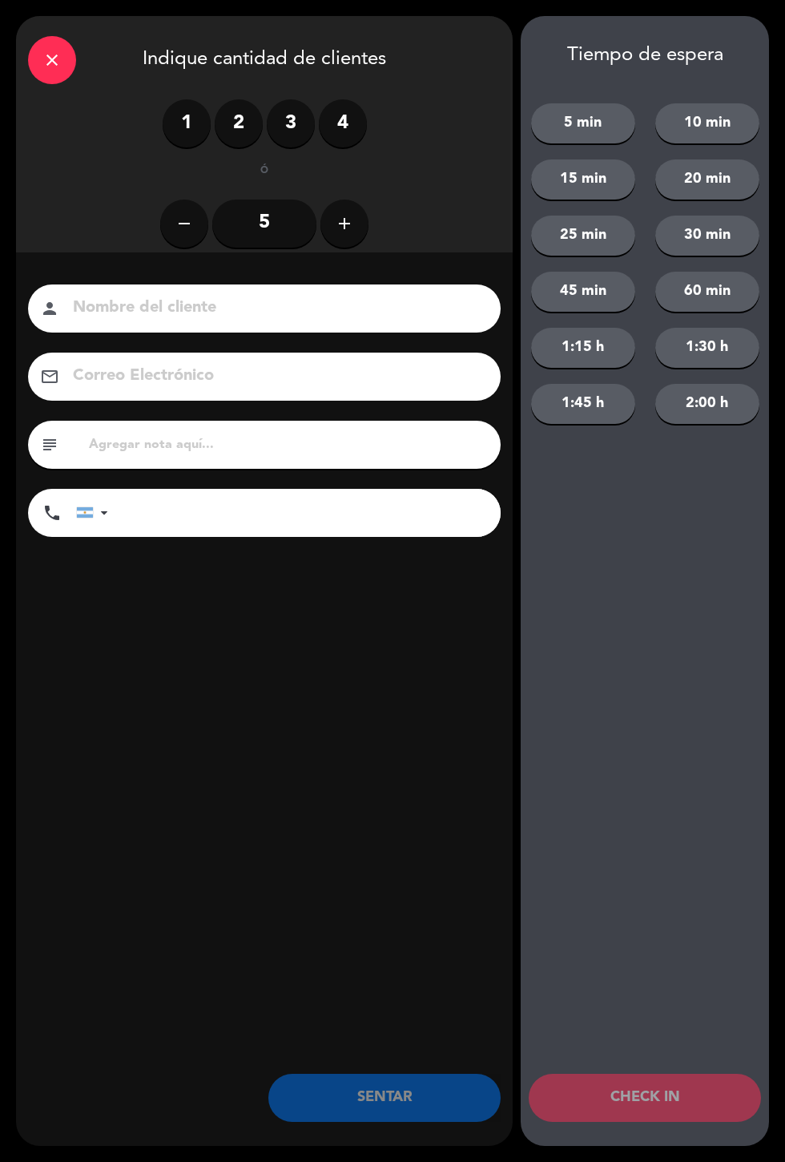
click at [240, 135] on label "2" at bounding box center [239, 123] width 48 height 48
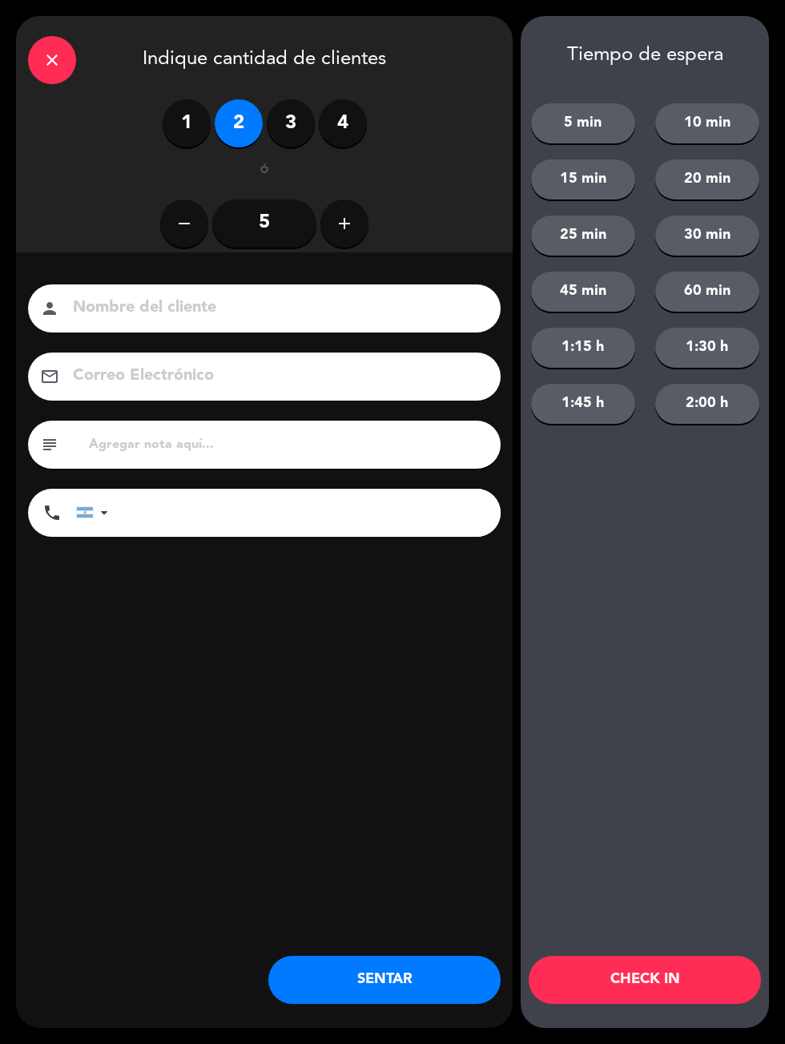
click at [430, 966] on button "SENTAR" at bounding box center [384, 980] width 232 height 48
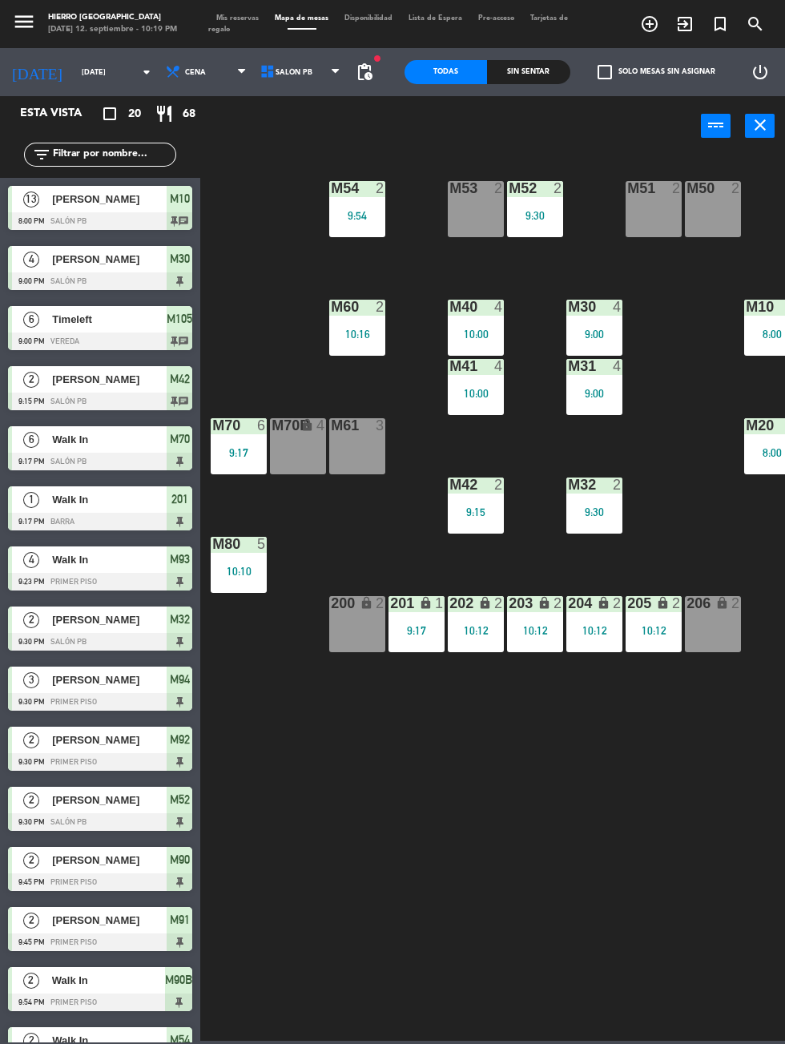
click at [462, 224] on div "M53 2" at bounding box center [476, 209] width 56 height 56
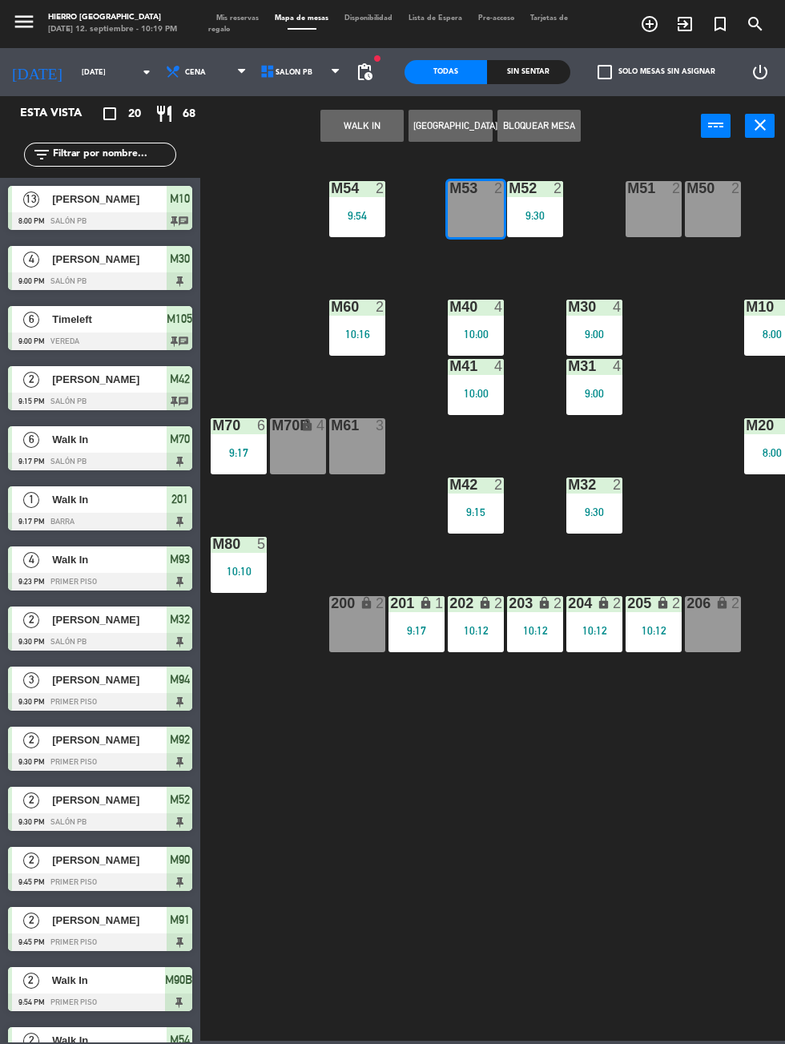
click at [334, 132] on button "WALK IN" at bounding box center [361, 126] width 83 height 32
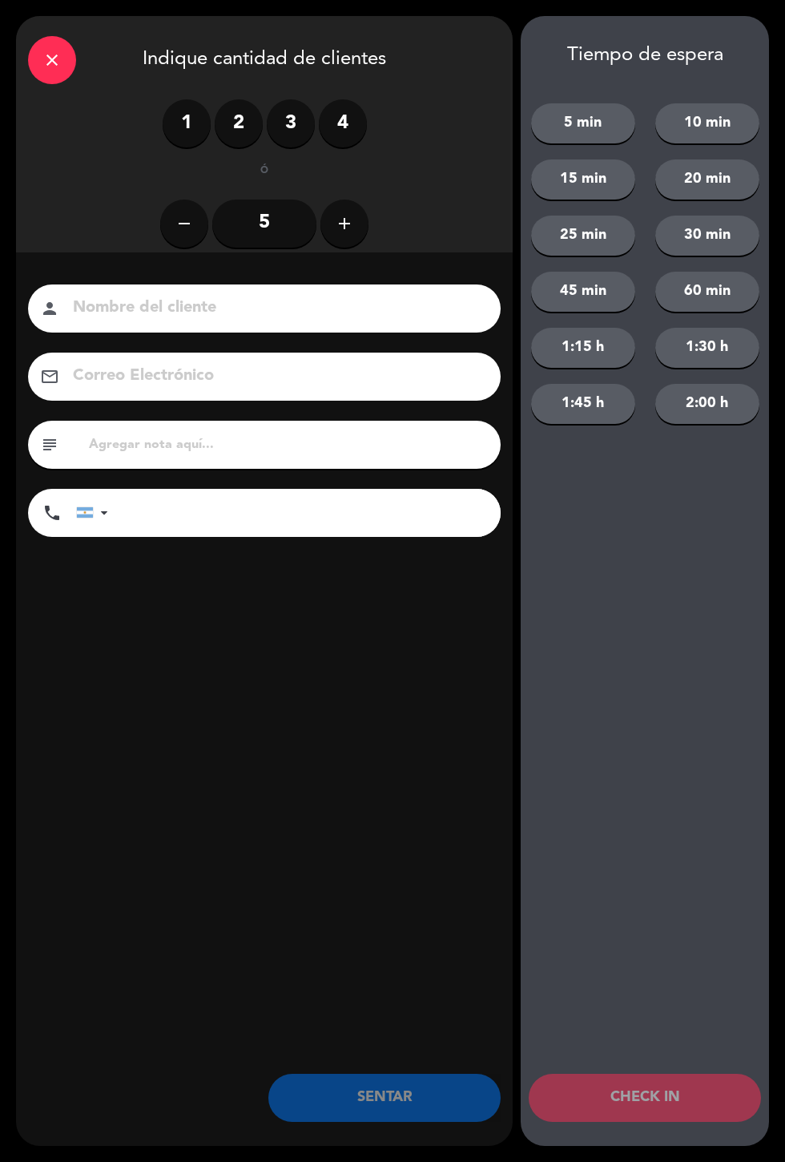
click at [248, 125] on label "2" at bounding box center [239, 123] width 48 height 48
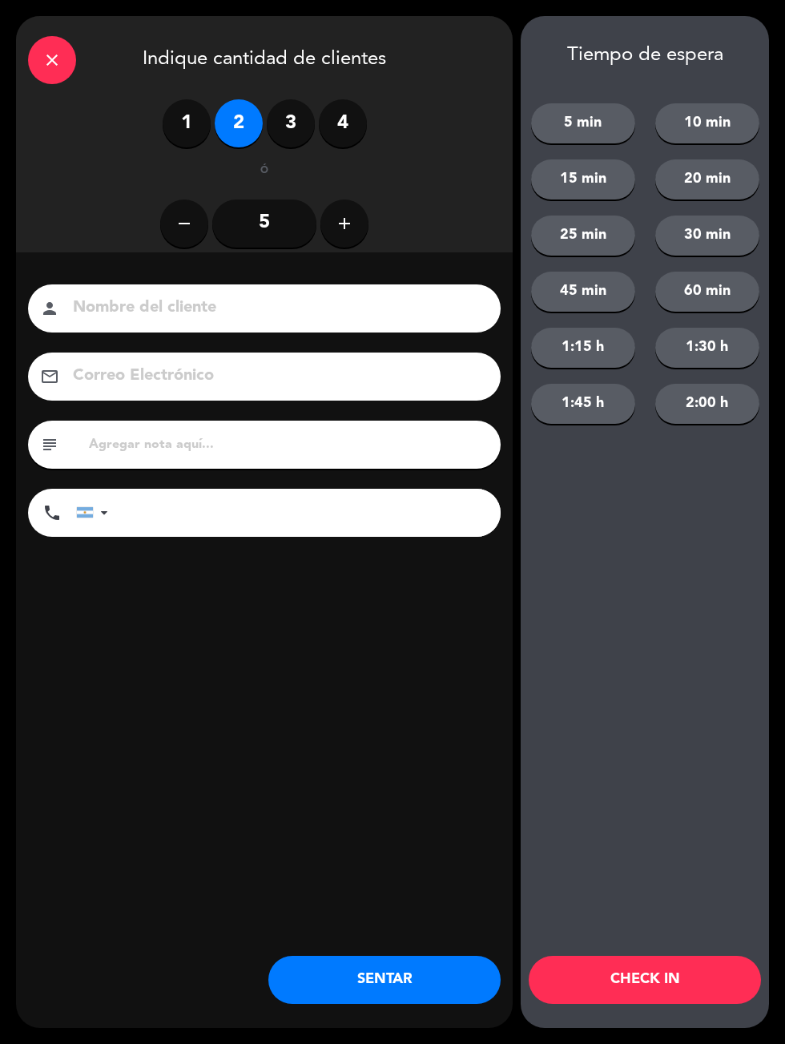
click at [321, 1000] on button "SENTAR" at bounding box center [384, 980] width 232 height 48
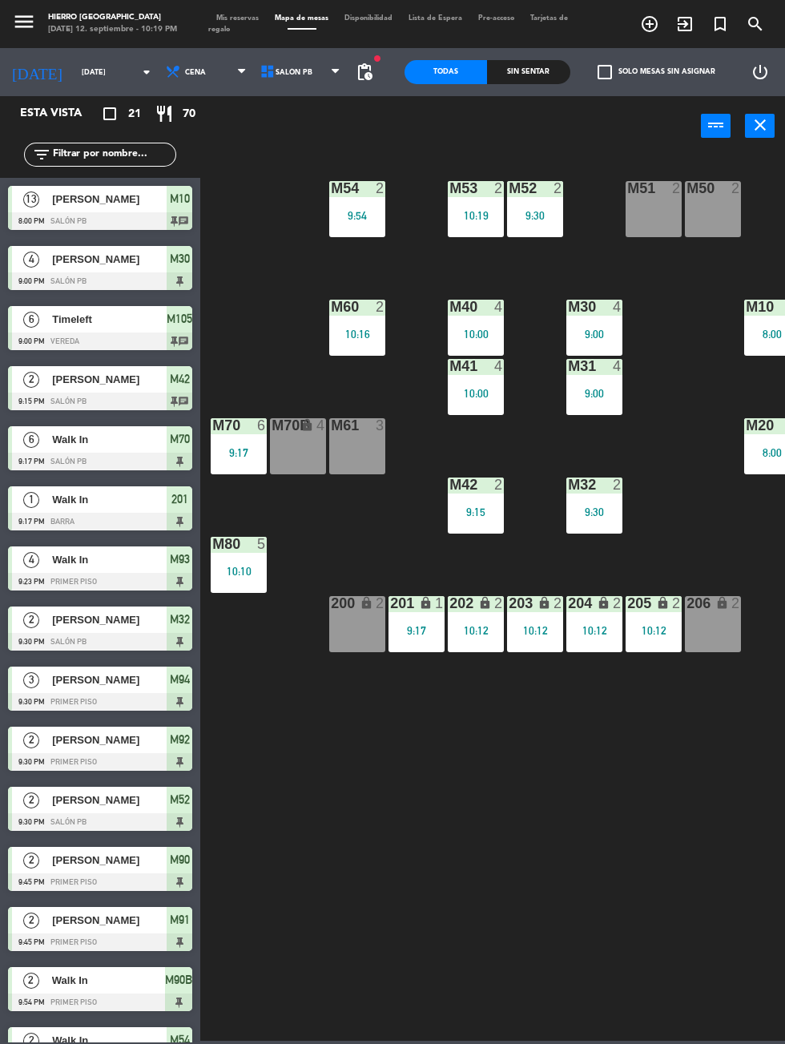
click at [639, 621] on div "205 lock 2 10:12" at bounding box center [654, 624] width 56 height 56
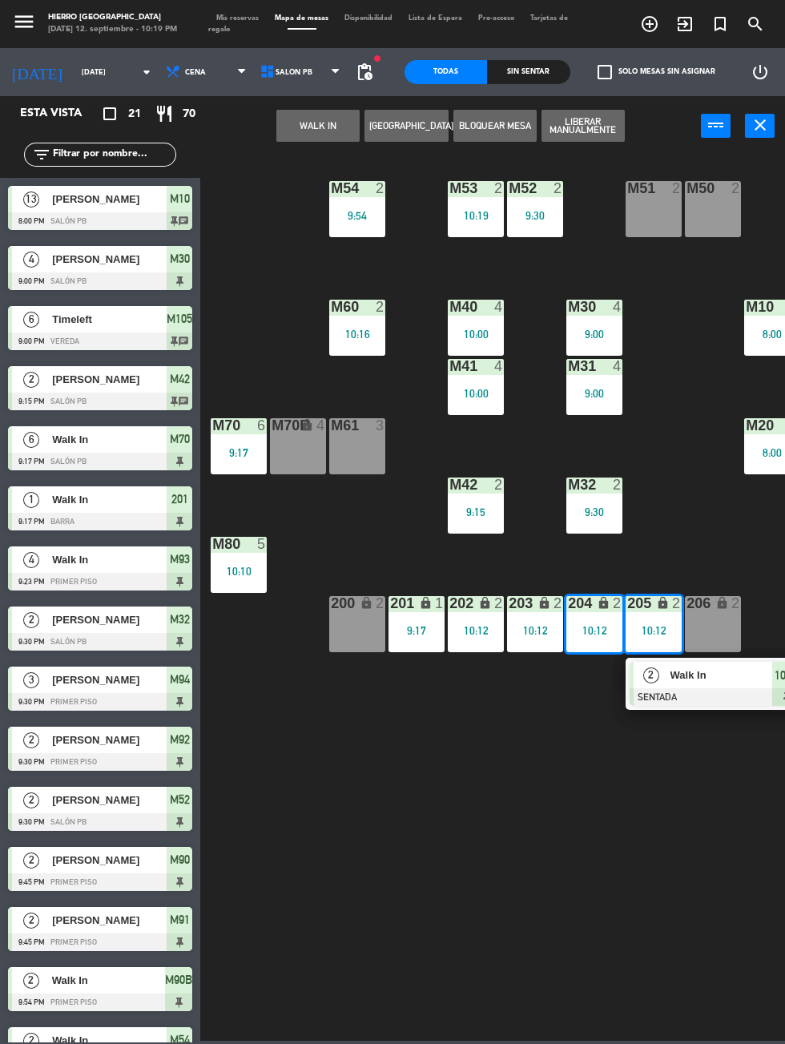
click at [679, 693] on div at bounding box center [716, 697] width 172 height 18
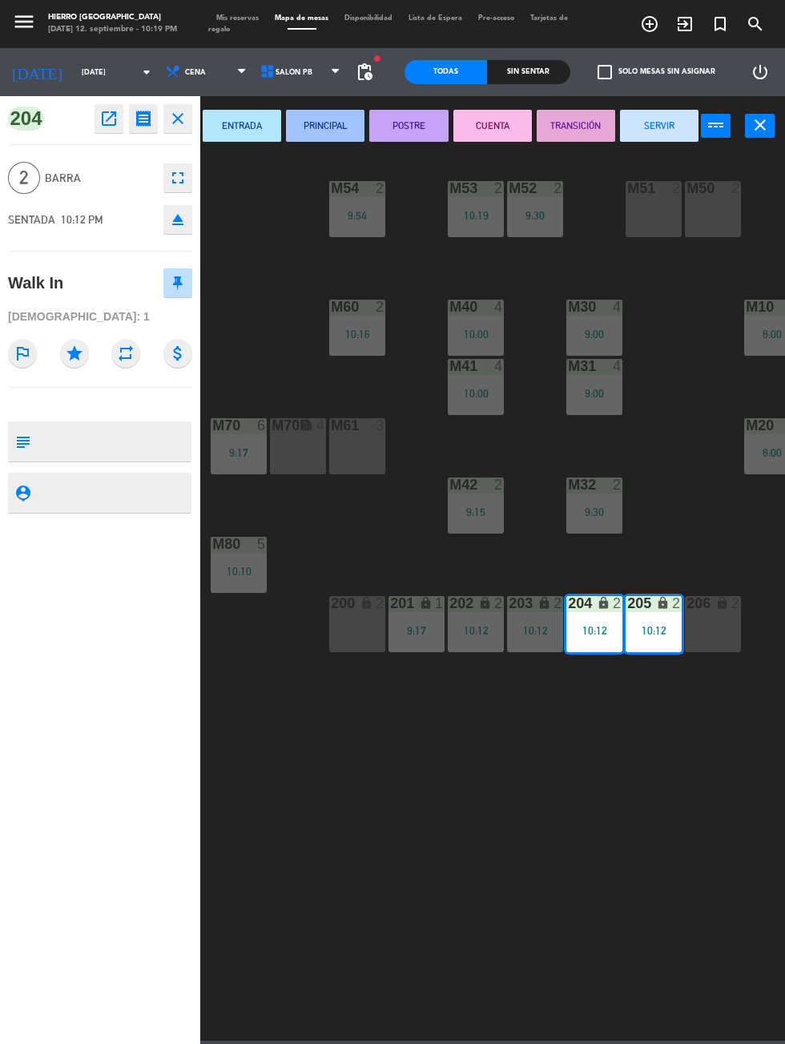
click at [660, 124] on button "SERVIR" at bounding box center [659, 126] width 79 height 32
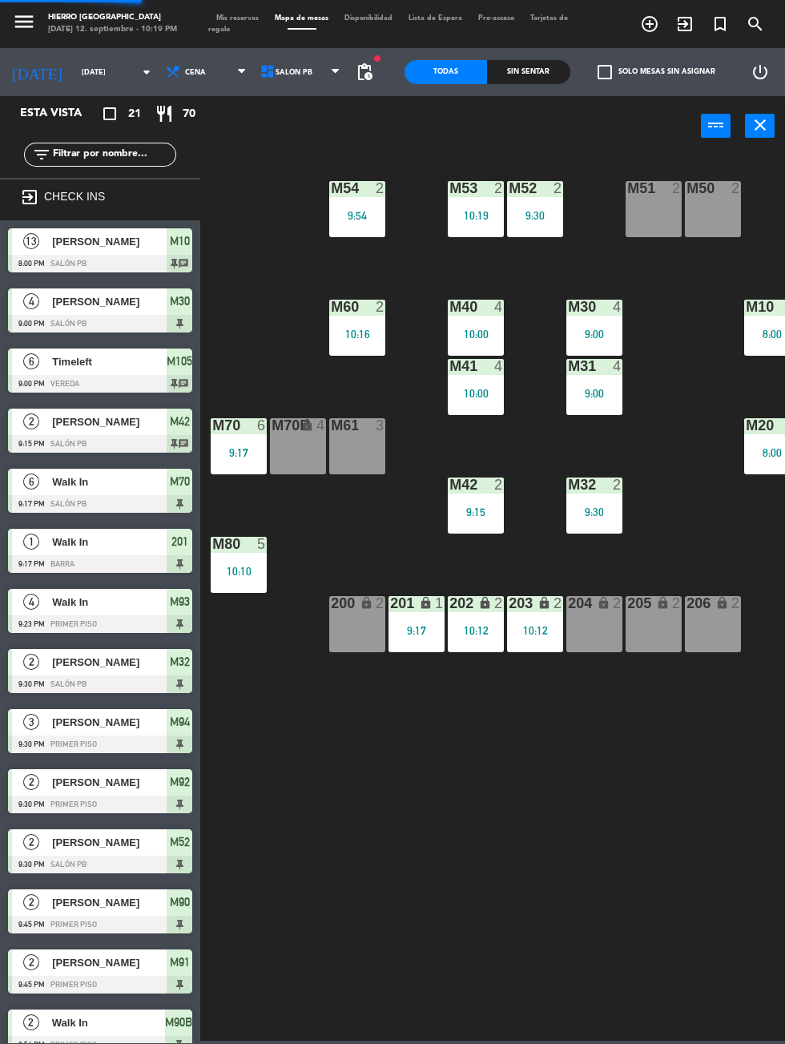
scroll to position [283, 0]
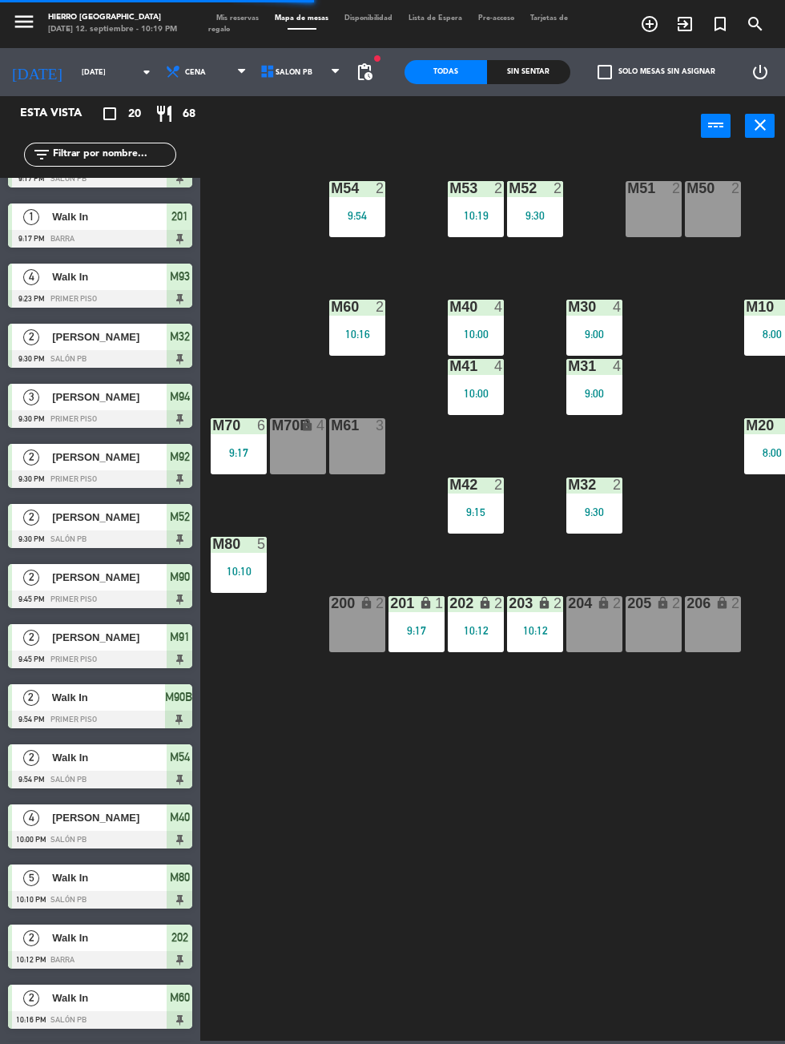
click at [224, 18] on span "Mis reservas" at bounding box center [237, 17] width 58 height 7
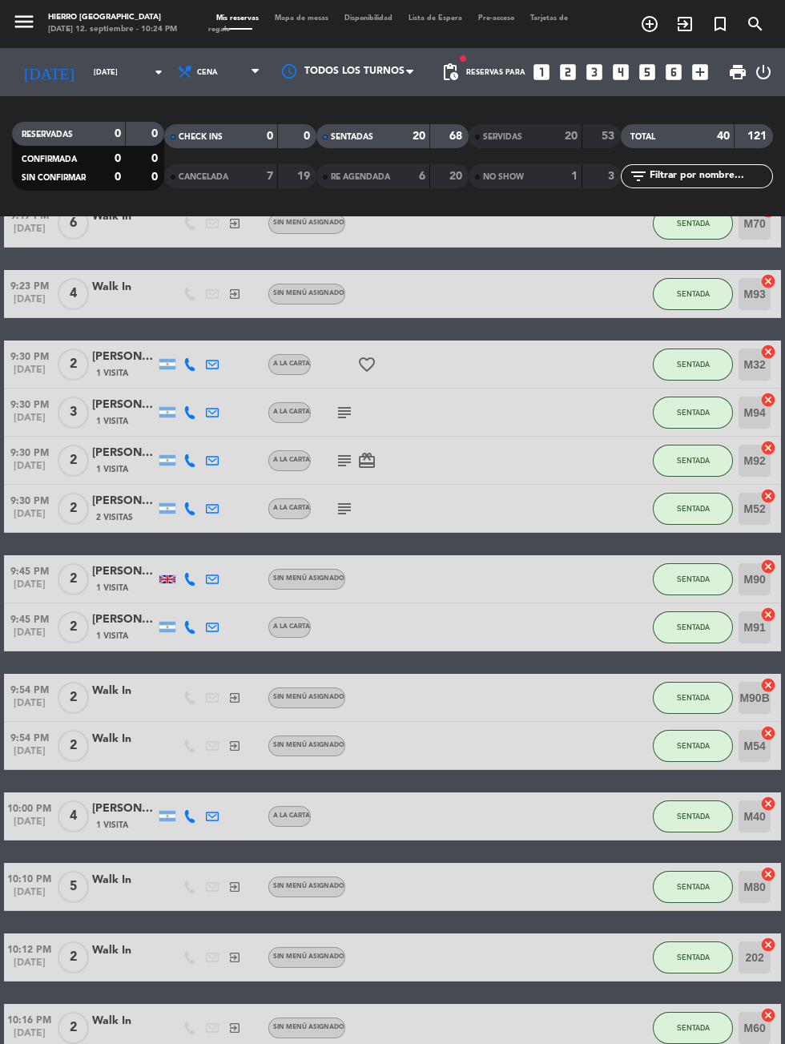
click at [292, 14] on span "Mapa de mesas" at bounding box center [302, 17] width 70 height 7
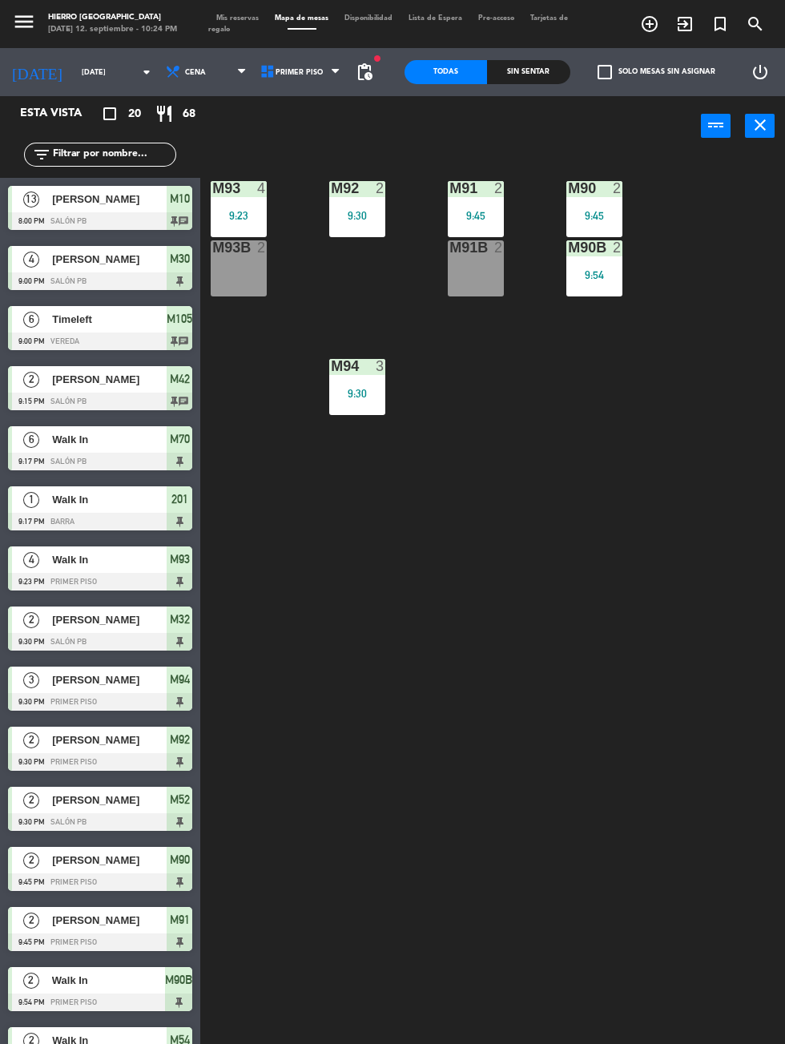
click at [457, 281] on div "M91B 2" at bounding box center [476, 268] width 56 height 56
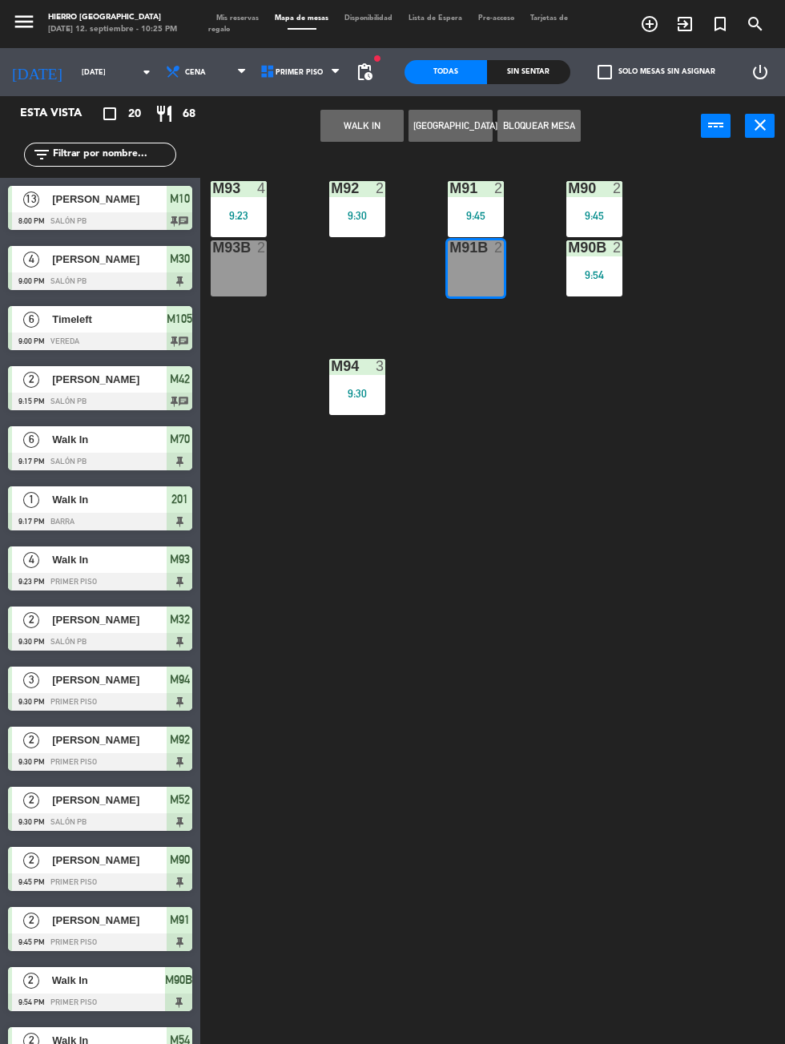
click at [470, 281] on div "M91B 2" at bounding box center [476, 268] width 56 height 56
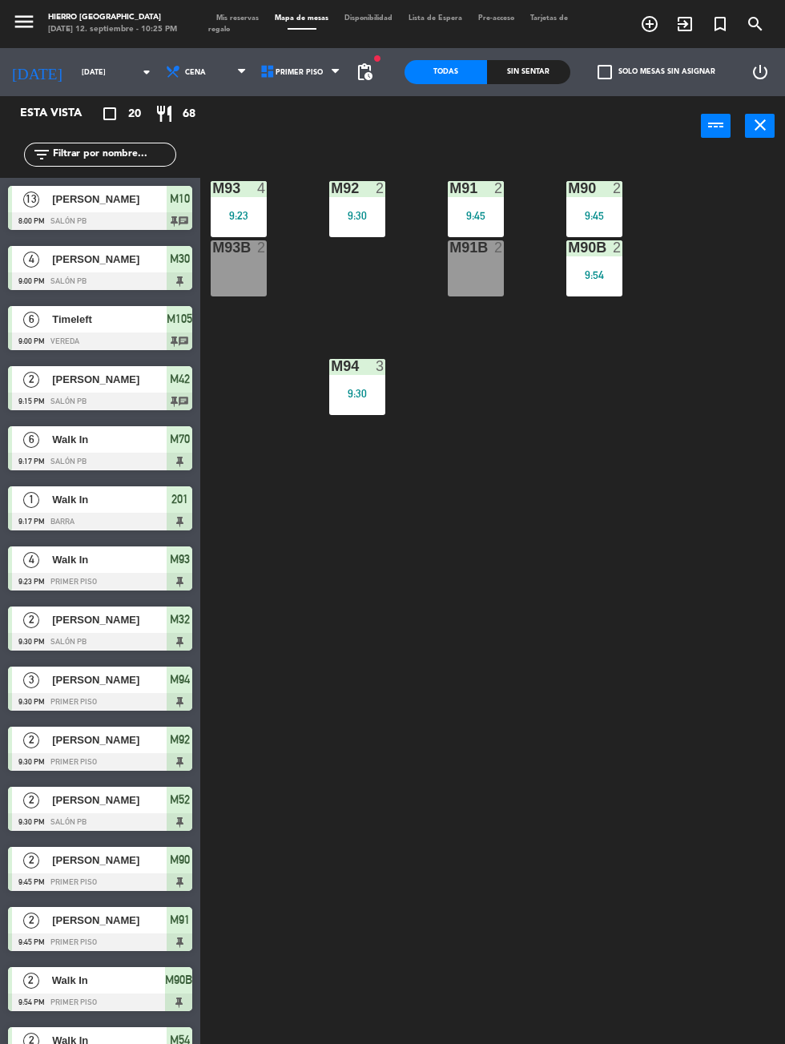
click at [236, 289] on div "M93B 2" at bounding box center [239, 268] width 56 height 56
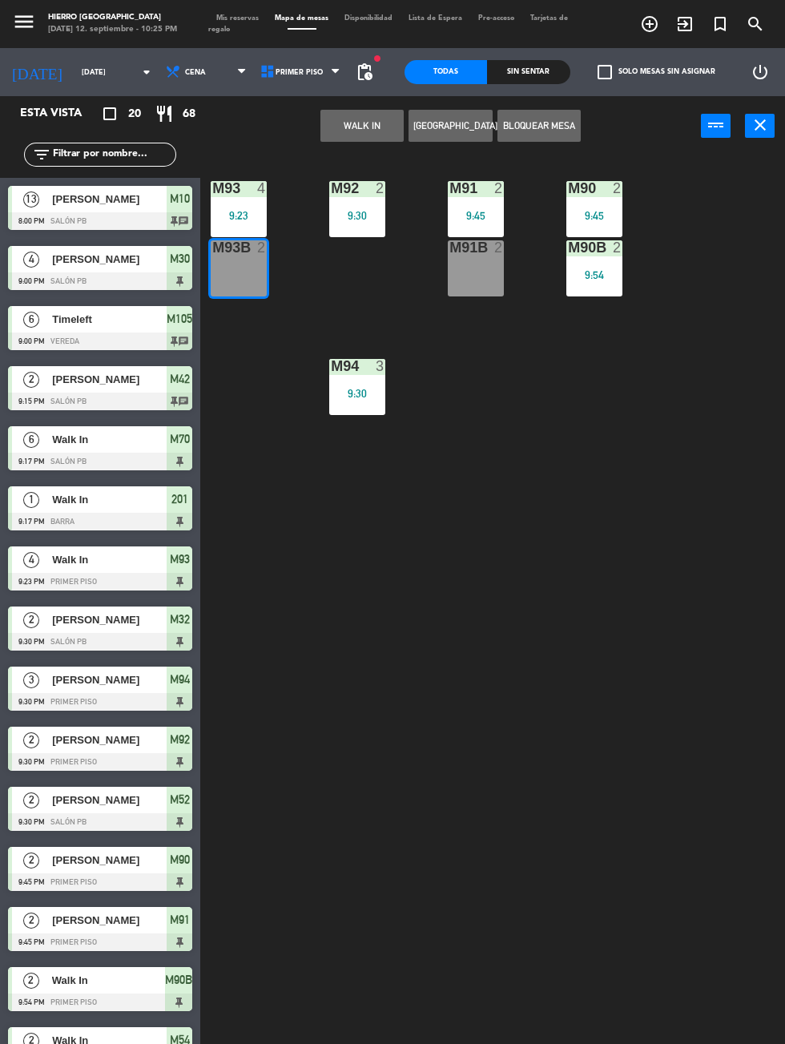
click at [335, 123] on button "WALK IN" at bounding box center [361, 126] width 83 height 32
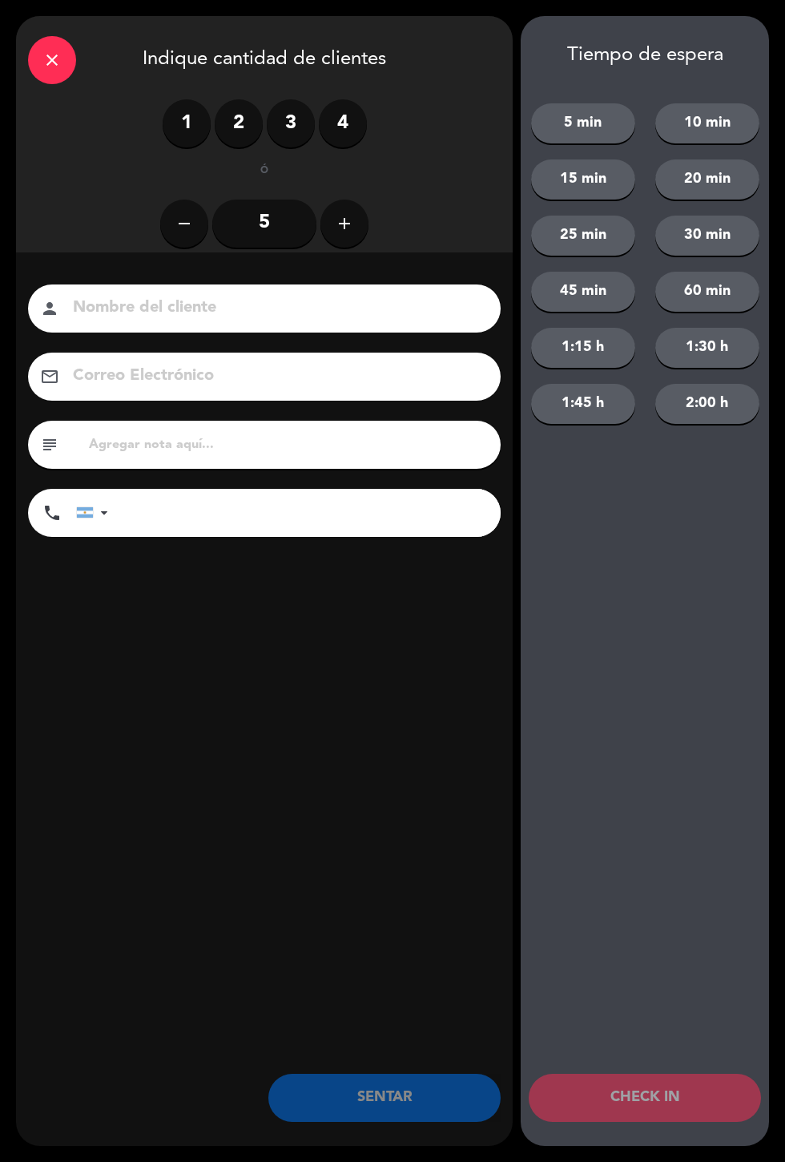
click at [243, 121] on label "2" at bounding box center [239, 123] width 48 height 48
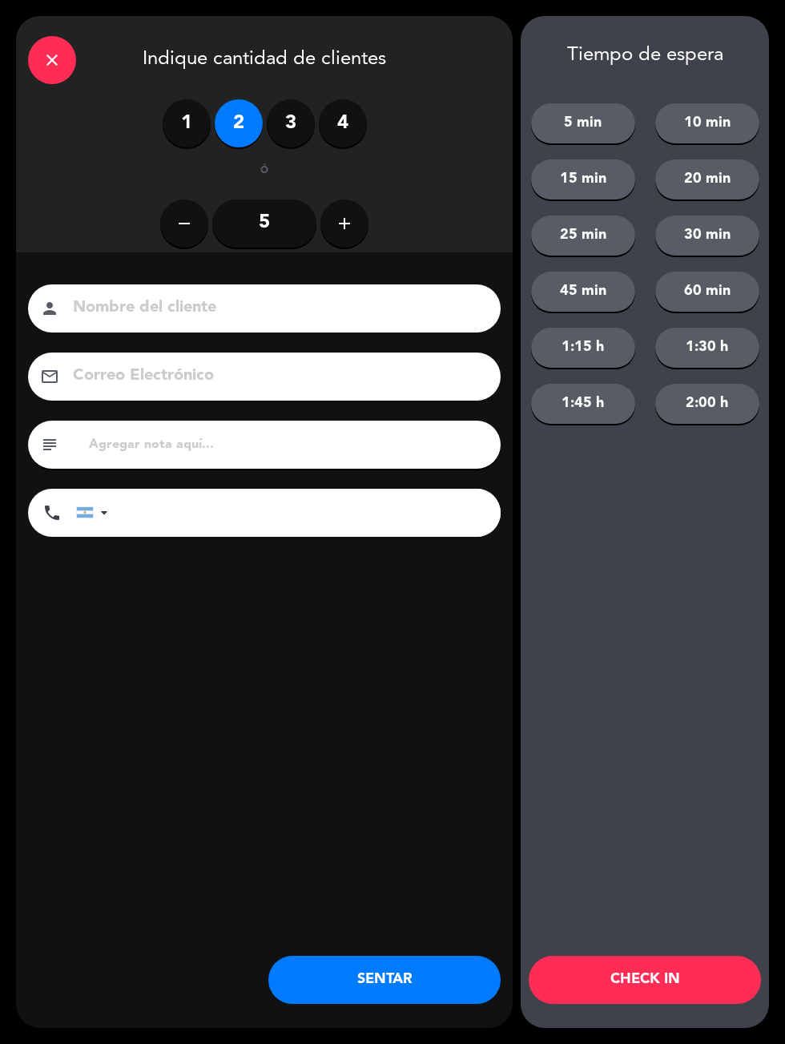
click at [359, 1000] on button "SENTAR" at bounding box center [384, 980] width 232 height 48
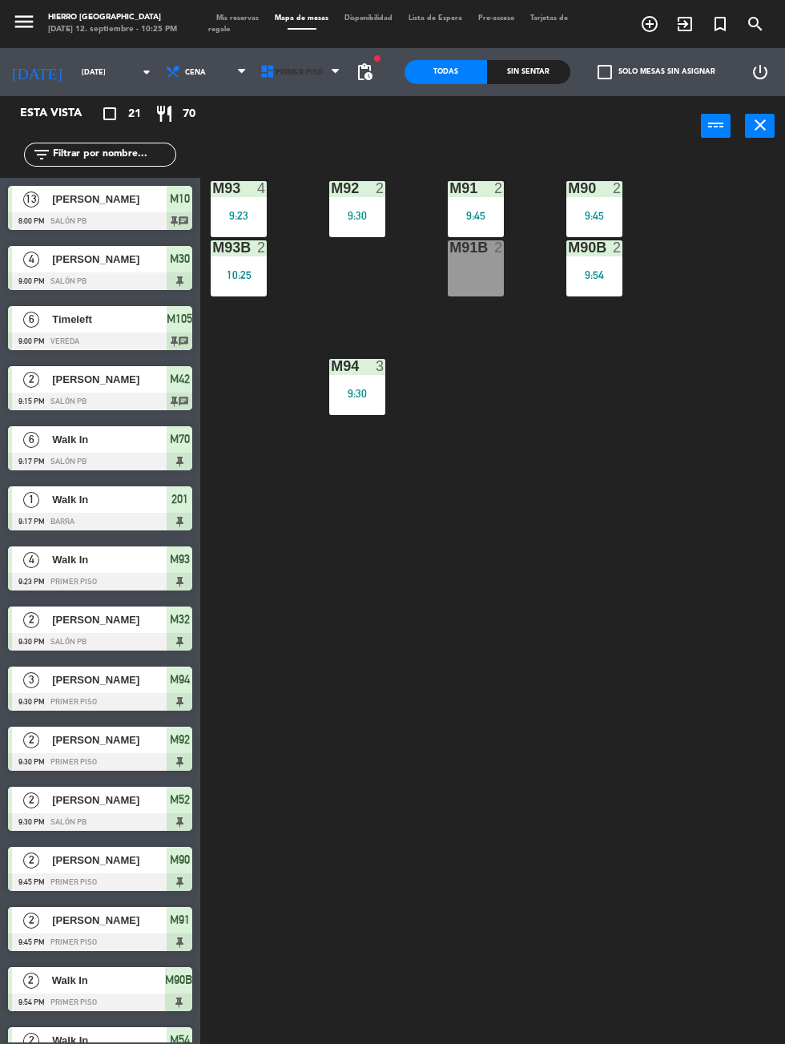
click at [260, 77] on icon at bounding box center [268, 72] width 16 height 16
click at [260, 143] on ng-component "menu Hierro [GEOGRAPHIC_DATA] [DATE] 12. septiembre - 10:25 PM Mis reservas Map…" at bounding box center [392, 599] width 785 height 1199
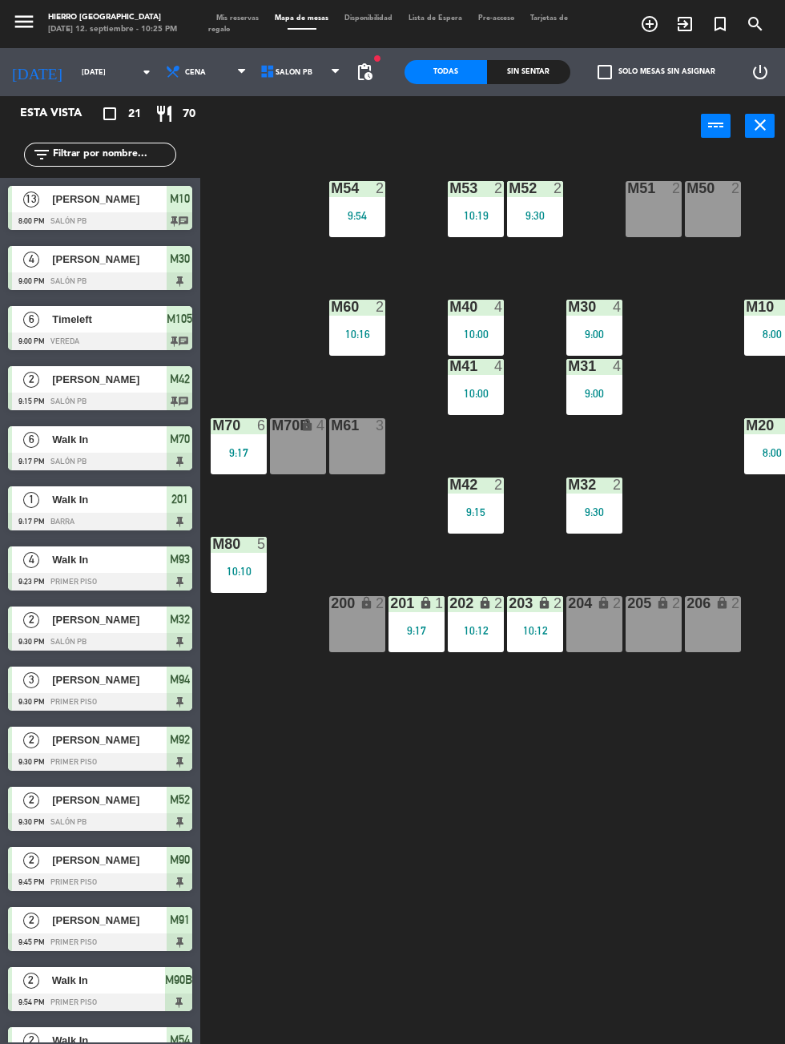
click at [352, 473] on div "M61 3" at bounding box center [357, 446] width 56 height 56
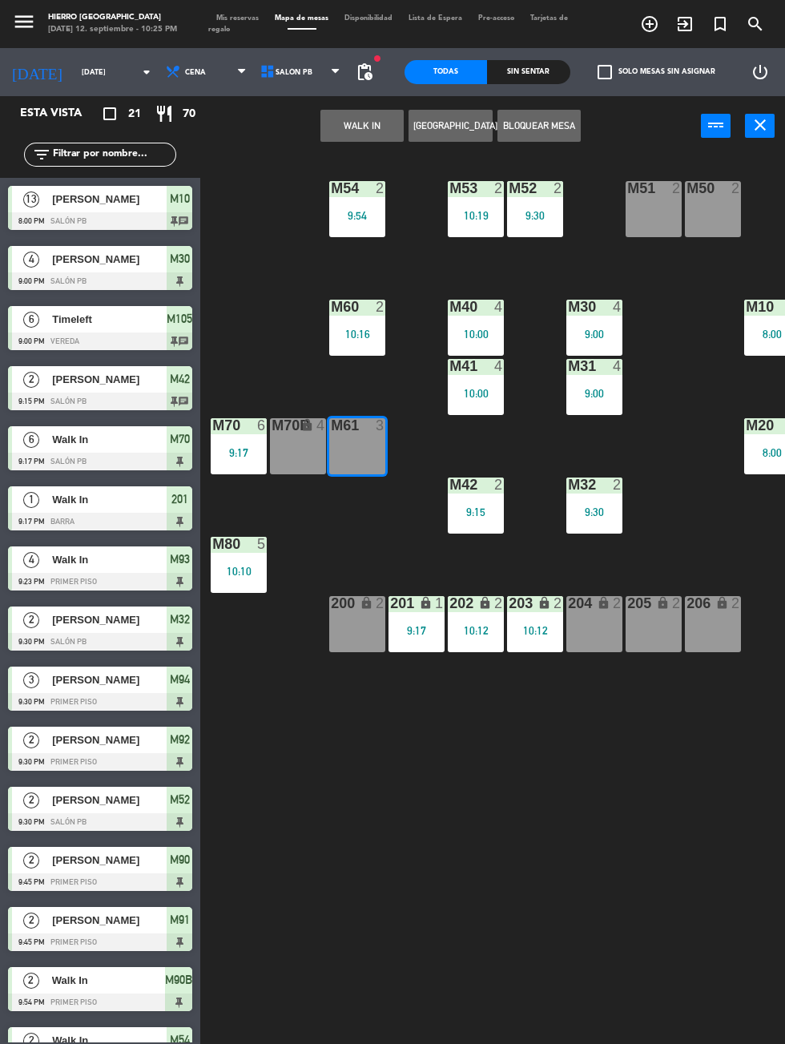
click at [334, 133] on button "WALK IN" at bounding box center [361, 126] width 83 height 32
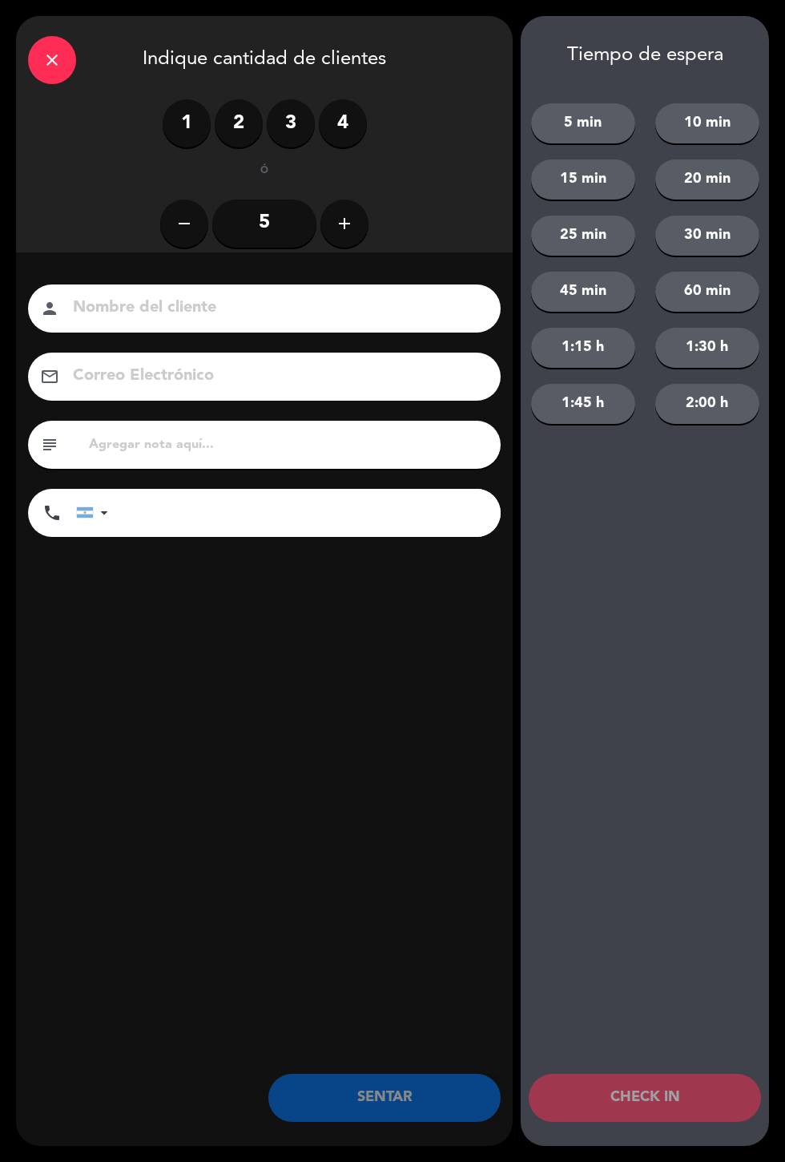
click at [290, 119] on label "3" at bounding box center [291, 123] width 48 height 48
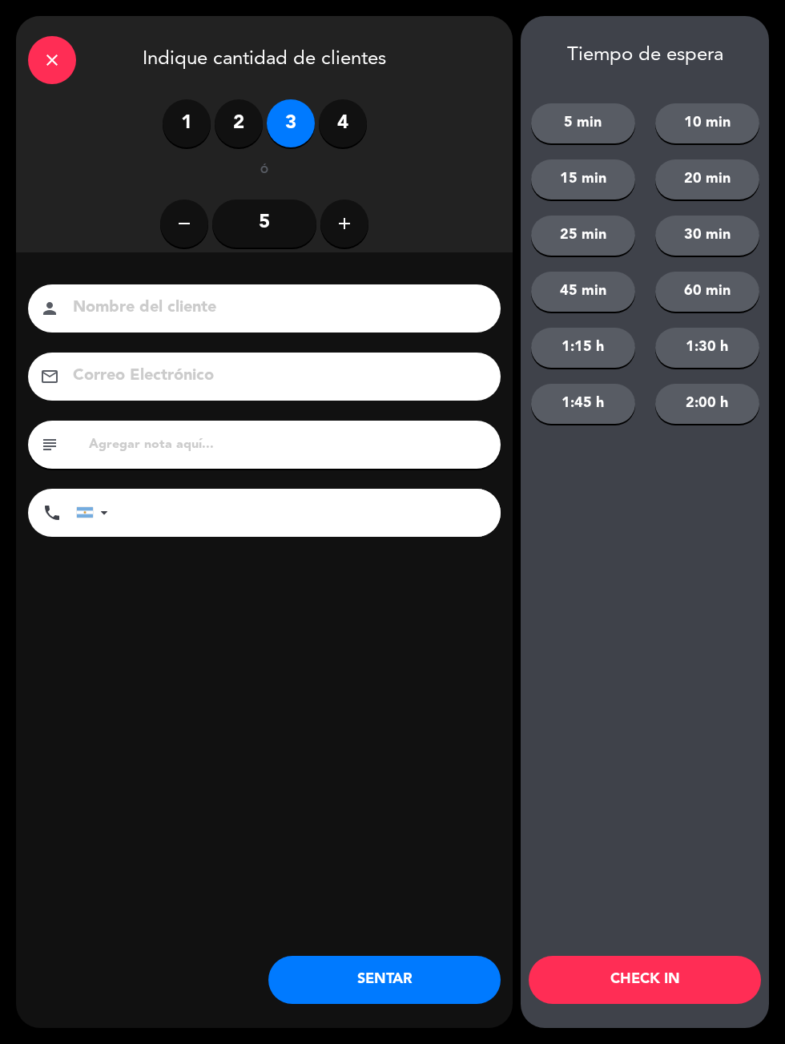
click at [317, 989] on button "SENTAR" at bounding box center [384, 980] width 232 height 48
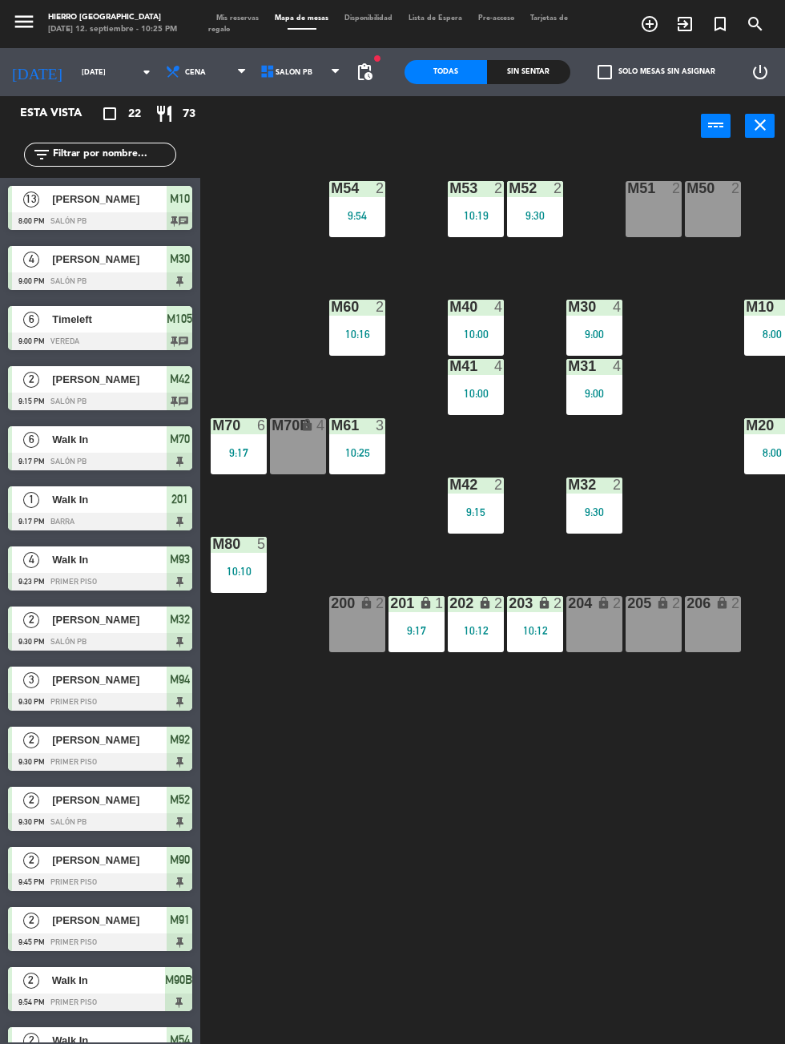
click at [700, 235] on div "M50 2" at bounding box center [713, 209] width 56 height 56
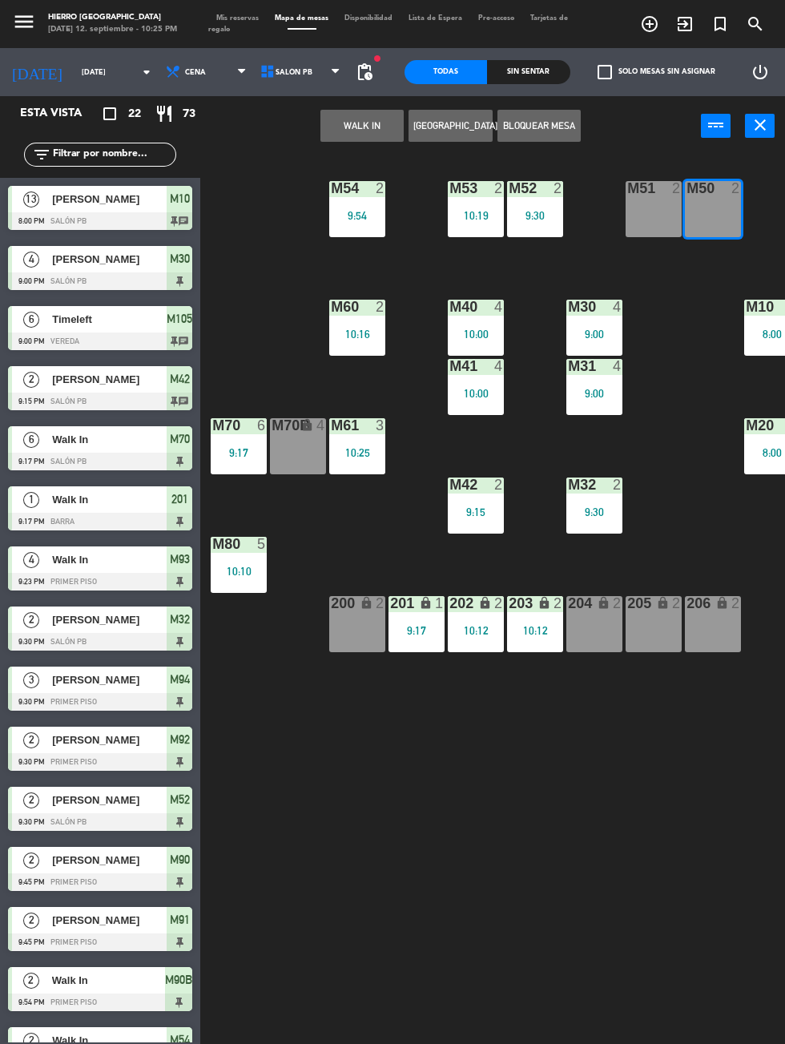
click at [643, 213] on div "M51 2" at bounding box center [654, 209] width 56 height 56
click at [327, 132] on button "WALK IN" at bounding box center [361, 126] width 83 height 32
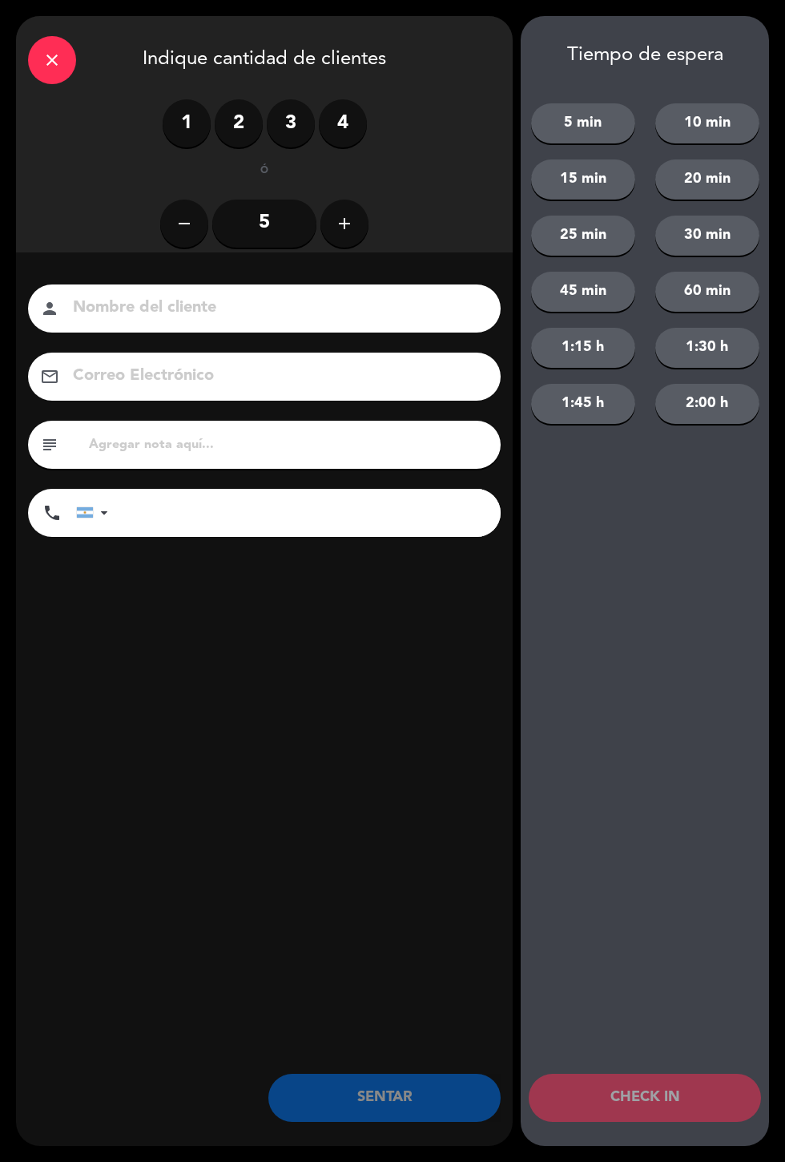
click at [296, 111] on label "3" at bounding box center [291, 123] width 48 height 48
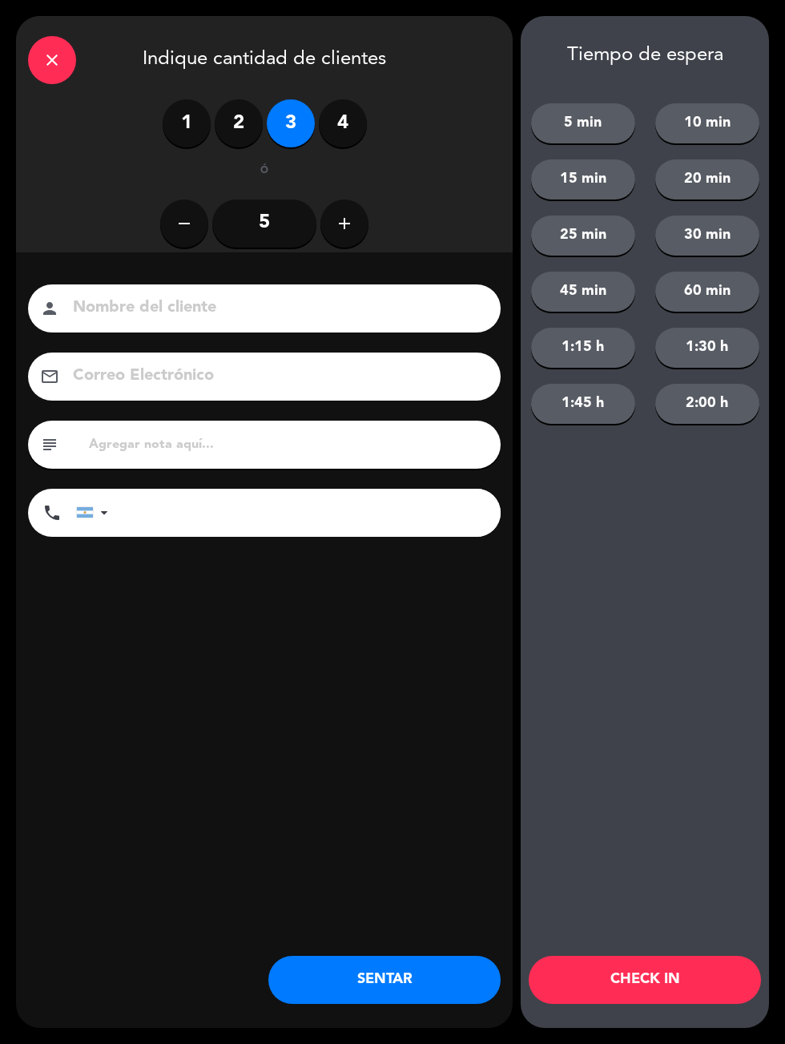
click at [320, 997] on button "SENTAR" at bounding box center [384, 980] width 232 height 48
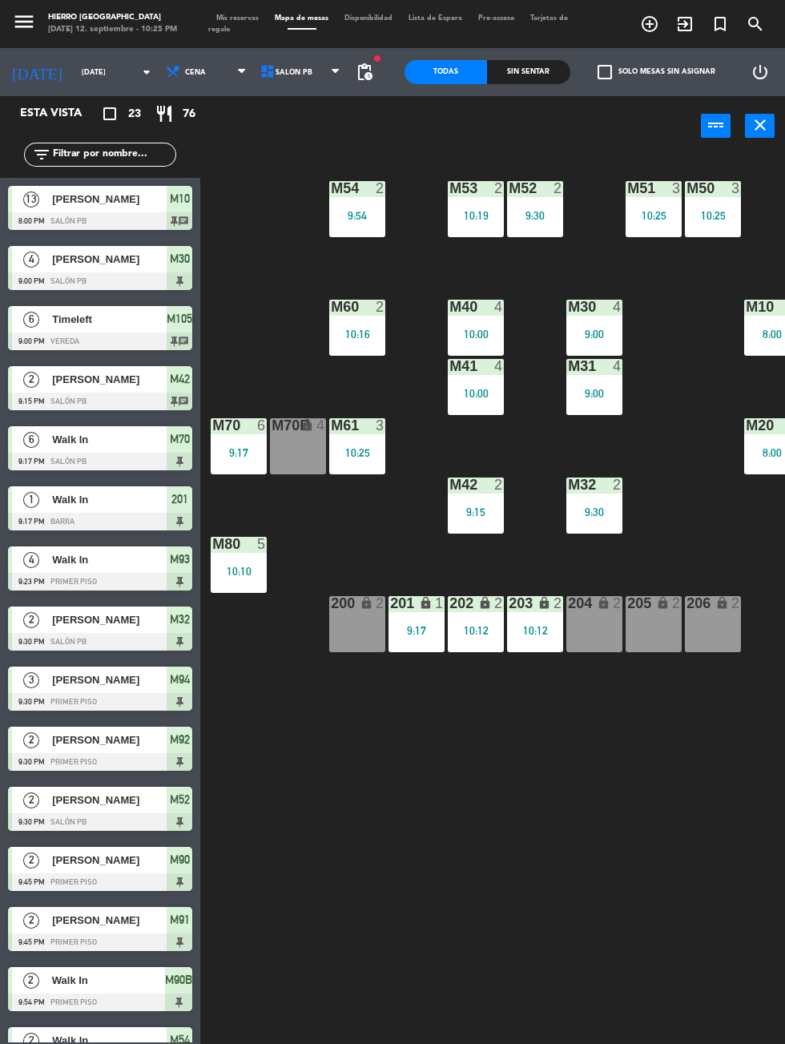
click at [347, 332] on div "10:16" at bounding box center [357, 333] width 56 height 11
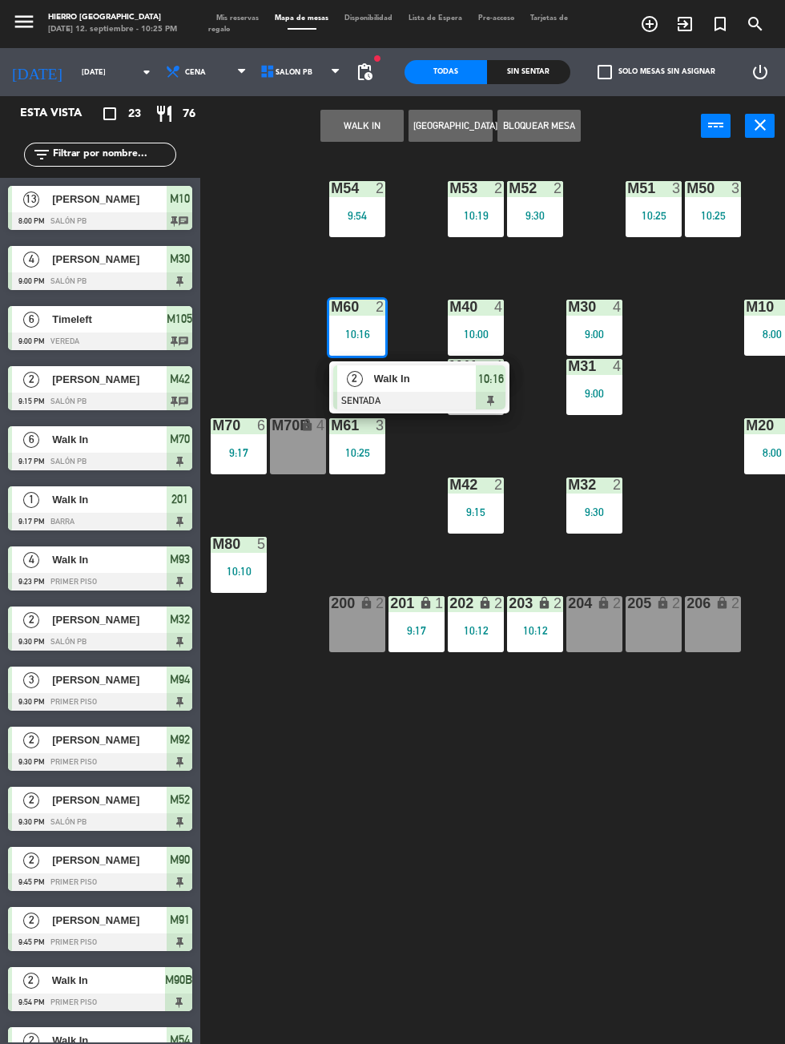
click at [422, 381] on span "Walk In" at bounding box center [425, 378] width 103 height 17
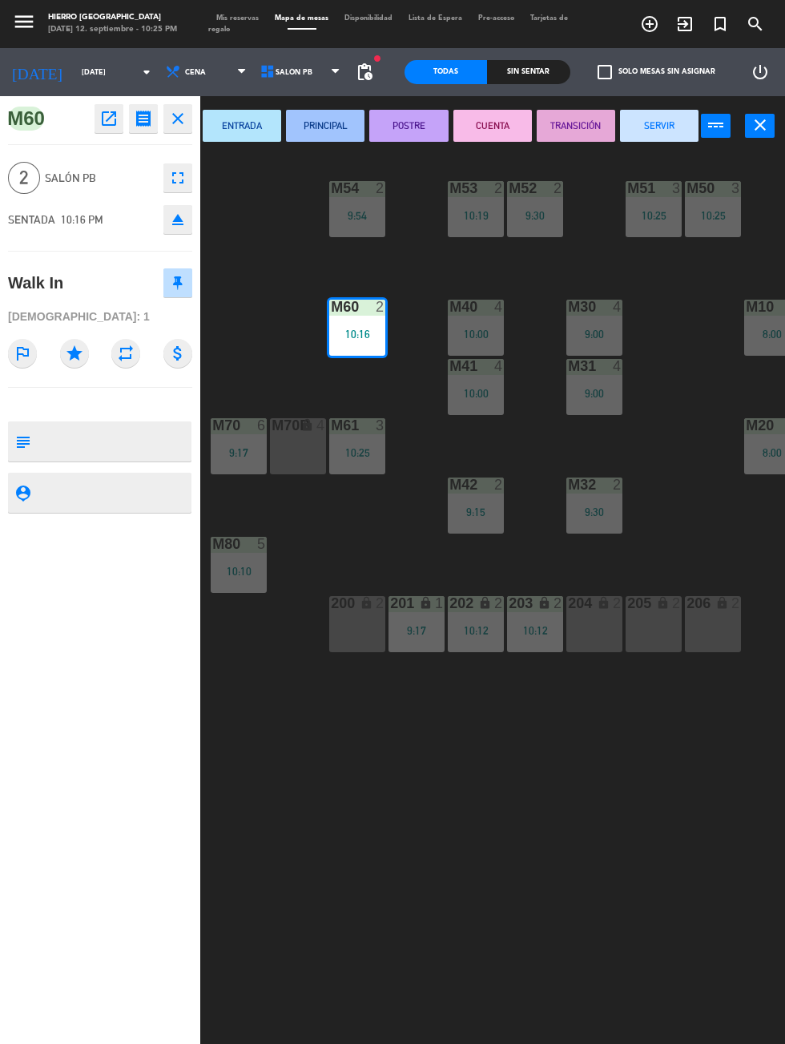
click at [663, 127] on button "SERVIR" at bounding box center [659, 126] width 79 height 32
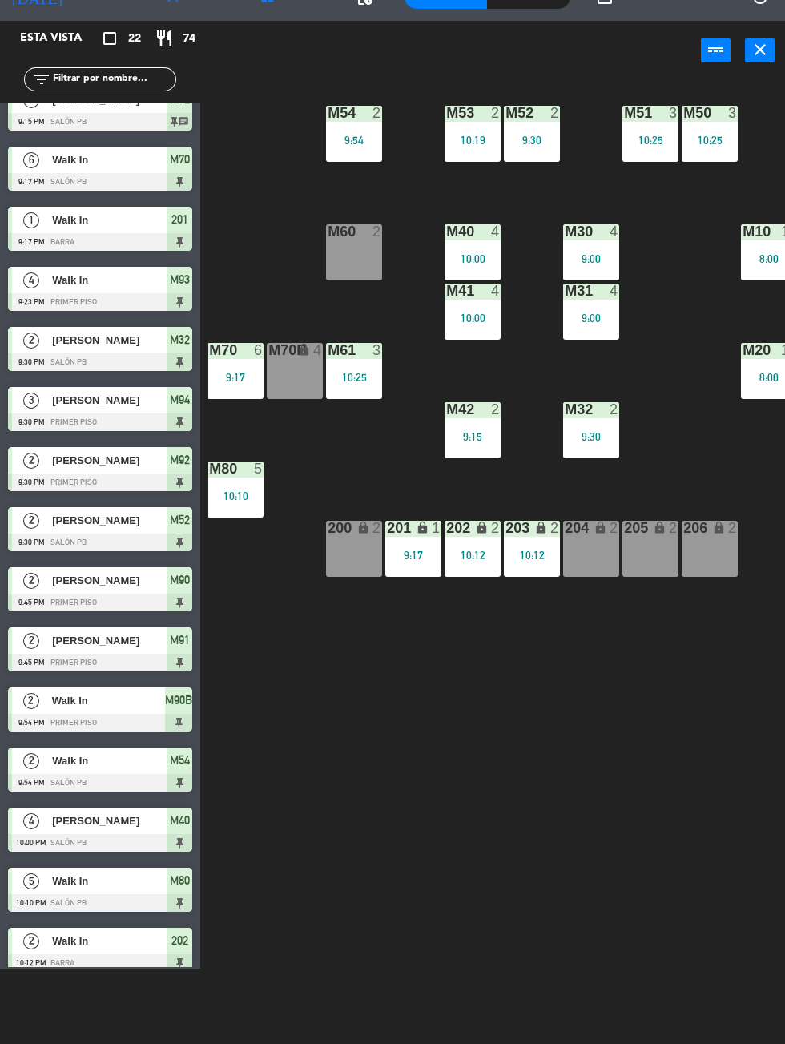
scroll to position [111, 0]
